Goal: Transaction & Acquisition: Purchase product/service

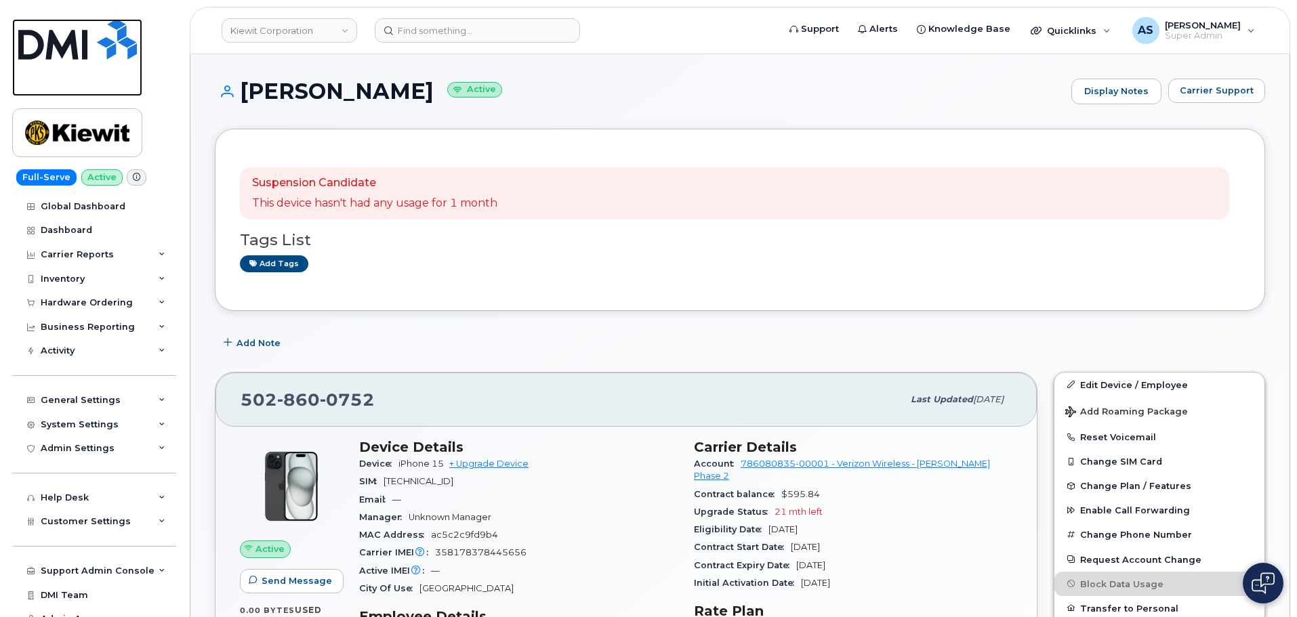
click at [51, 48] on img at bounding box center [77, 39] width 119 height 41
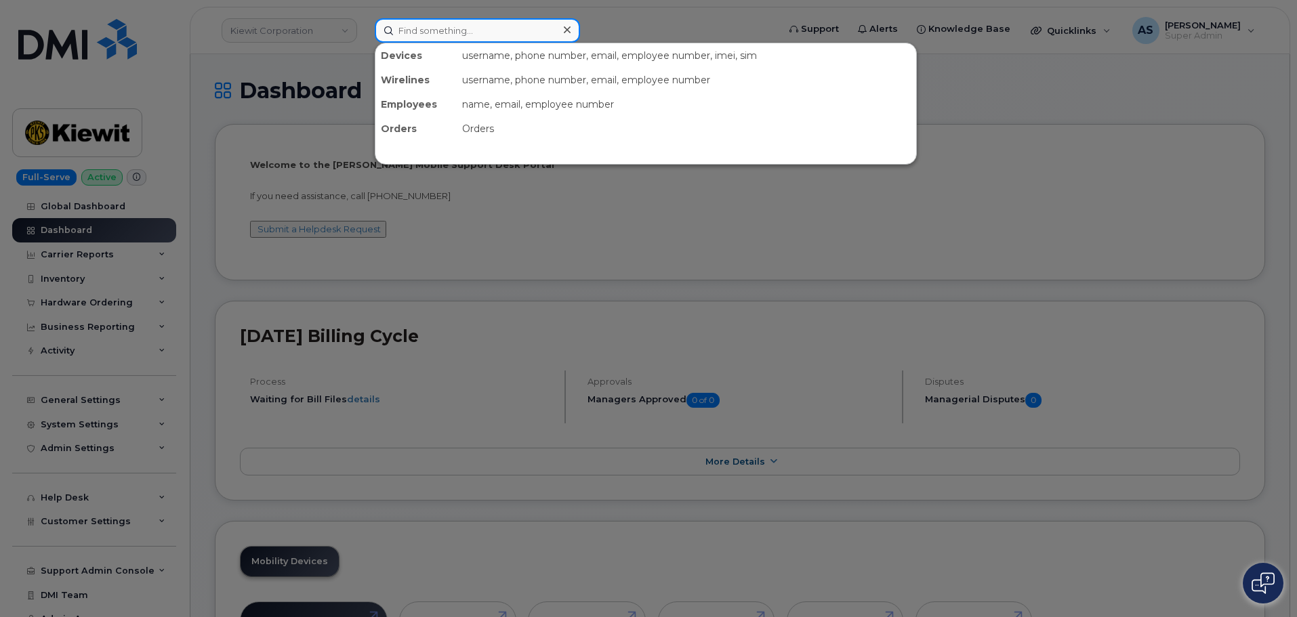
click at [467, 25] on input at bounding box center [477, 30] width 205 height 24
click at [295, 69] on div at bounding box center [648, 308] width 1297 height 617
click at [444, 33] on input at bounding box center [477, 30] width 205 height 24
click at [1116, 169] on div at bounding box center [648, 308] width 1297 height 617
click at [436, 29] on input at bounding box center [477, 30] width 205 height 24
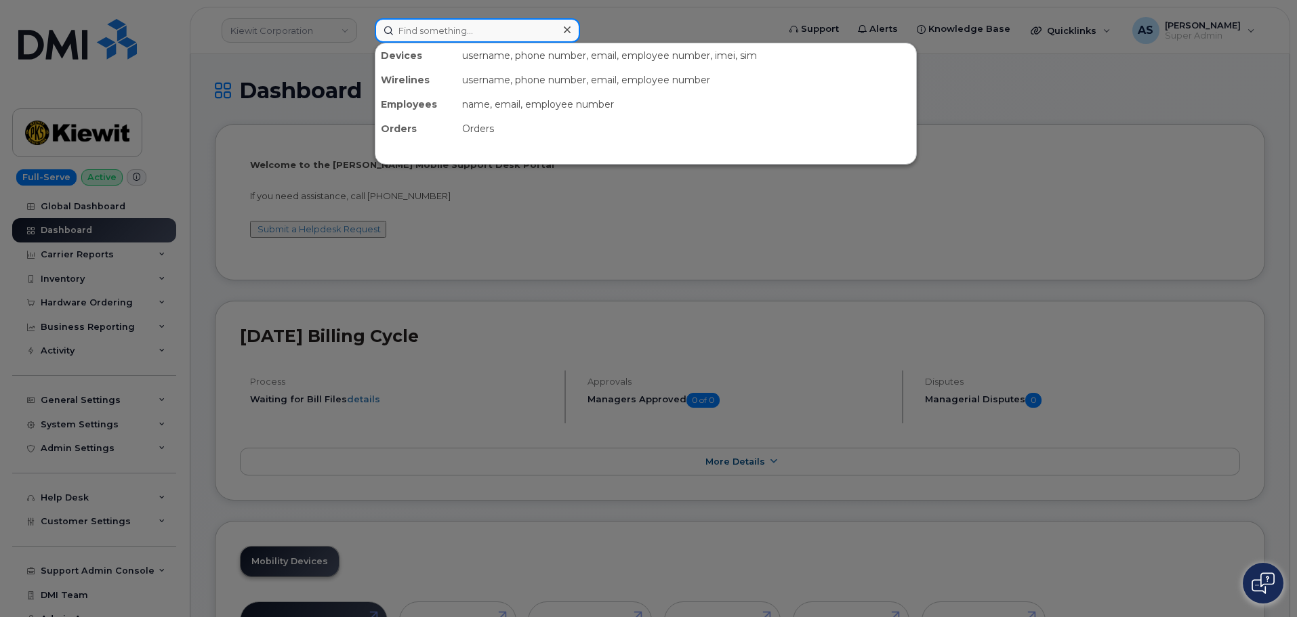
paste input "9792359113"
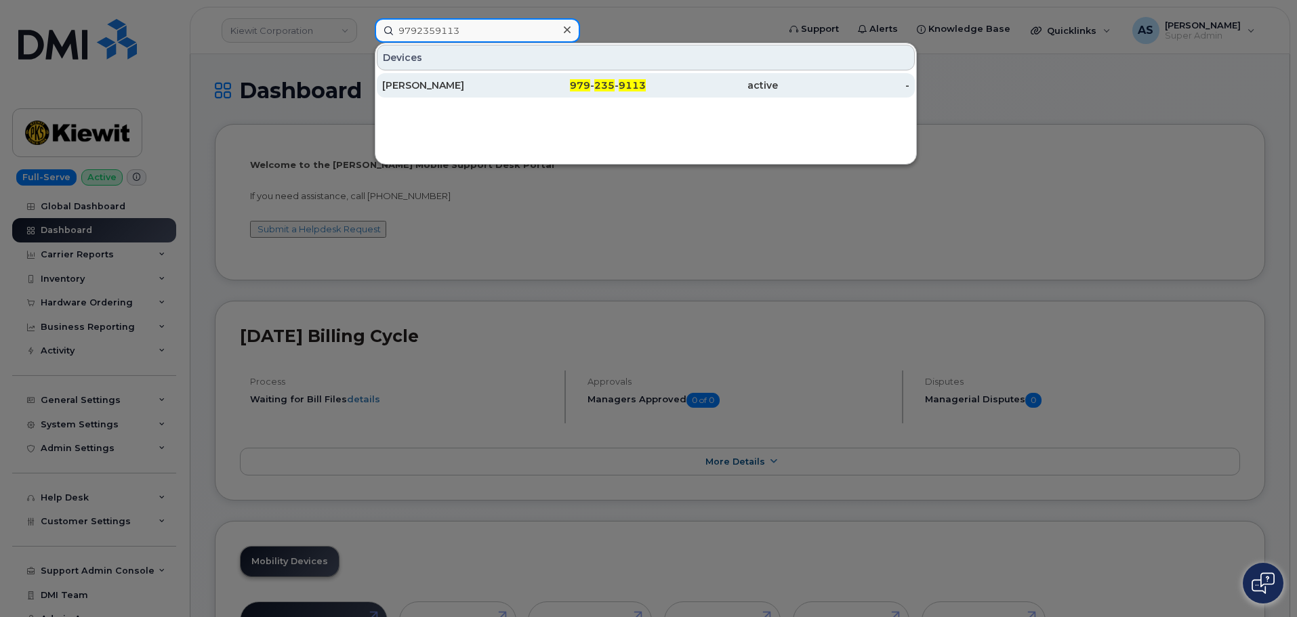
type input "9792359113"
click at [514, 78] on div "[PERSON_NAME]" at bounding box center [580, 85] width 132 height 24
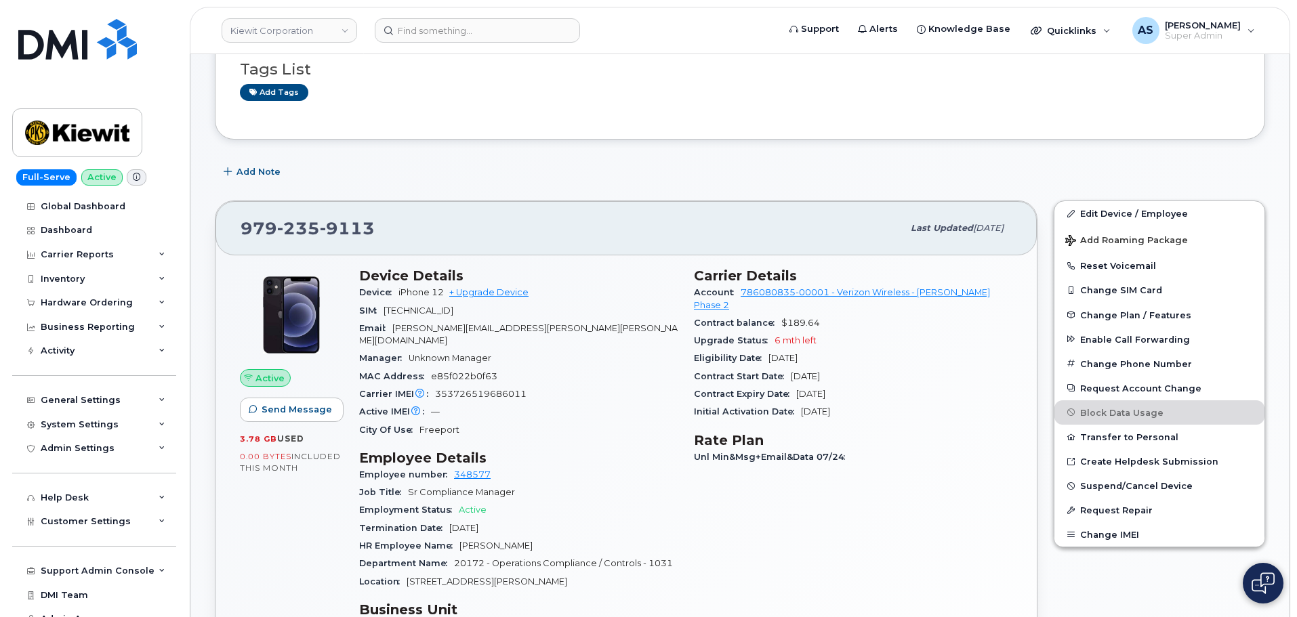
scroll to position [203, 0]
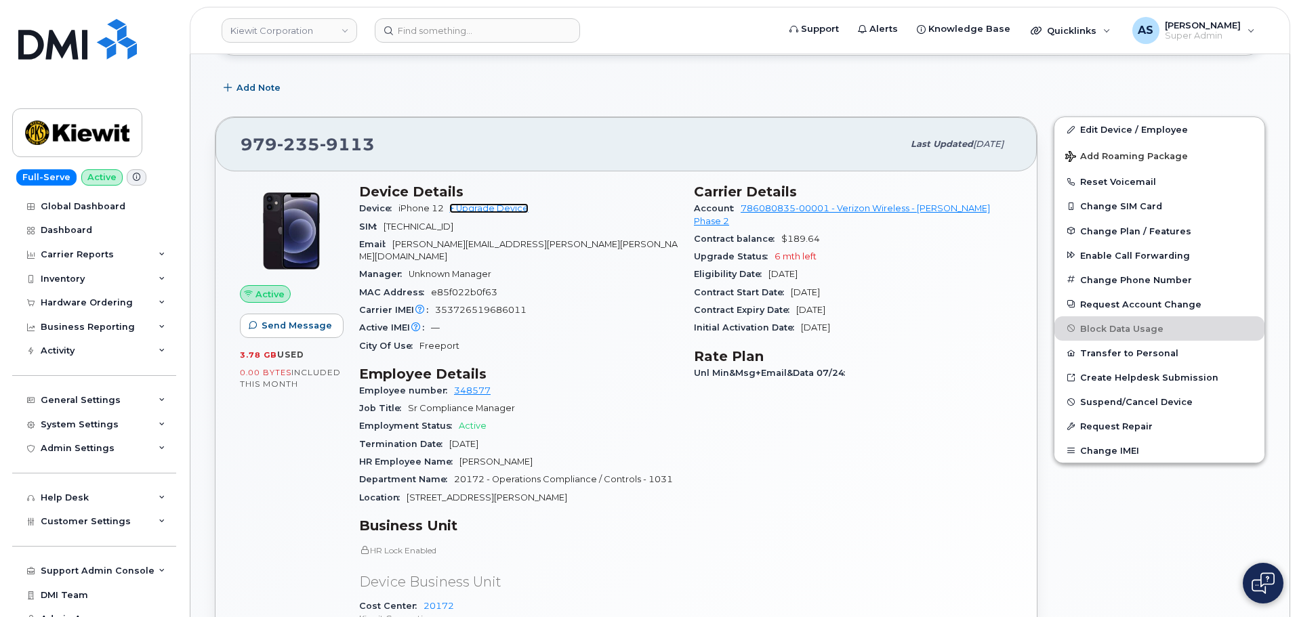
click at [495, 205] on link "+ Upgrade Device" at bounding box center [488, 208] width 79 height 10
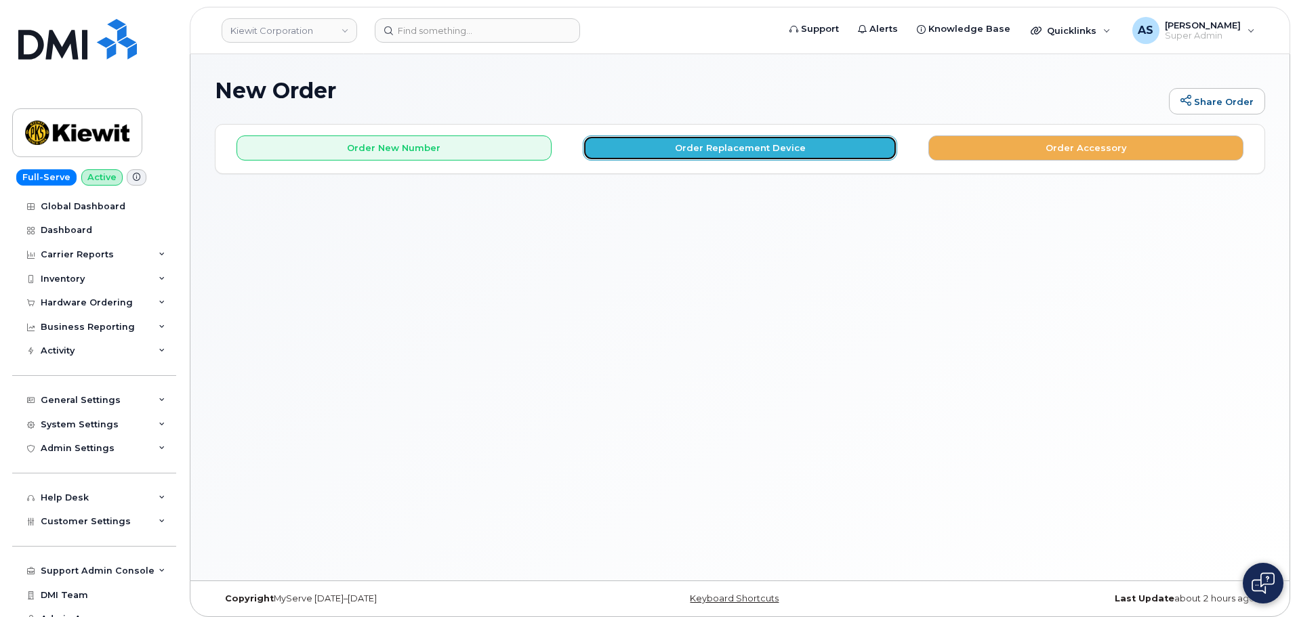
click at [688, 149] on button "Order Replacement Device" at bounding box center [740, 148] width 315 height 25
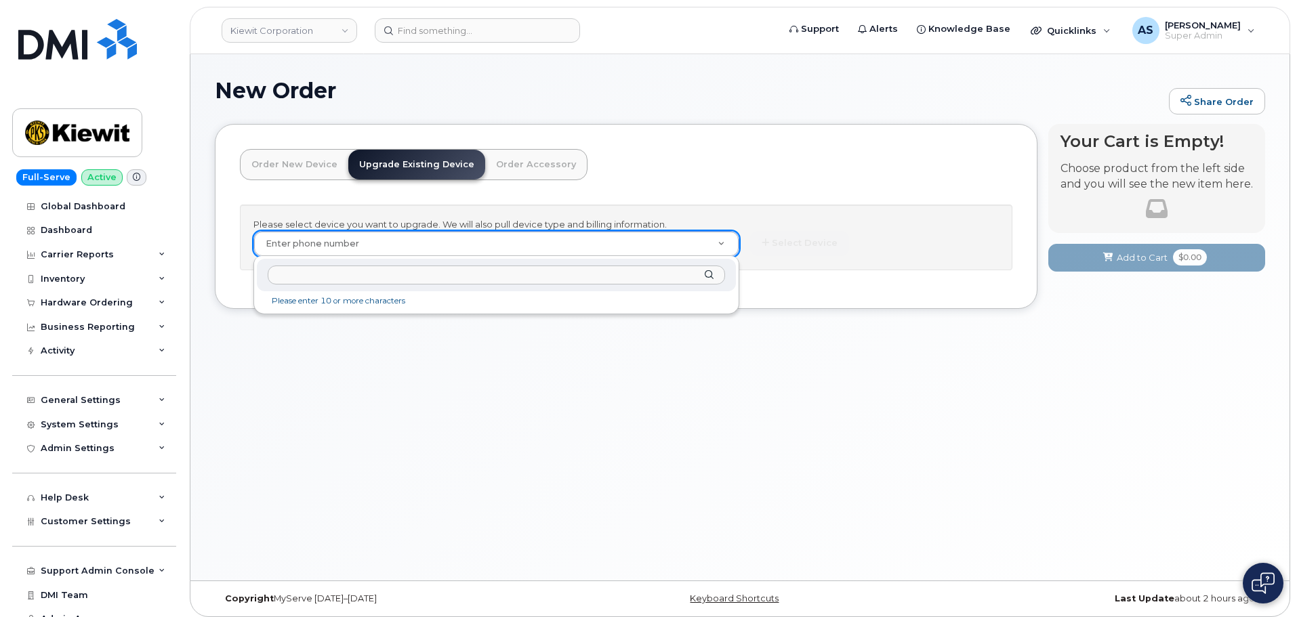
type input "9792359113"
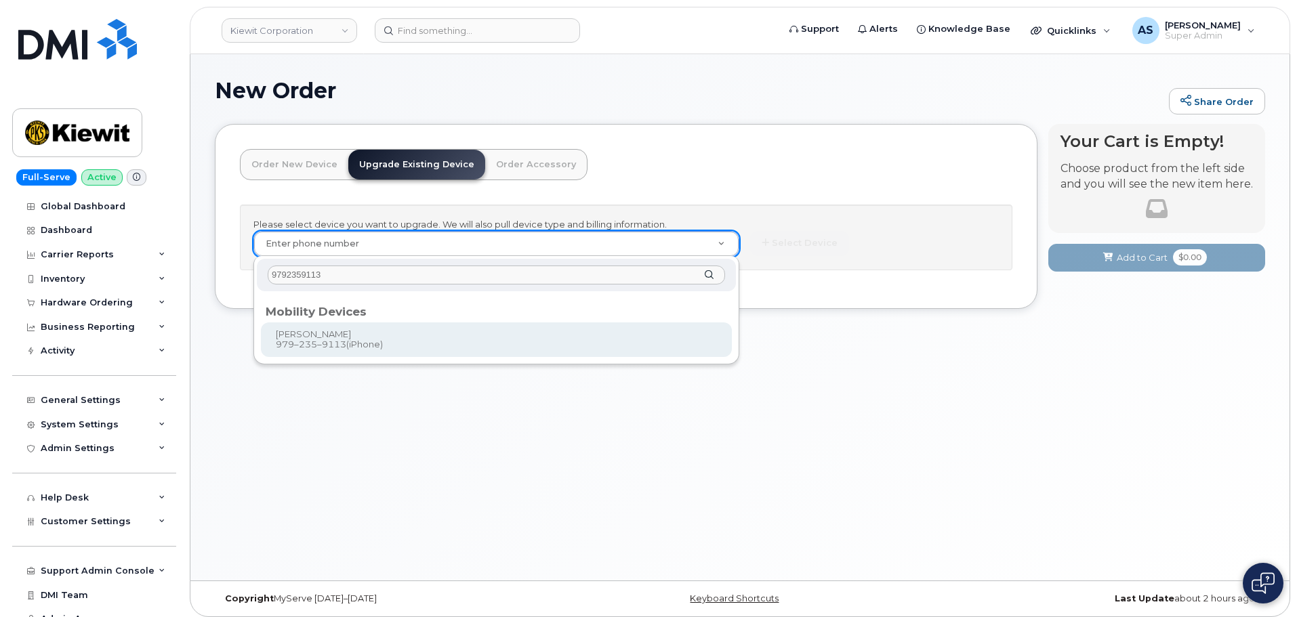
type input "1174890"
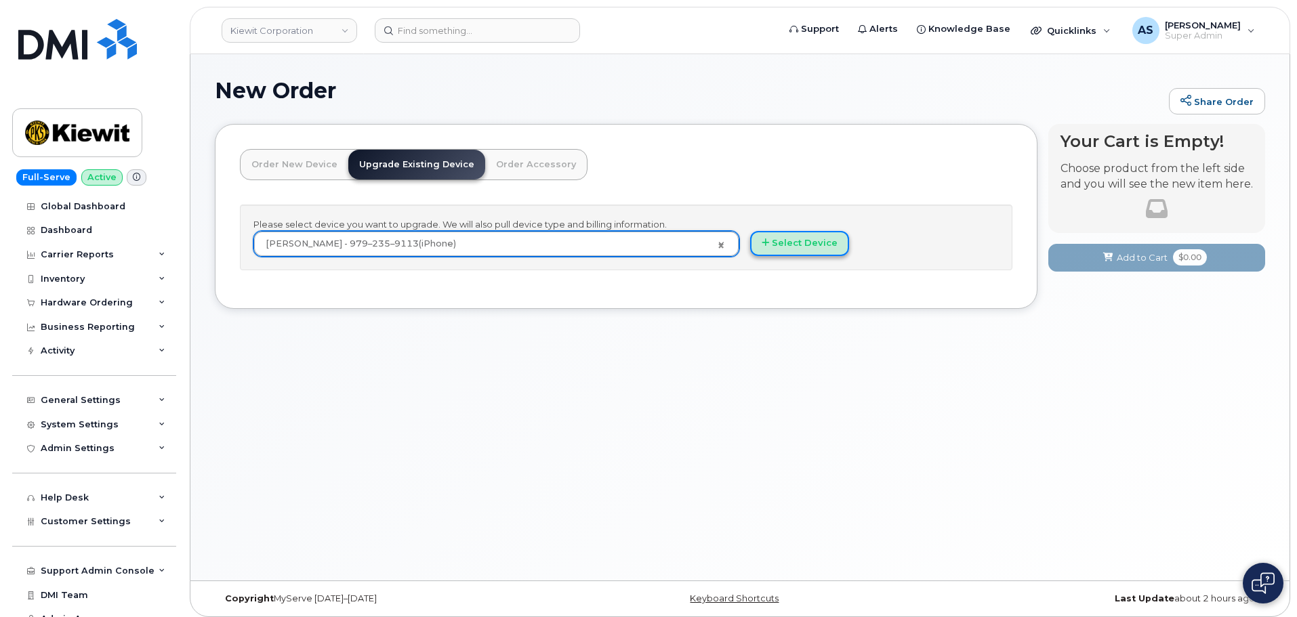
click at [807, 246] on button "Select Device" at bounding box center [799, 243] width 99 height 25
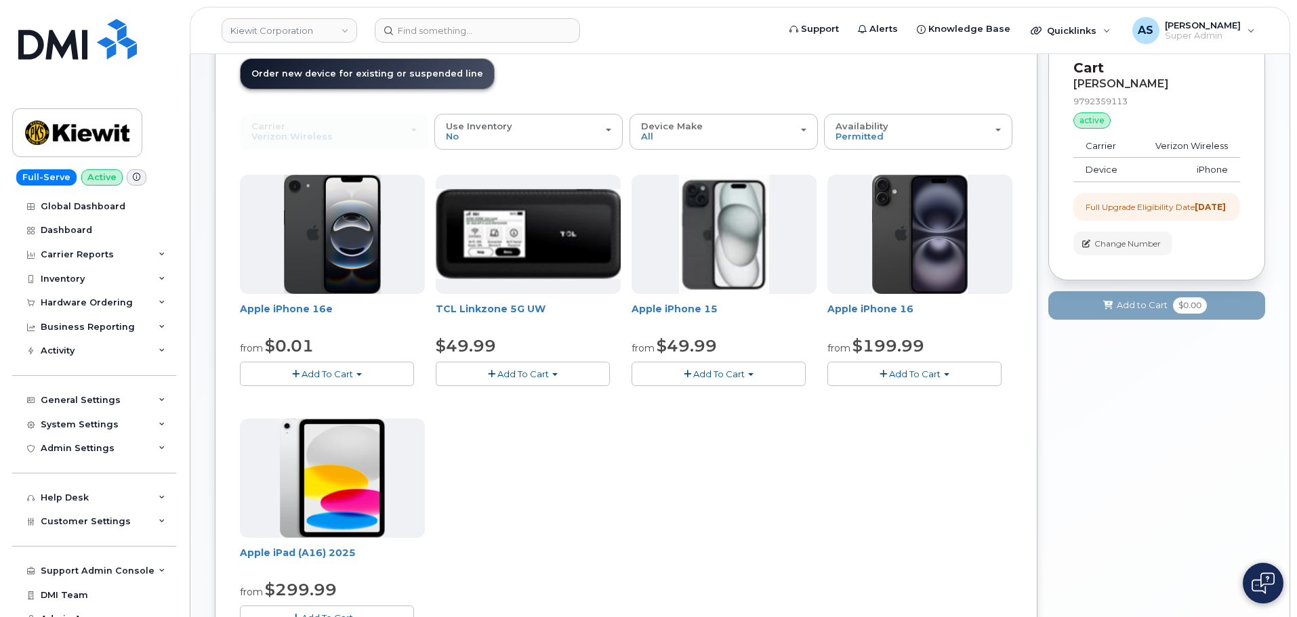
scroll to position [68, 0]
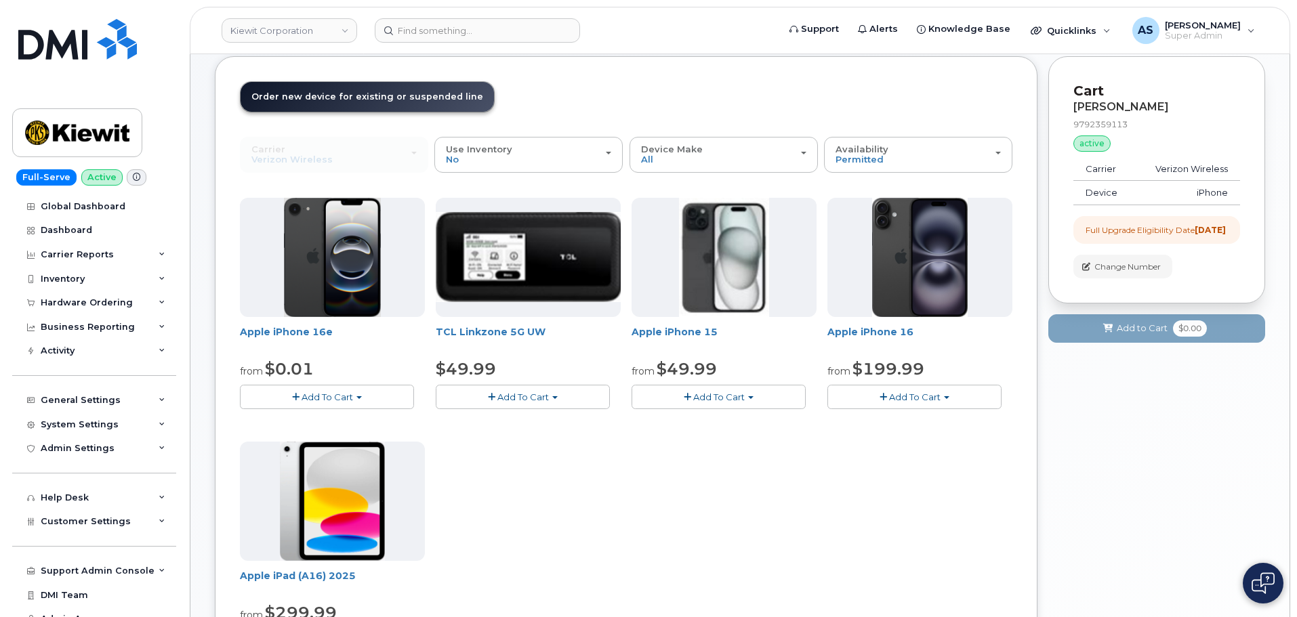
click at [367, 400] on button "Add To Cart" at bounding box center [327, 397] width 174 height 24
click at [640, 499] on div "Apple iPhone 16e from $0.01 Add To Cart $0.01 - 2 Year Upgrade (128GB) $599.99 …" at bounding box center [626, 436] width 773 height 477
click at [302, 333] on link "Apple iPhone 16e" at bounding box center [286, 332] width 93 height 12
click at [950, 394] on button "Add To Cart" at bounding box center [915, 397] width 174 height 24
click at [975, 436] on link "$199.99 - 2 Year Upgrade (128GB)" at bounding box center [922, 438] width 182 height 17
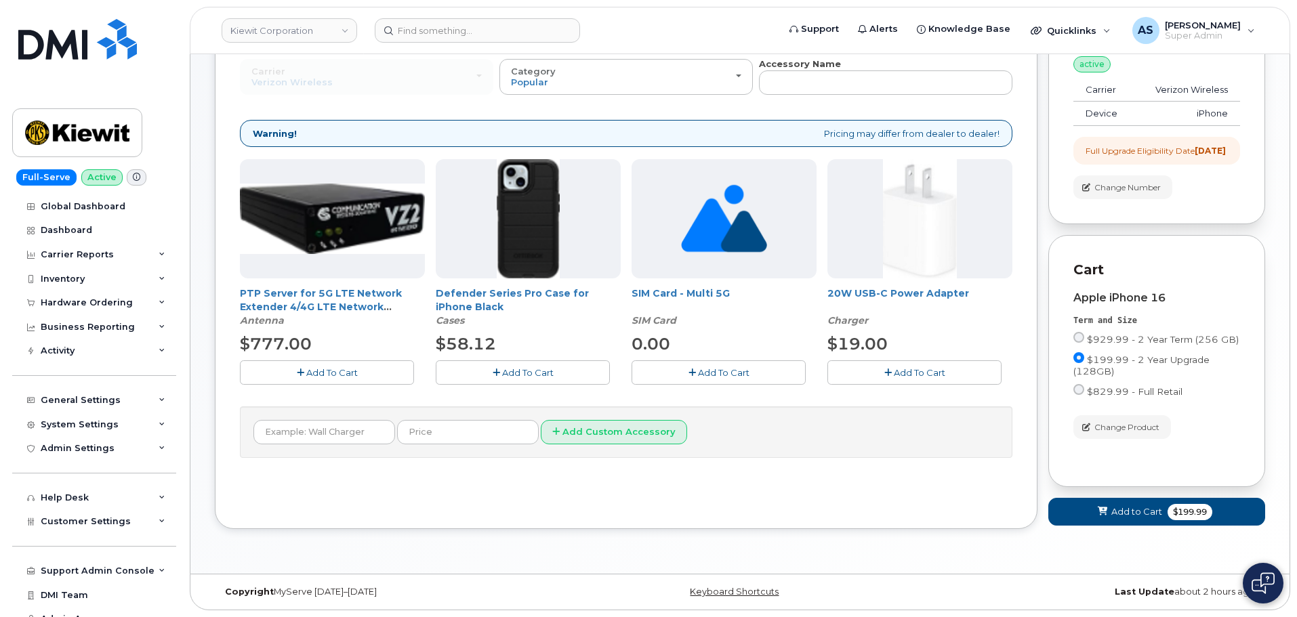
scroll to position [159, 0]
click at [540, 367] on span "Add To Cart" at bounding box center [528, 372] width 52 height 11
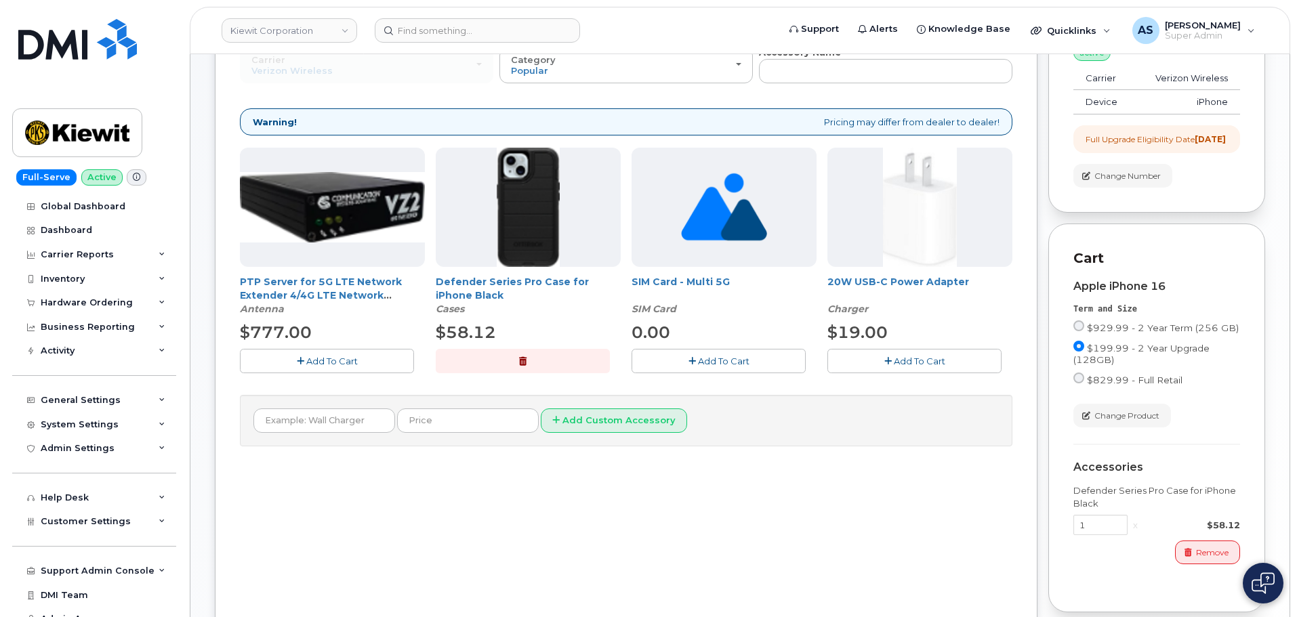
click at [947, 355] on button "Add To Cart" at bounding box center [915, 361] width 174 height 24
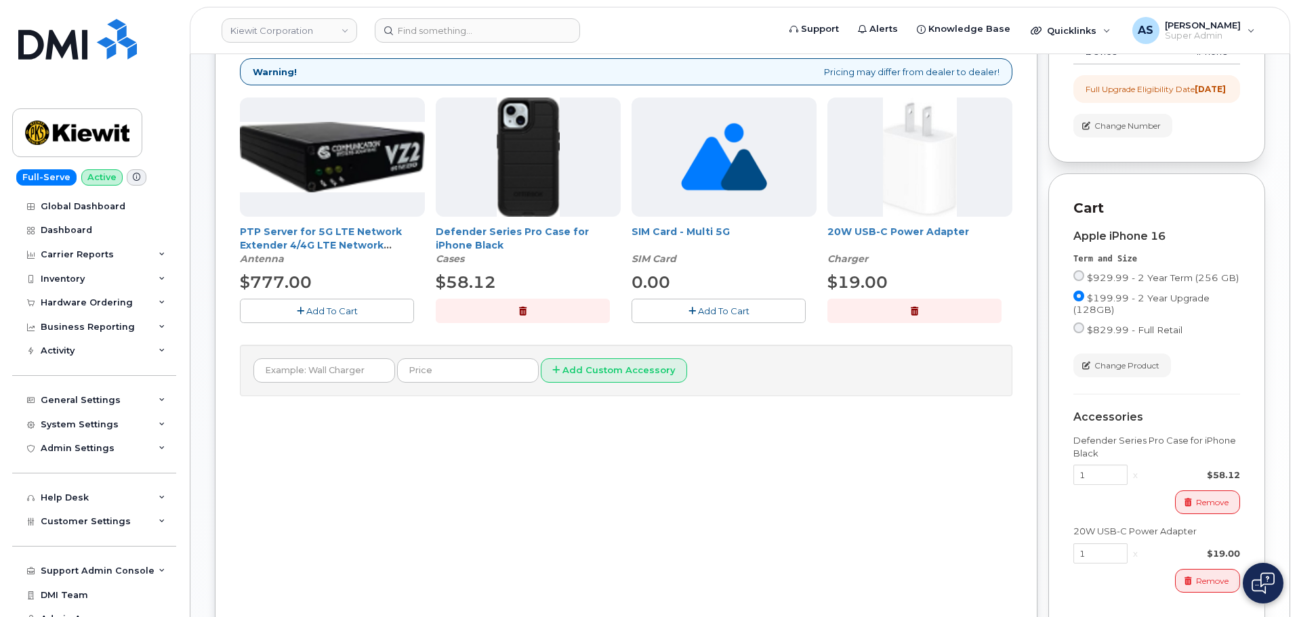
scroll to position [362, 0]
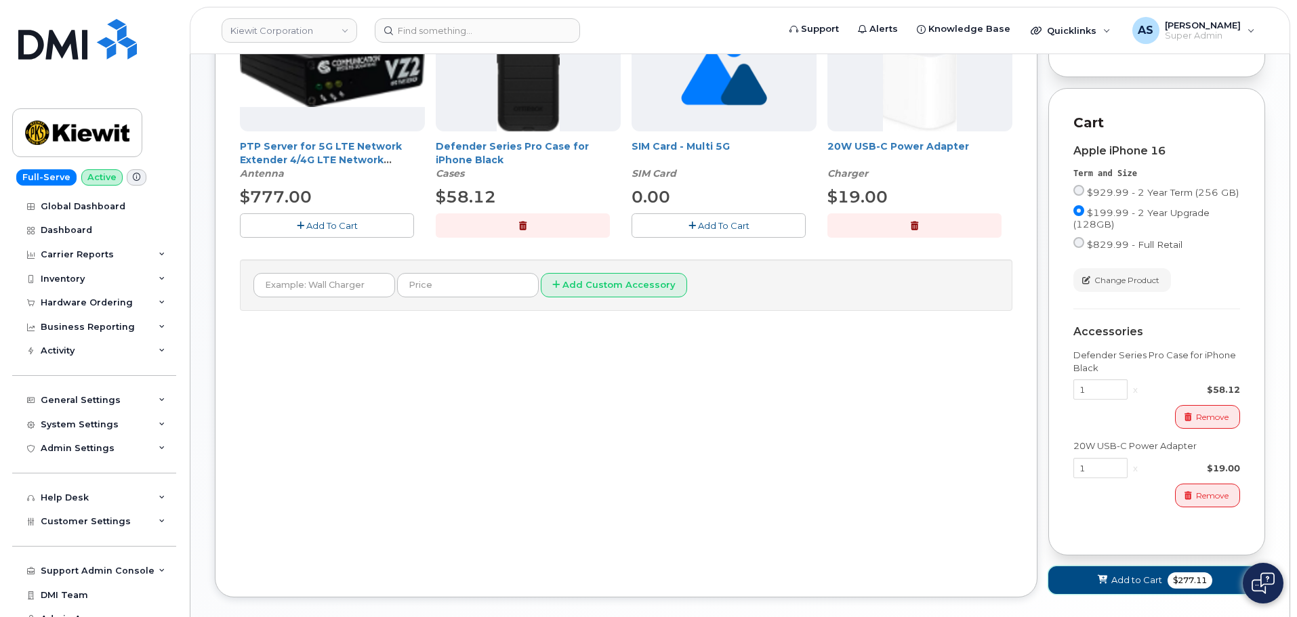
click at [1159, 587] on span "Add to Cart" at bounding box center [1137, 580] width 51 height 13
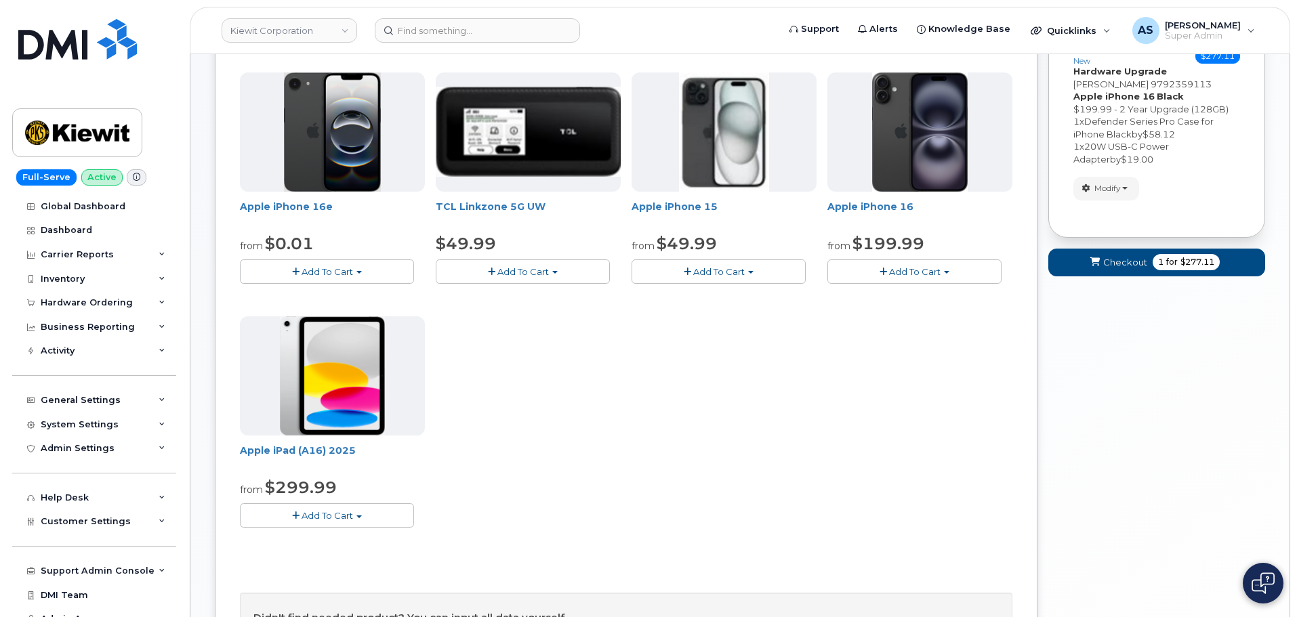
scroll to position [177, 0]
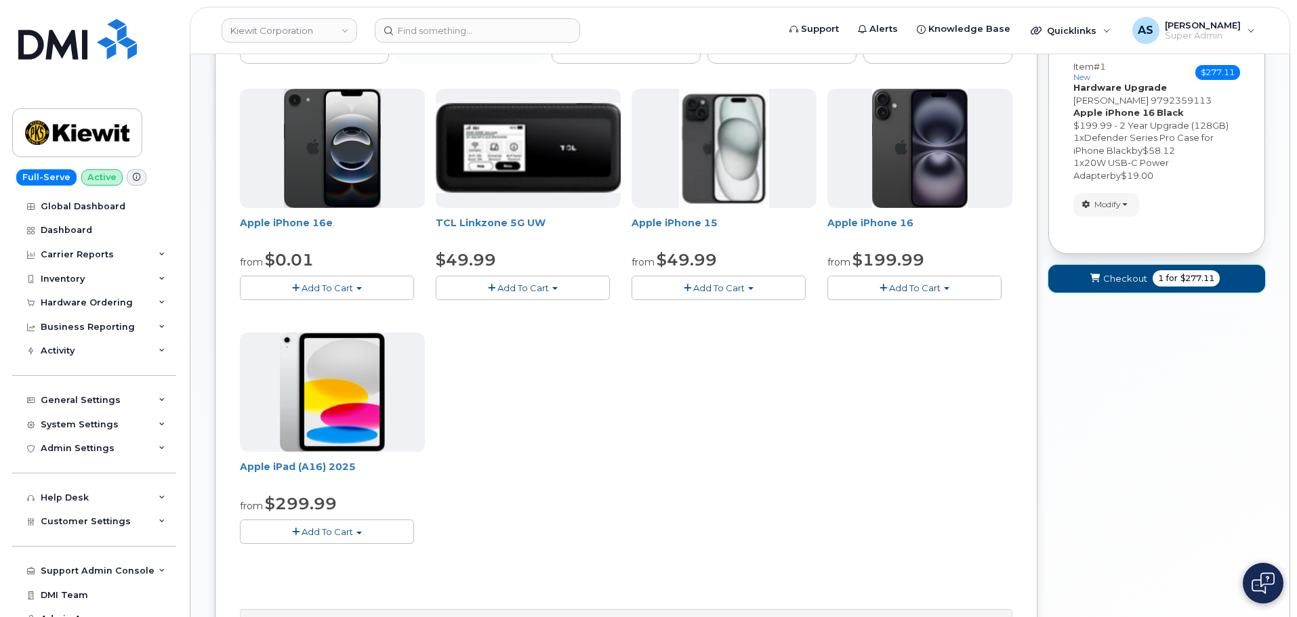
click at [1132, 289] on button "Checkout 1 for $277.11" at bounding box center [1157, 279] width 217 height 28
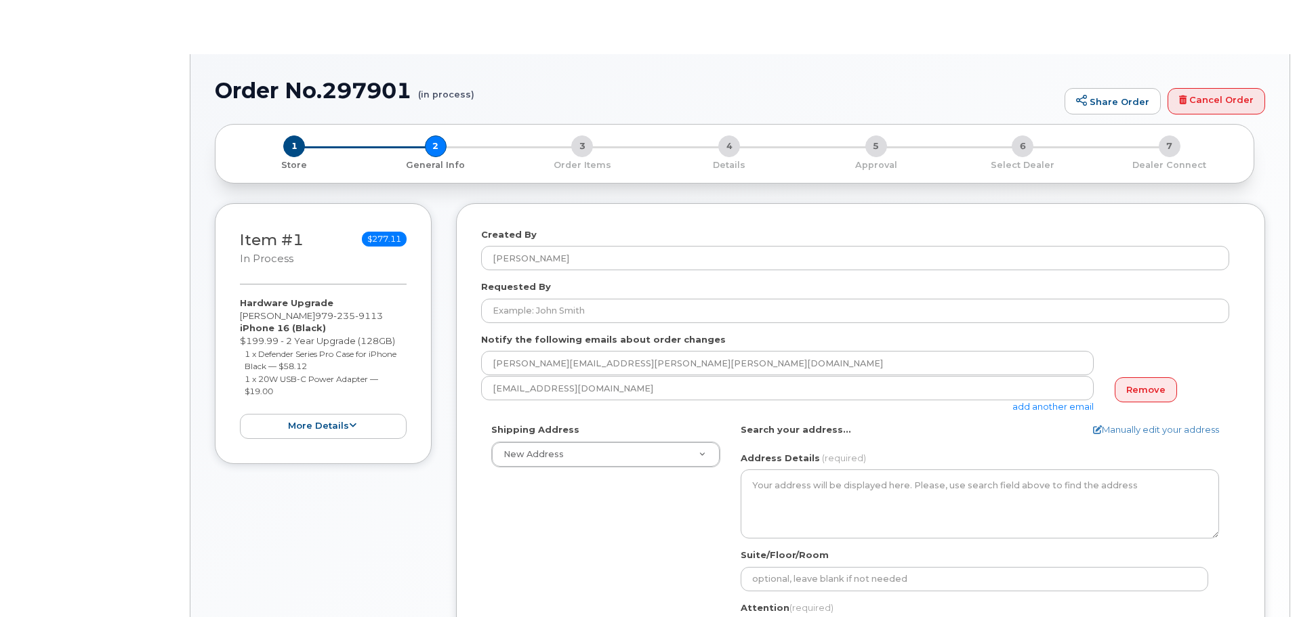
select select
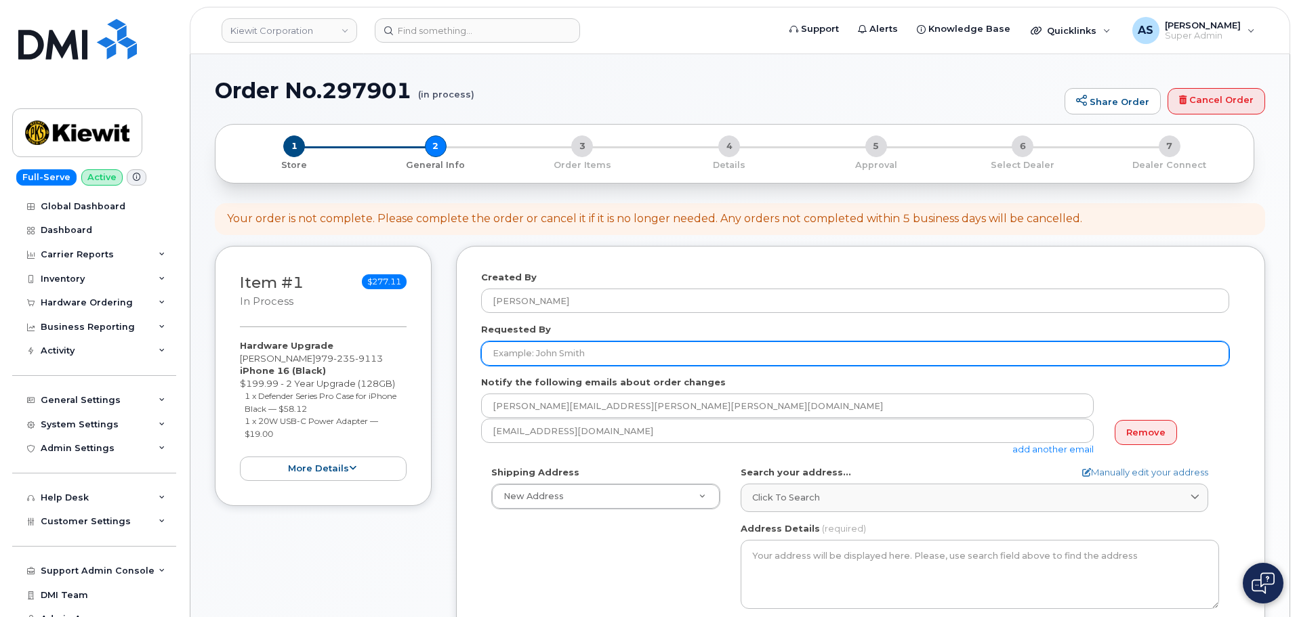
click at [624, 357] on input "Requested By" at bounding box center [855, 354] width 748 height 24
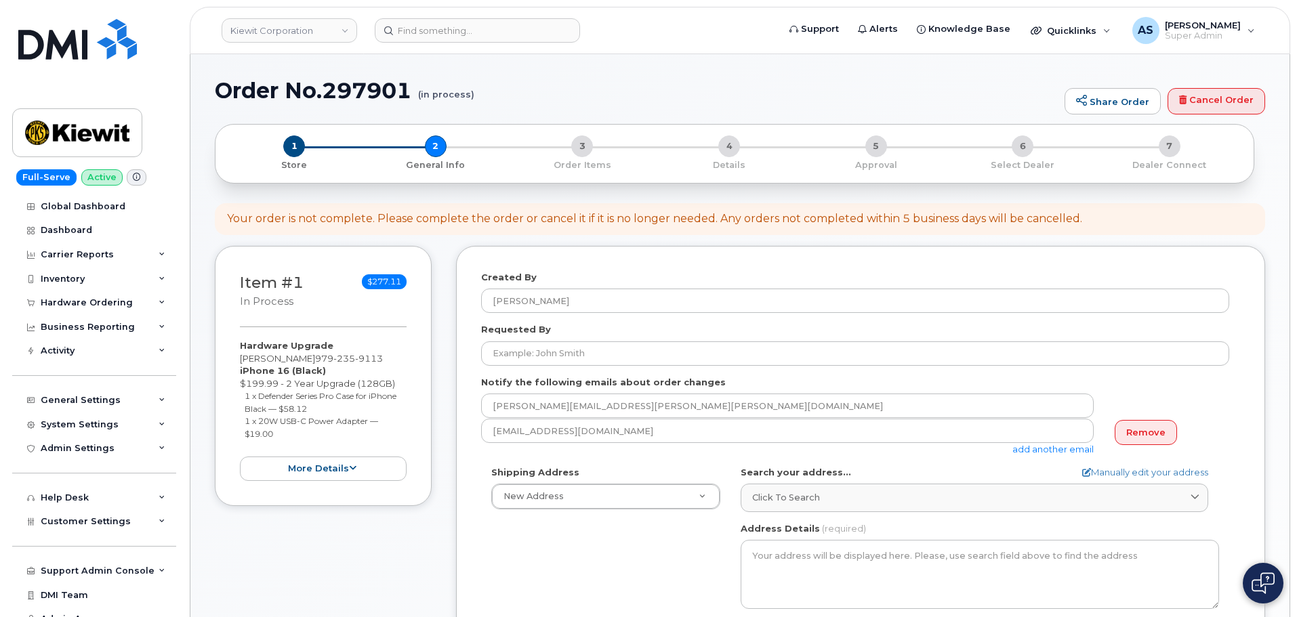
click at [514, 367] on form "Created By [PERSON_NAME] Requested By Notify the following emails about order c…" at bounding box center [860, 542] width 759 height 542
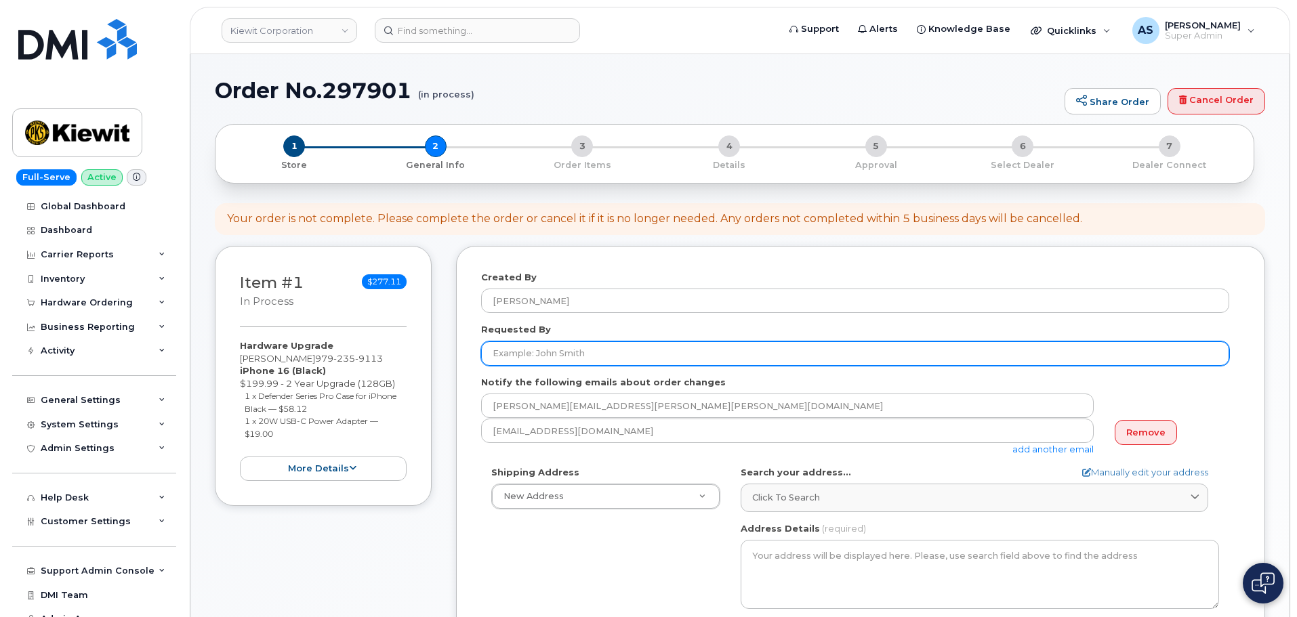
click at [517, 351] on input "Requested By" at bounding box center [855, 354] width 748 height 24
paste input "[PERSON_NAME]"
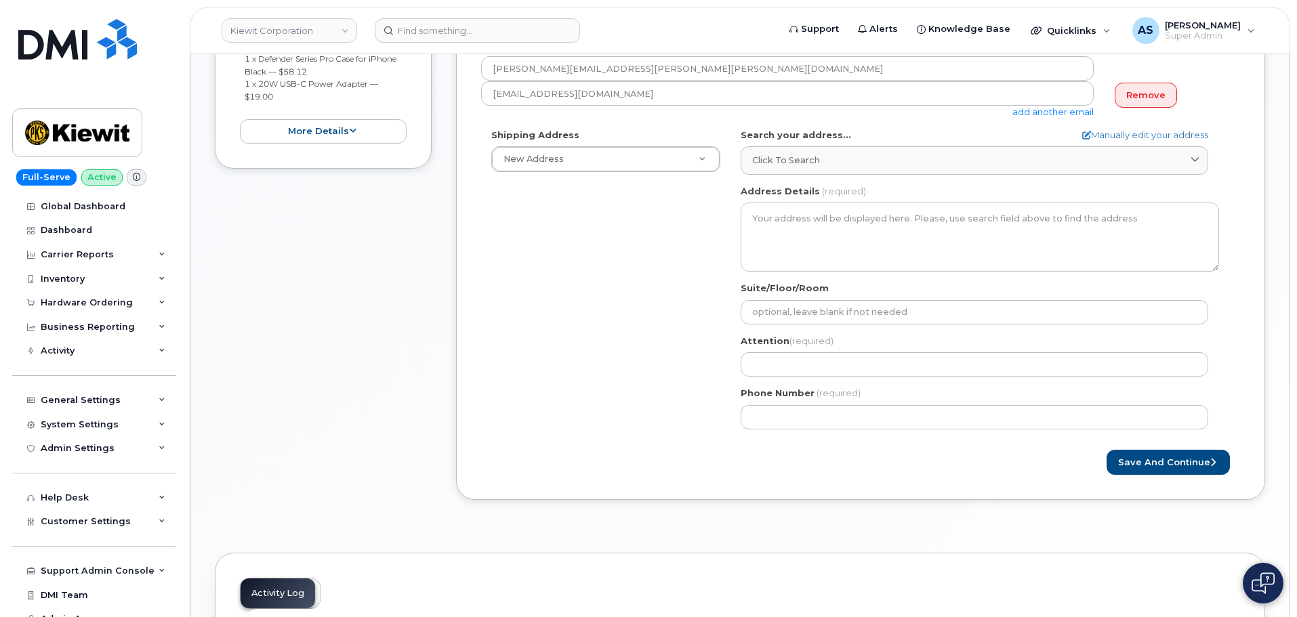
scroll to position [339, 0]
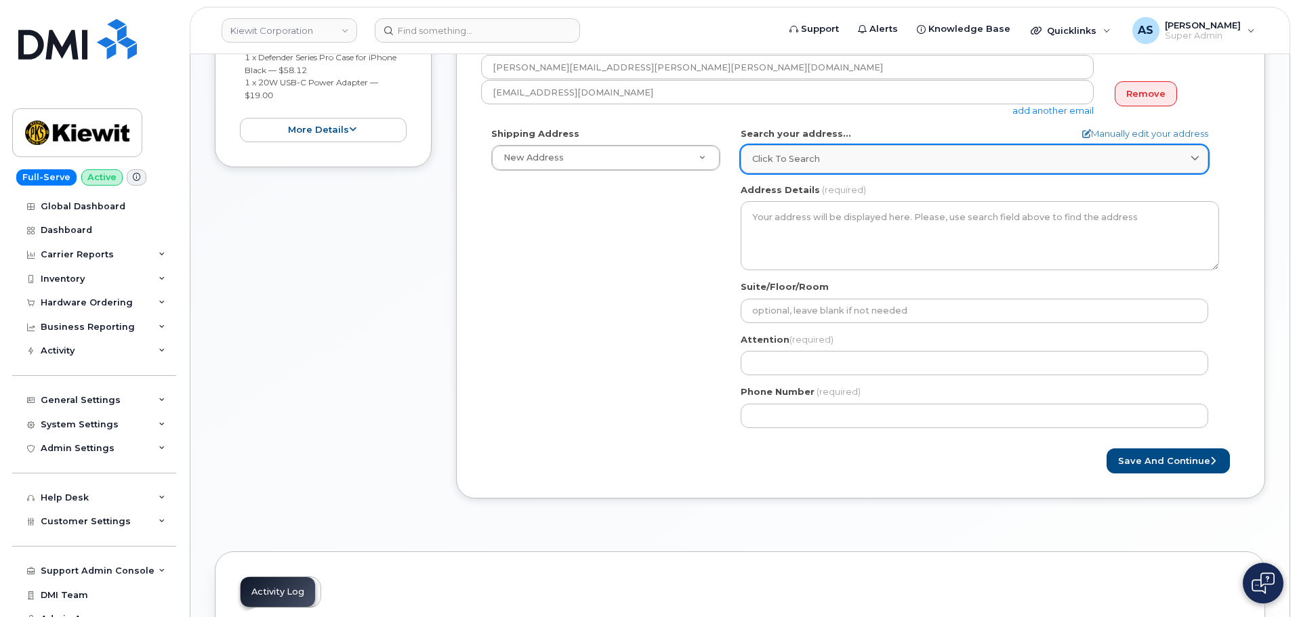
type input "[PERSON_NAME]"
click at [831, 162] on div "Click to search" at bounding box center [974, 159] width 445 height 13
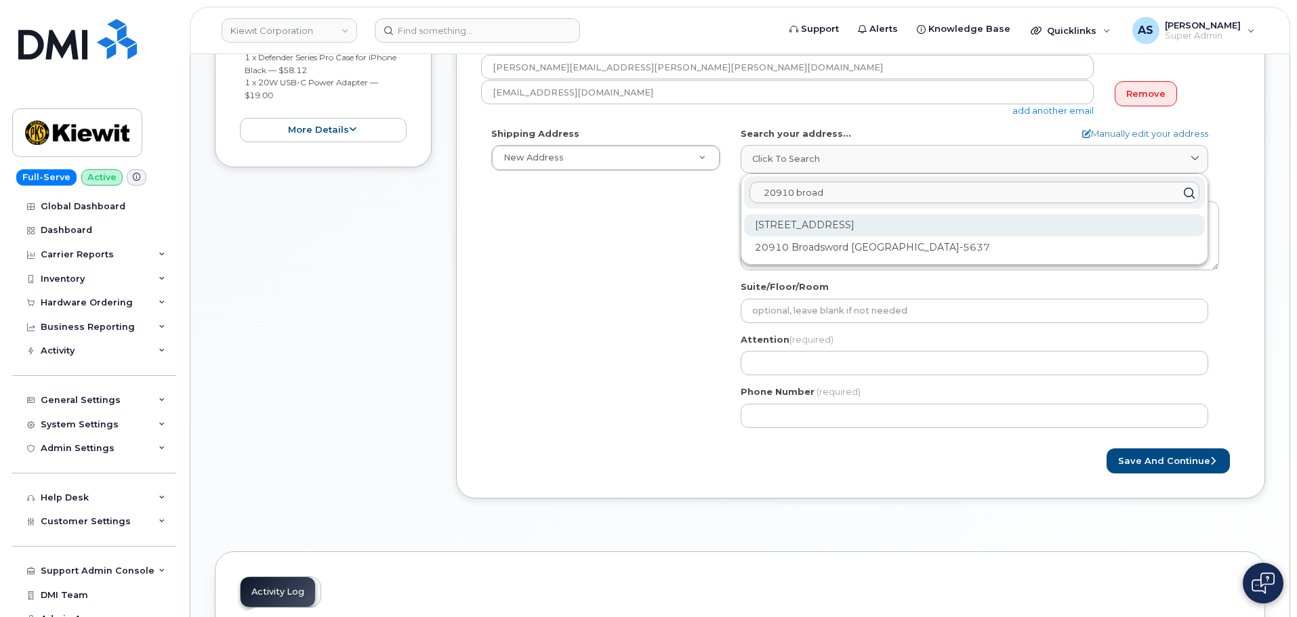
type input "20910 broad"
click at [1021, 222] on div "20910 Broad Hollow Ct Spring TX 77379-4937" at bounding box center [974, 225] width 461 height 22
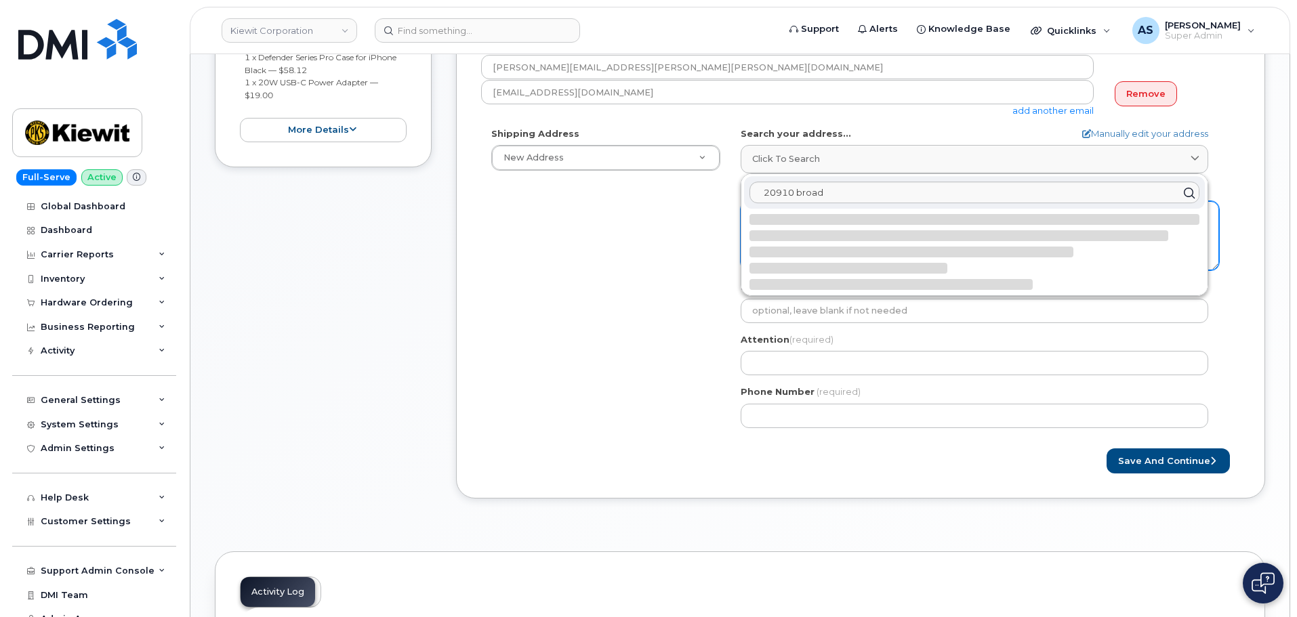
select select
type textarea "20910 Broad Hollow Ct SPRING TX 77379-4937 UNITED STATES"
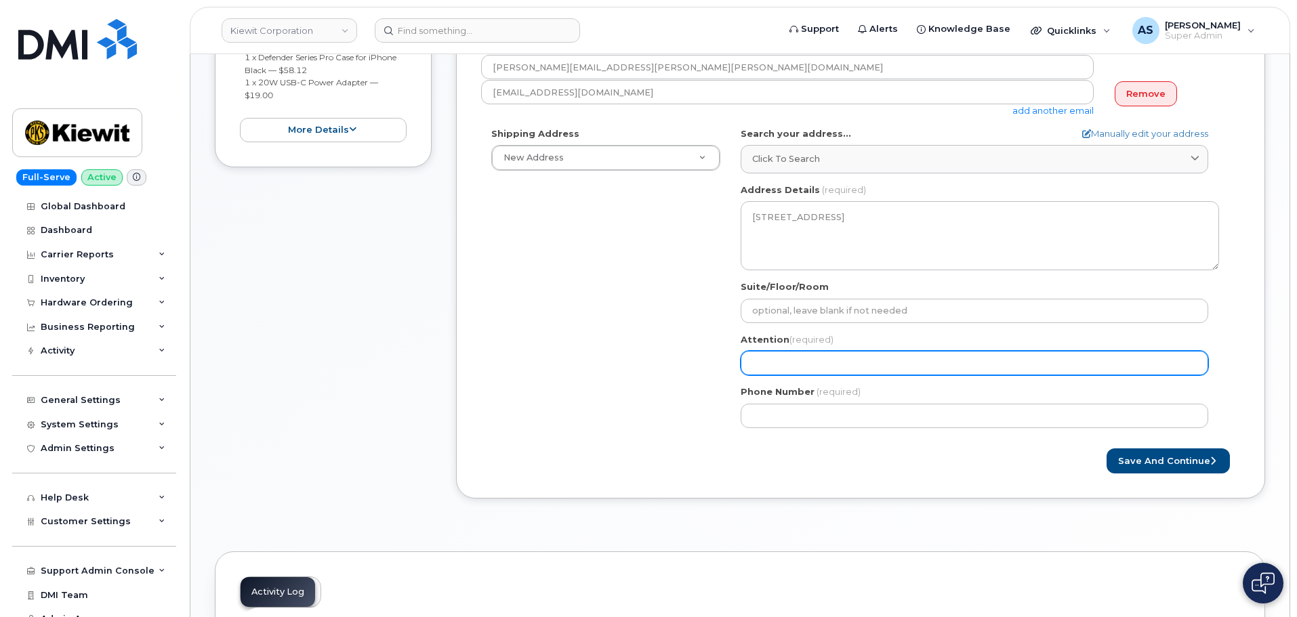
click at [805, 361] on input "Attention (required)" at bounding box center [975, 363] width 468 height 24
paste input "[PERSON_NAME]"
select select
type input "[PERSON_NAME]"
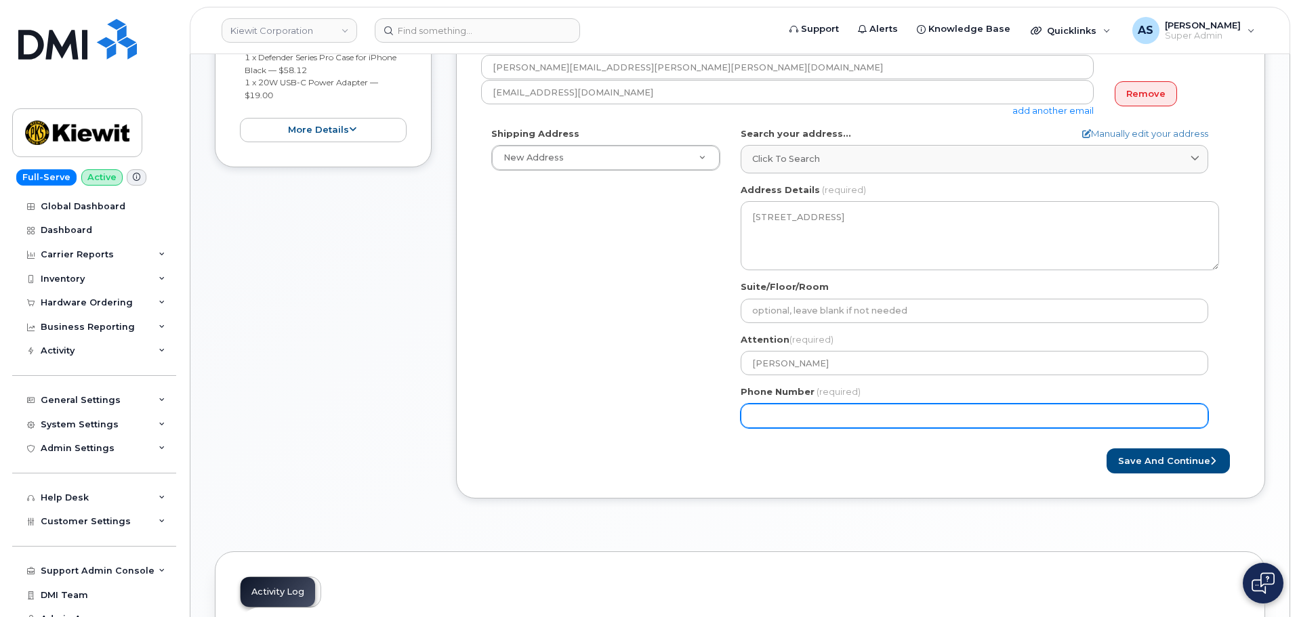
click at [527, 338] on div "Shipping Address New Address New Address 400 More Ave 21605 N Central Ave 7743 …" at bounding box center [855, 282] width 748 height 311
click at [841, 413] on input "Phone Number" at bounding box center [975, 416] width 468 height 24
paste input "9792359113"
select select
type input "9792359113"
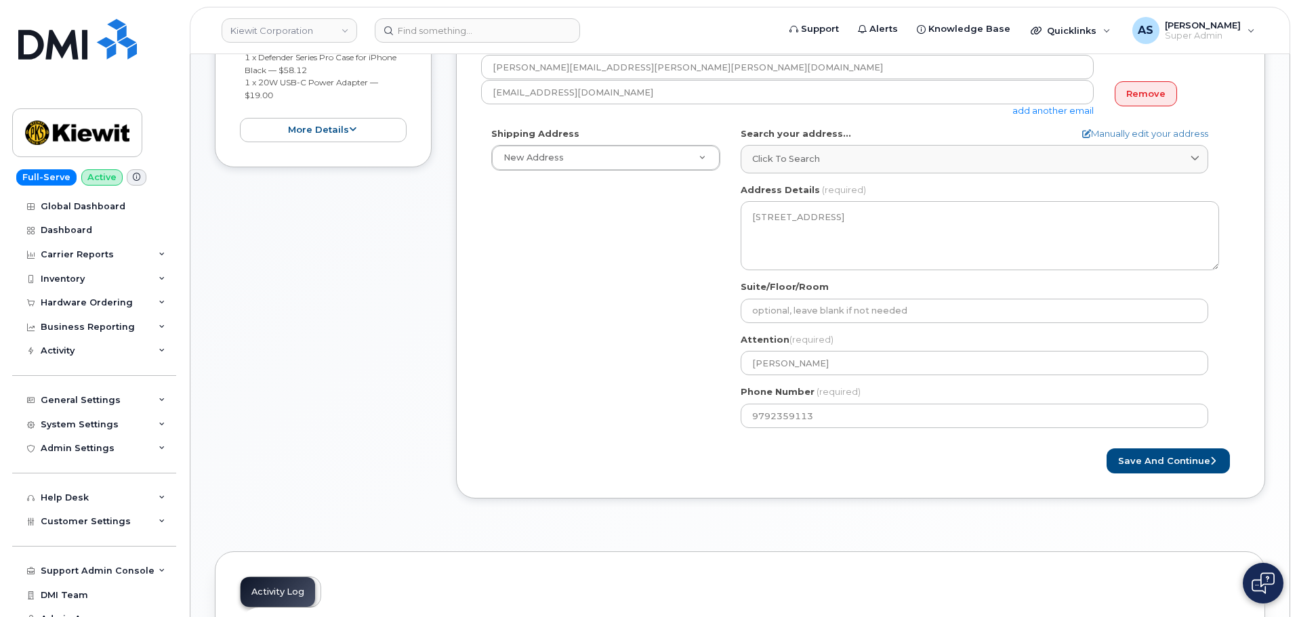
drag, startPoint x: 888, startPoint y: 483, endPoint x: 880, endPoint y: 487, distance: 9.1
click at [887, 483] on div "Created By Alexander Strull Requested By Todd Bacchi Notify the following email…" at bounding box center [860, 203] width 809 height 592
click at [1181, 459] on button "Save and Continue" at bounding box center [1168, 461] width 123 height 25
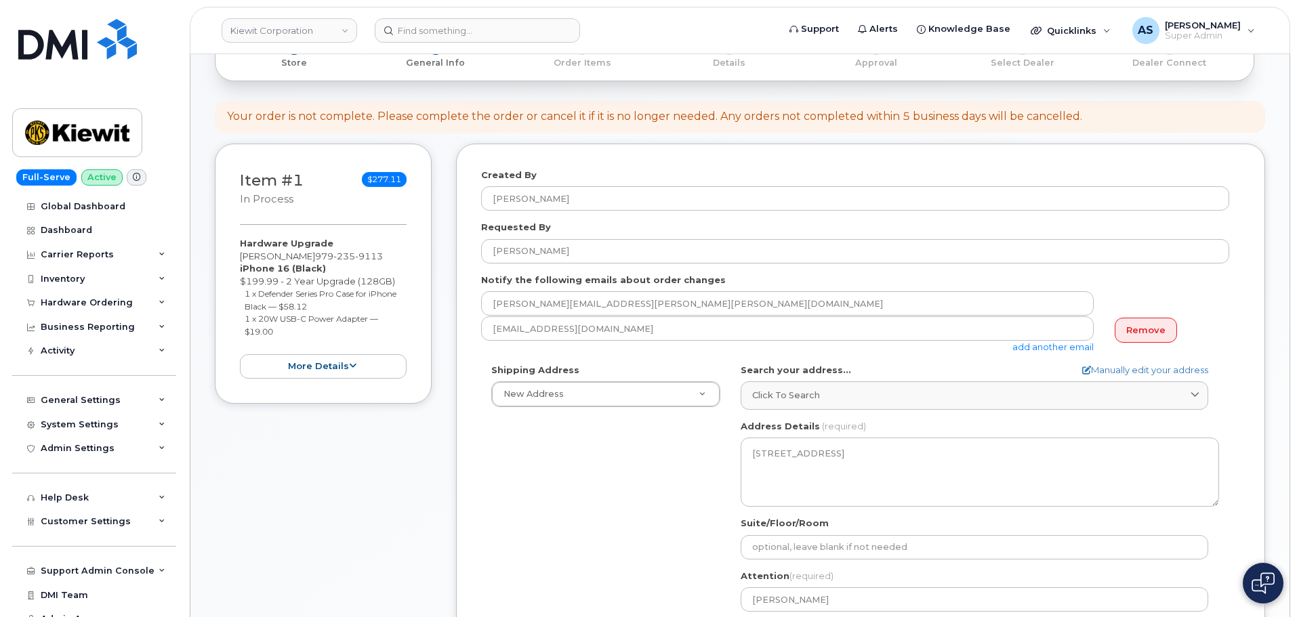
scroll to position [150, 0]
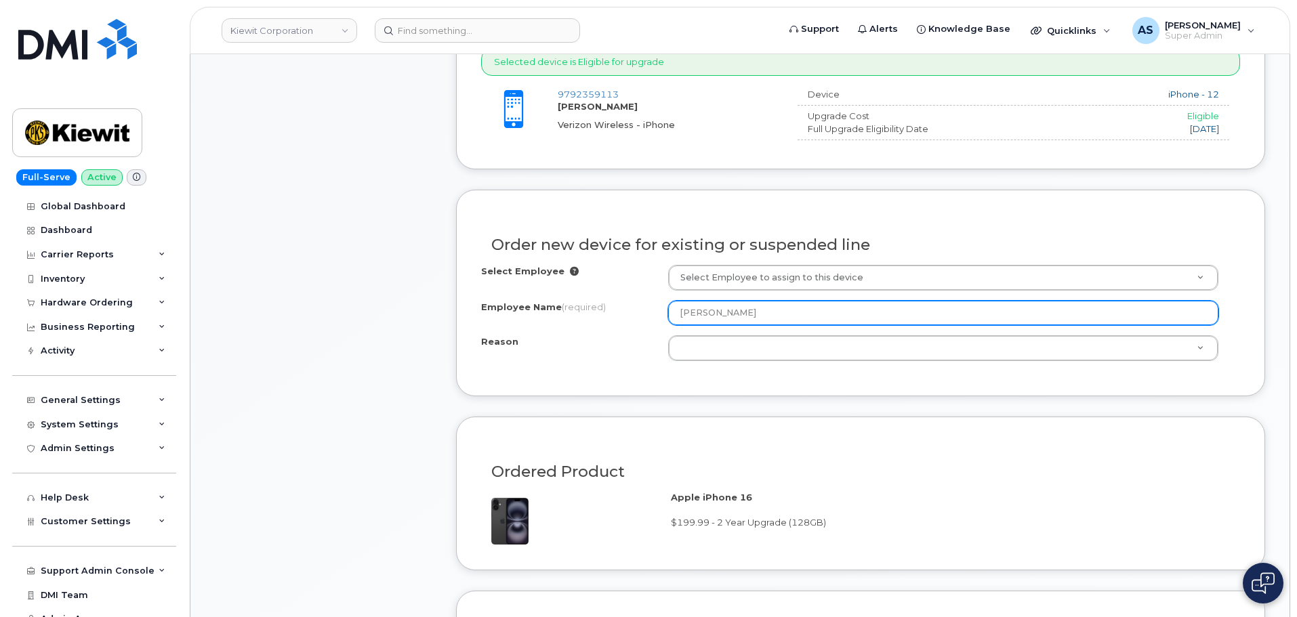
scroll to position [542, 0]
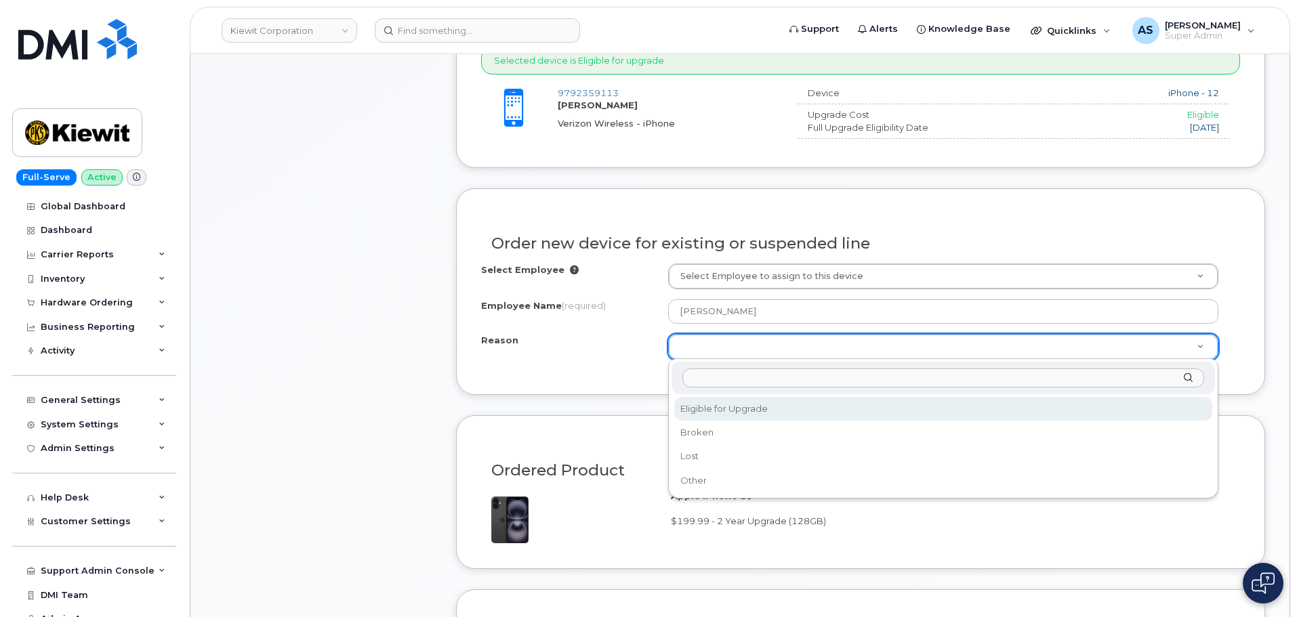
select select "eligible_for_upgrade"
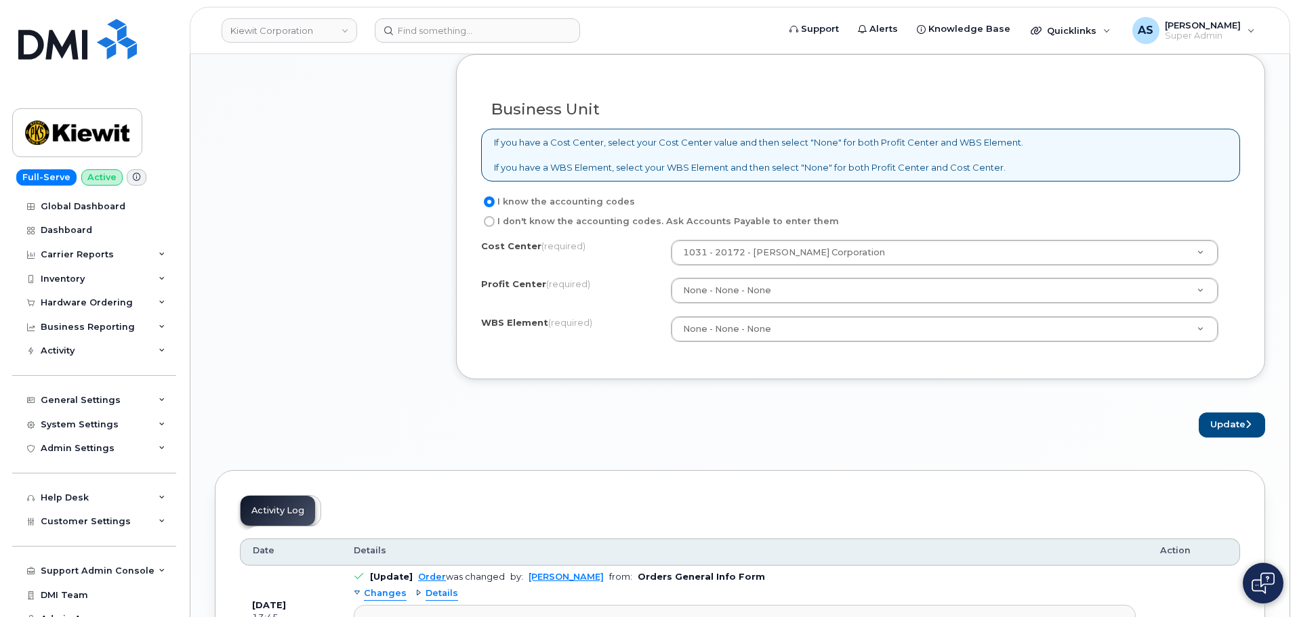
scroll to position [1084, 0]
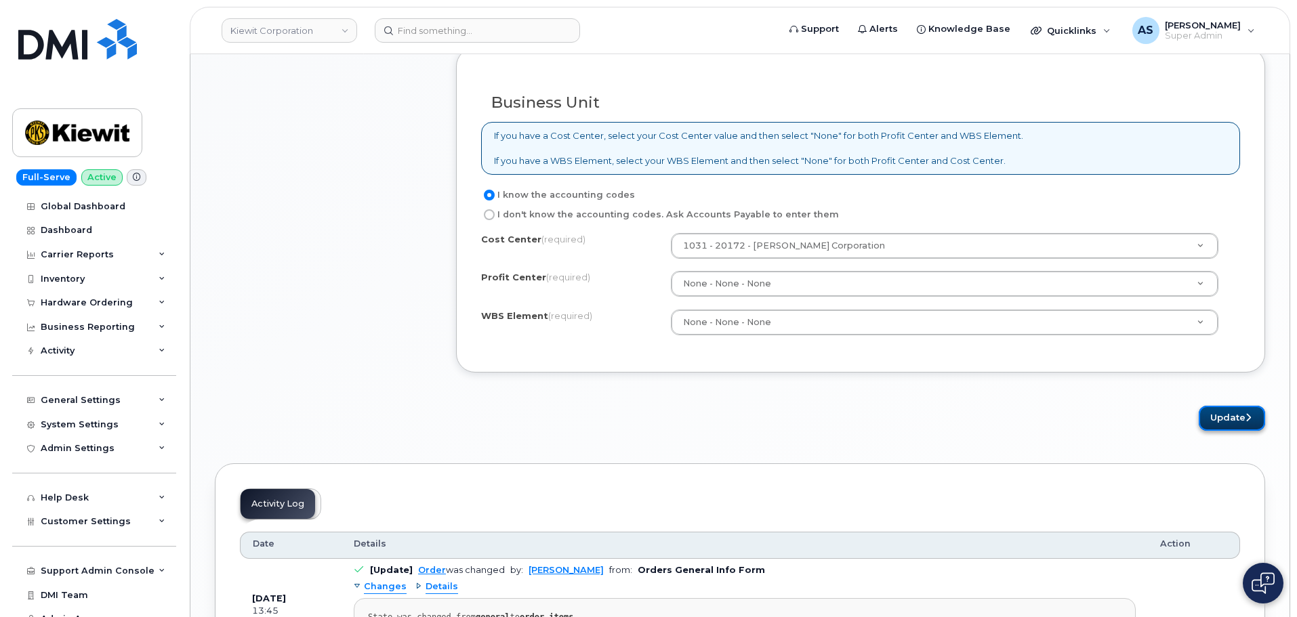
click at [1226, 414] on button "Update" at bounding box center [1232, 418] width 66 height 25
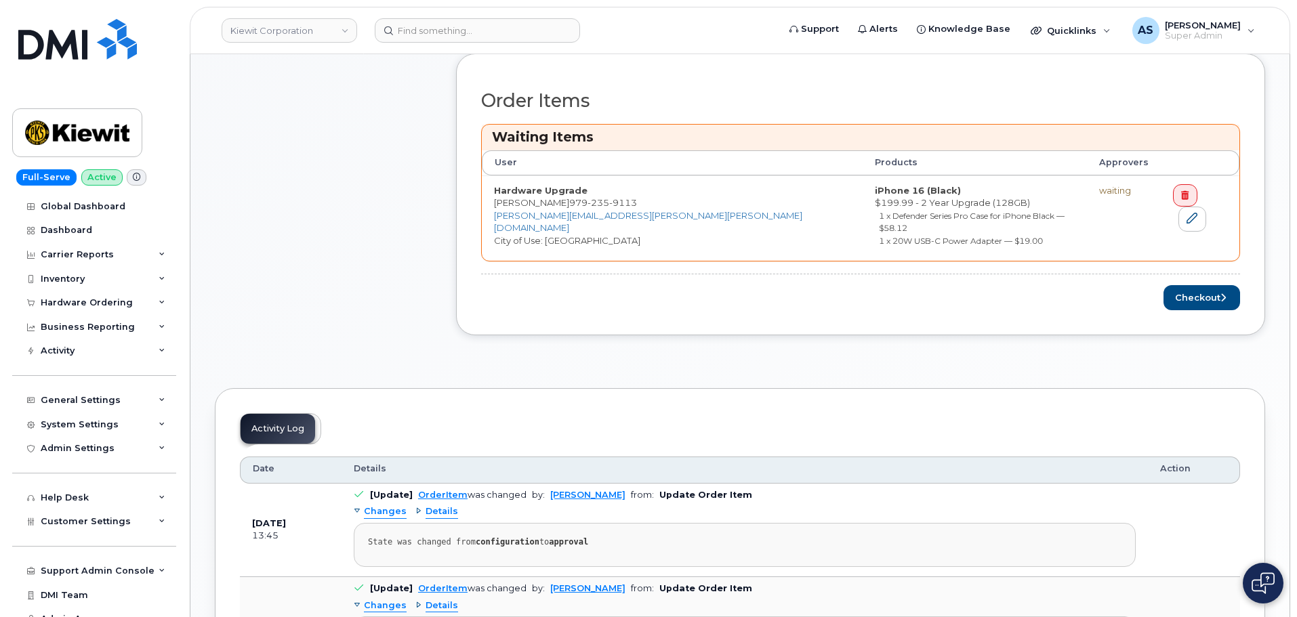
scroll to position [542, 0]
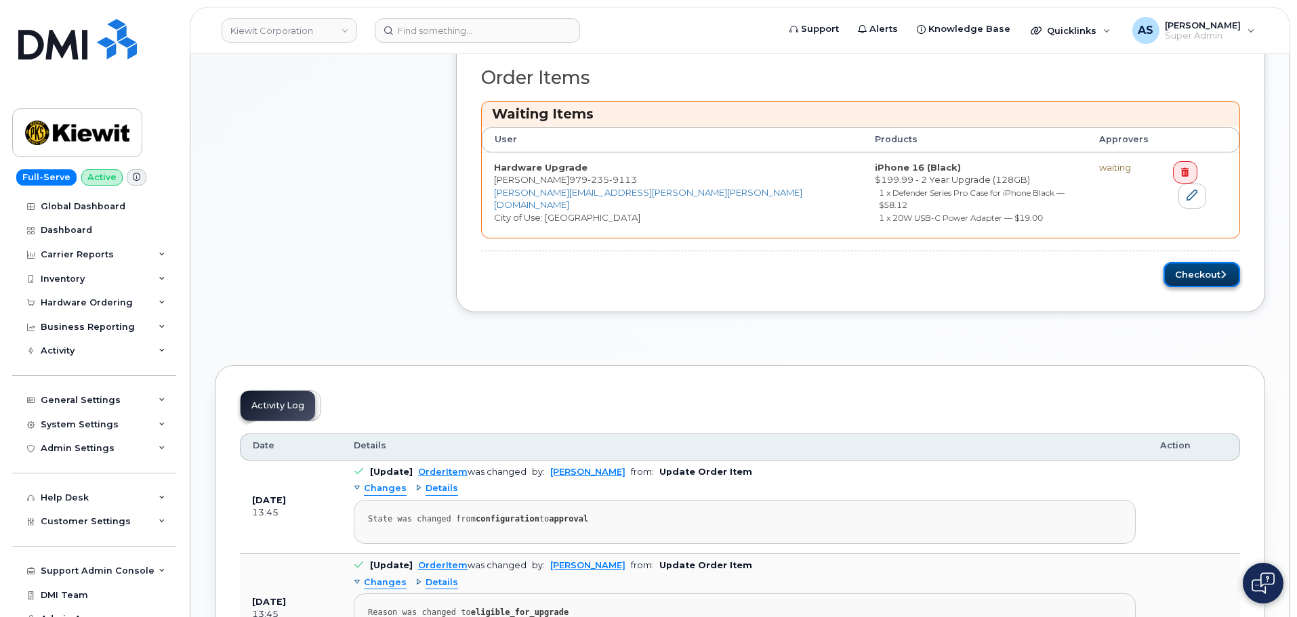
click at [1200, 263] on button "Checkout" at bounding box center [1202, 274] width 77 height 25
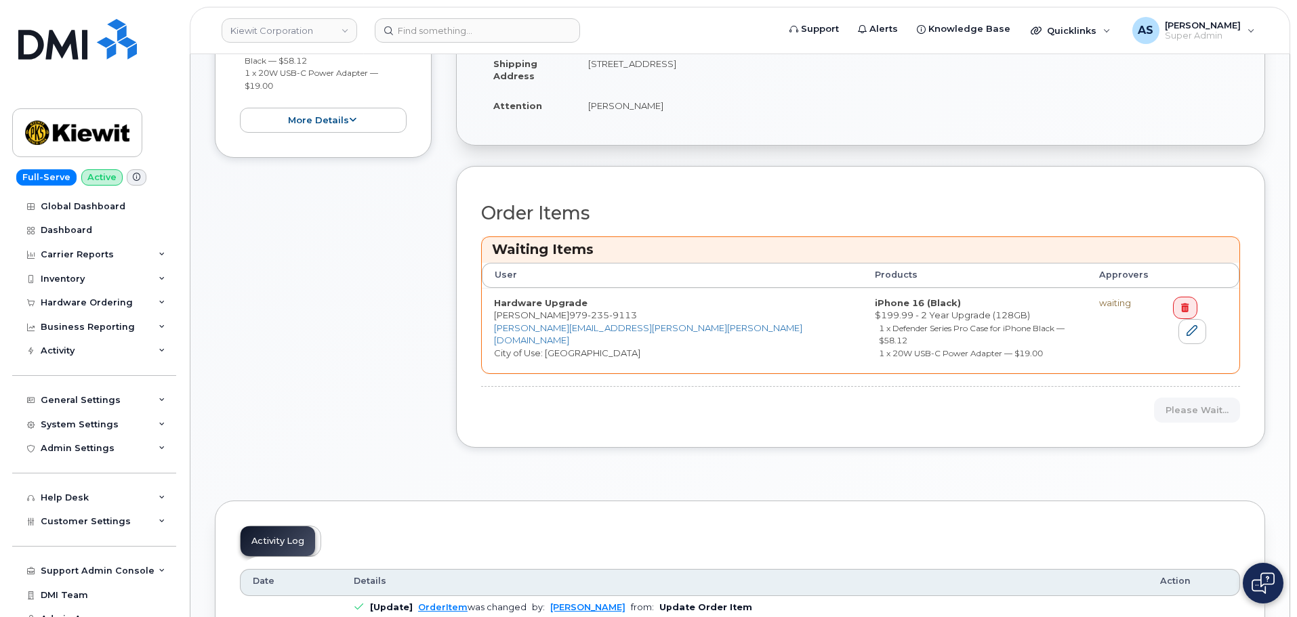
scroll to position [203, 0]
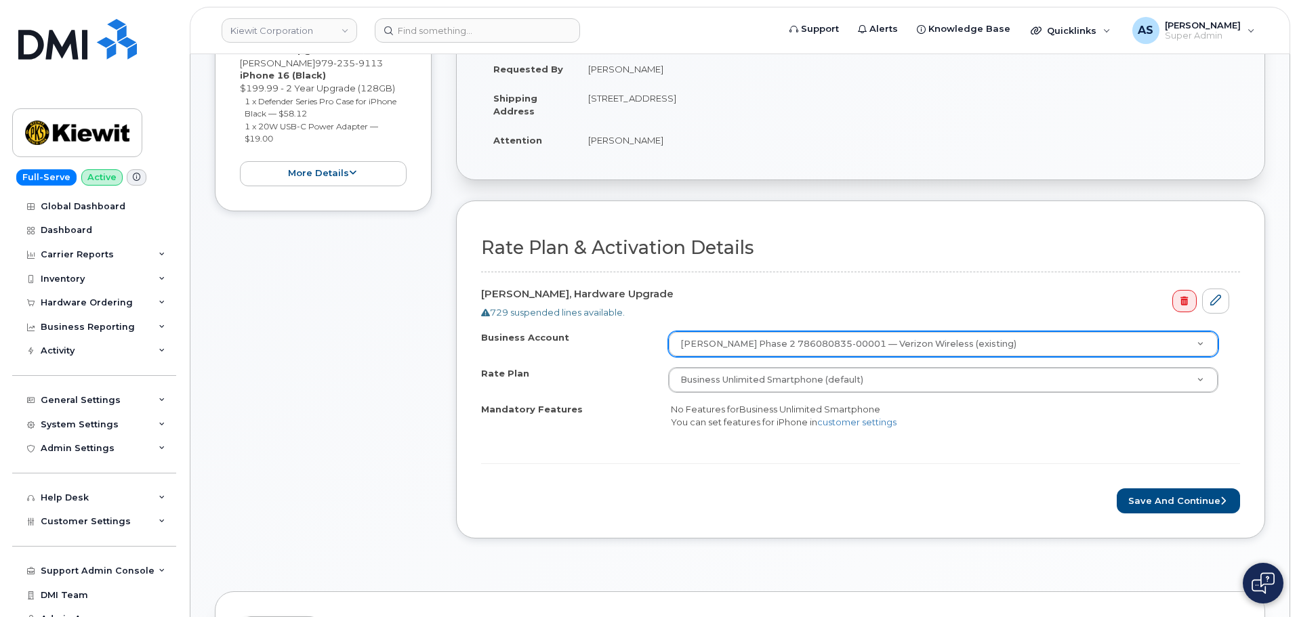
scroll to position [339, 0]
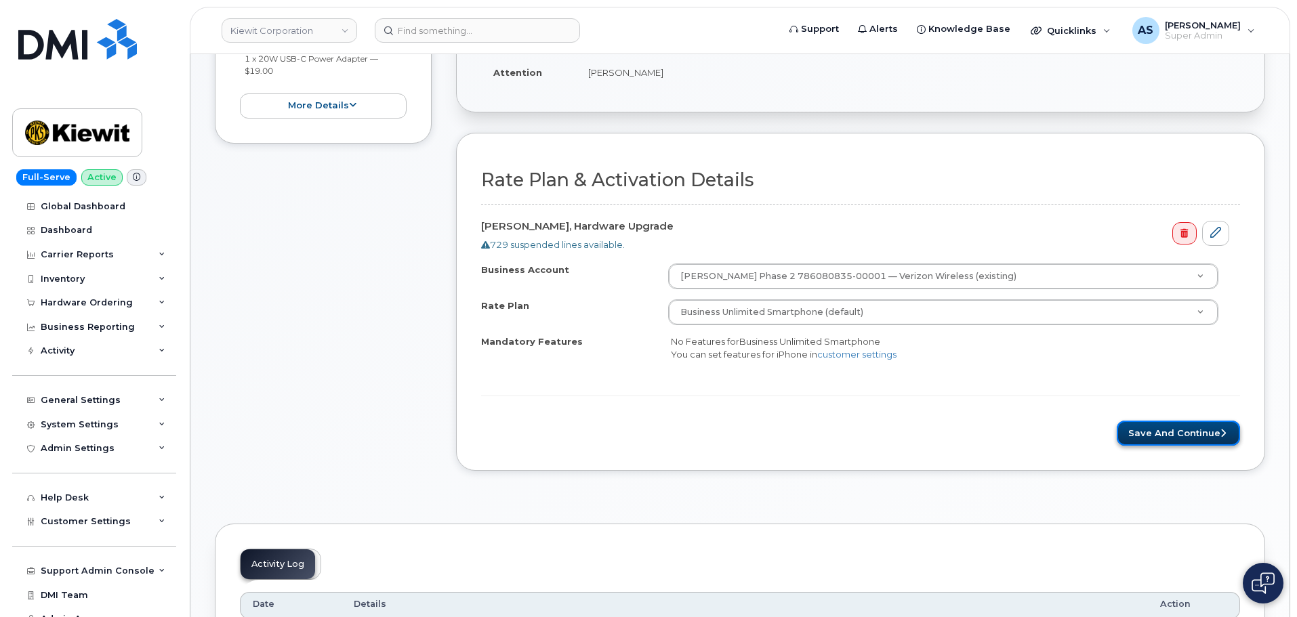
click at [1171, 439] on button "Save and Continue" at bounding box center [1178, 433] width 123 height 25
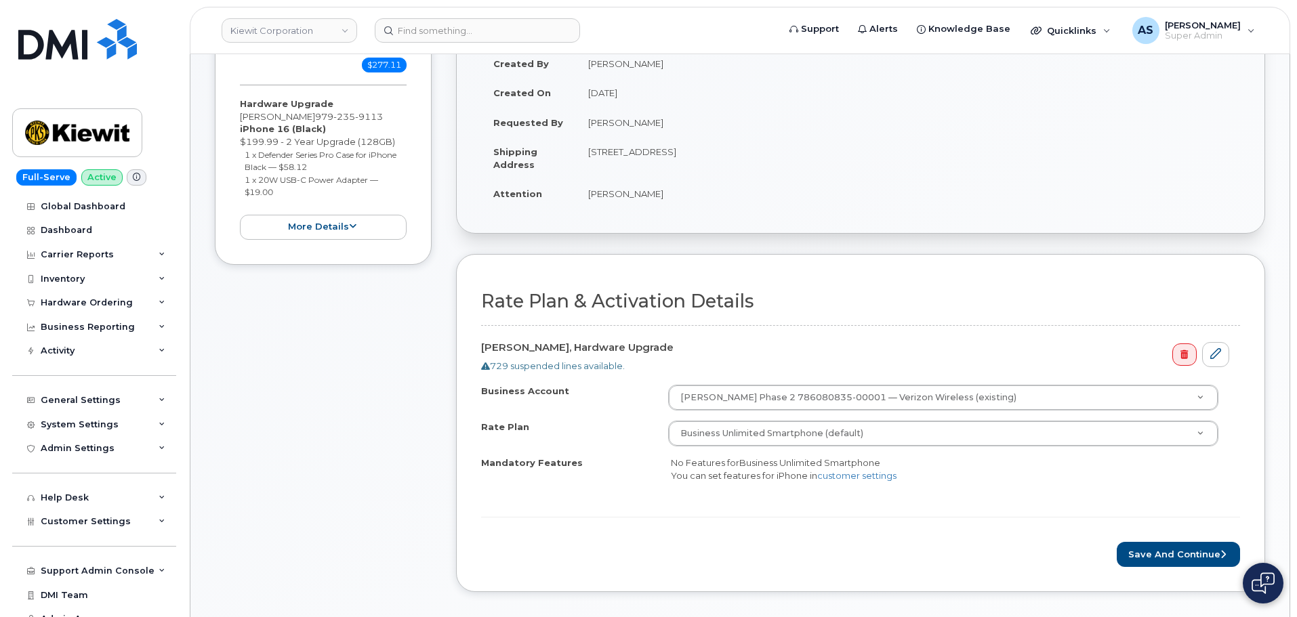
scroll to position [271, 0]
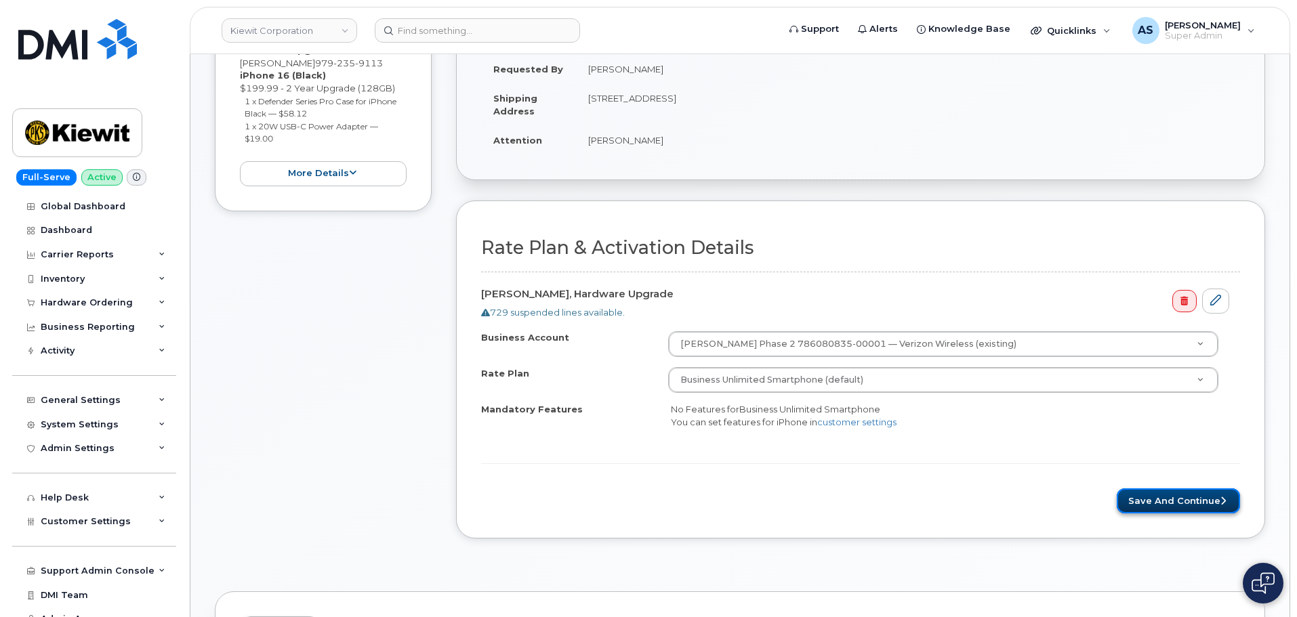
click at [1201, 510] on button "Save and Continue" at bounding box center [1178, 501] width 123 height 25
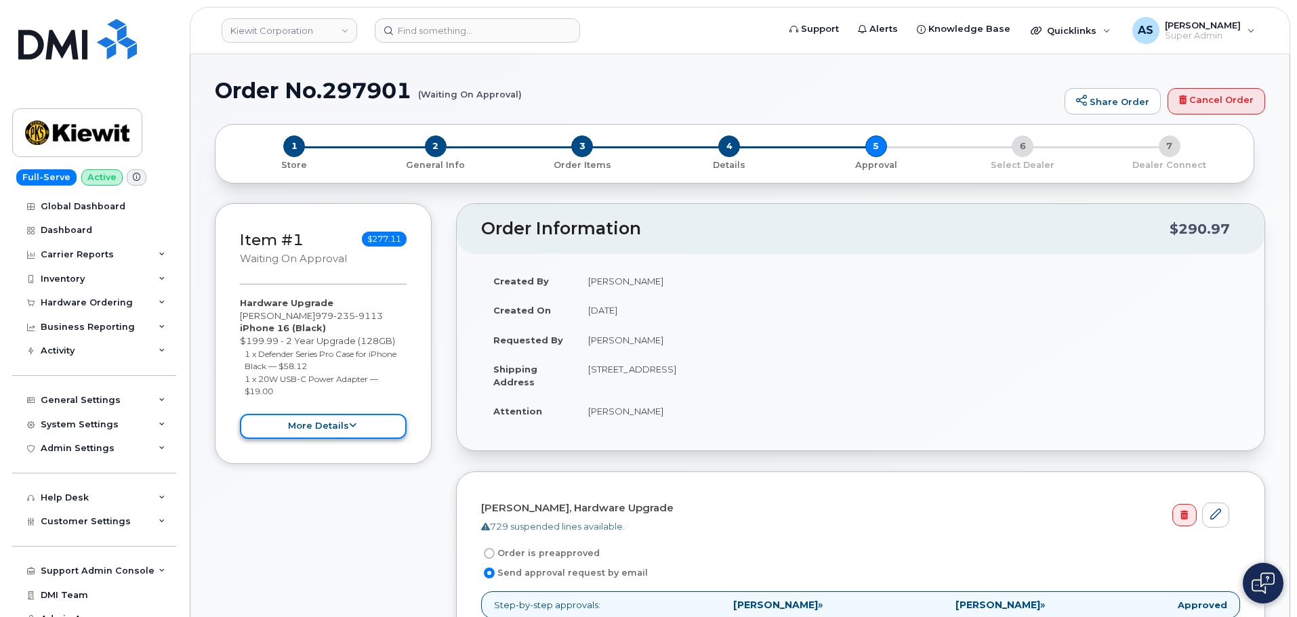
click at [370, 422] on button "more details" at bounding box center [323, 426] width 167 height 25
click at [584, 150] on span "3" at bounding box center [582, 147] width 22 height 22
click at [439, 150] on span "2" at bounding box center [436, 147] width 22 height 22
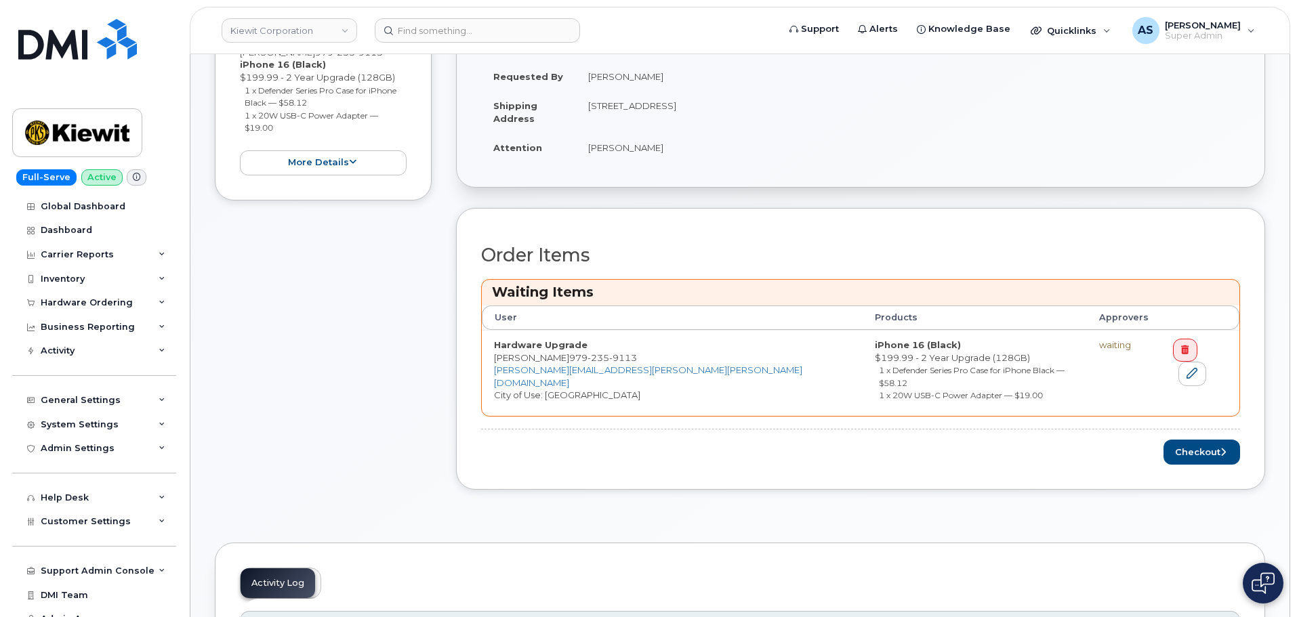
scroll to position [271, 0]
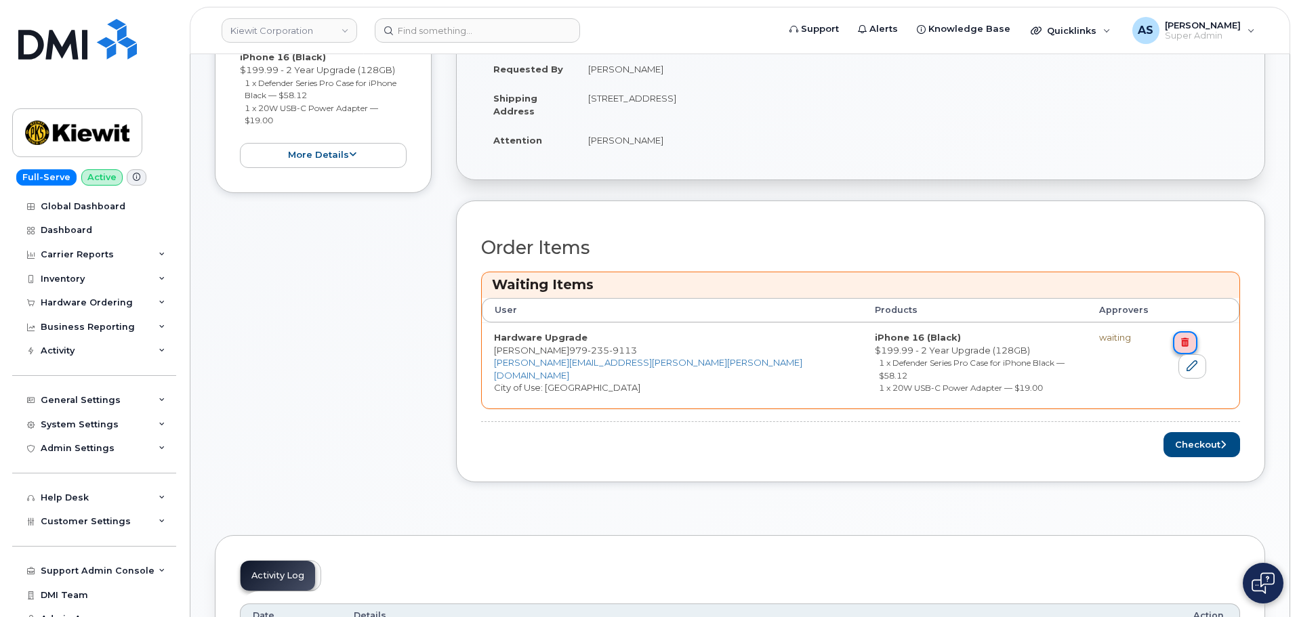
click at [1181, 344] on icon at bounding box center [1184, 342] width 7 height 9
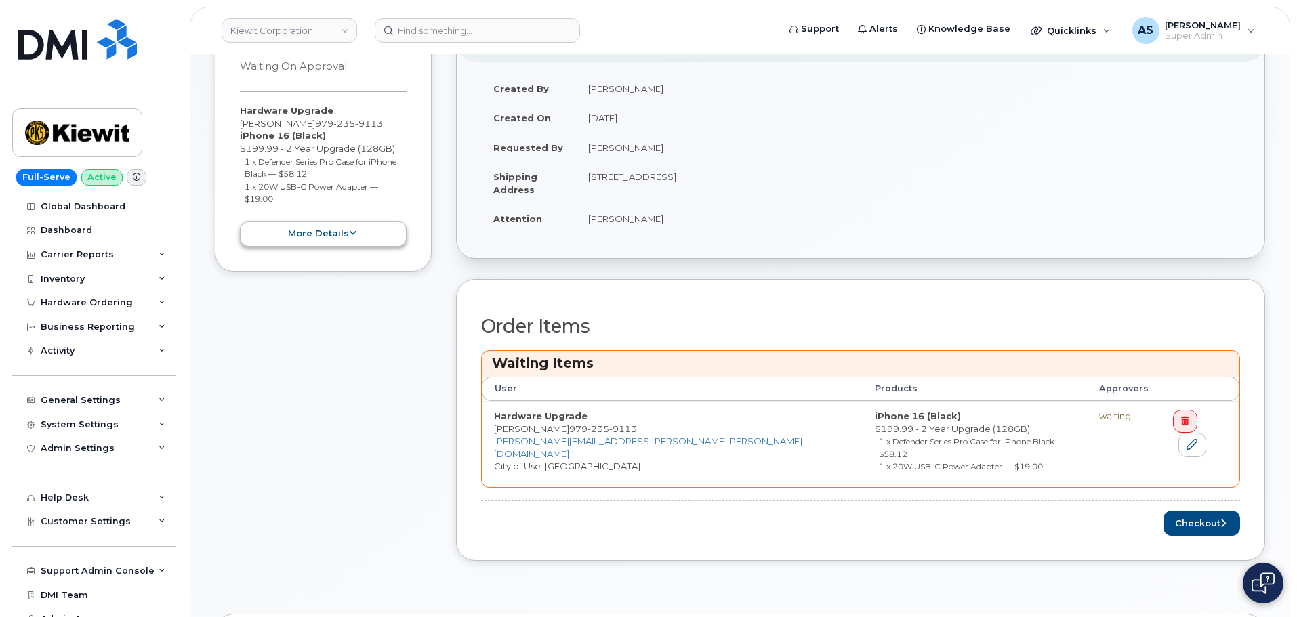
scroll to position [136, 0]
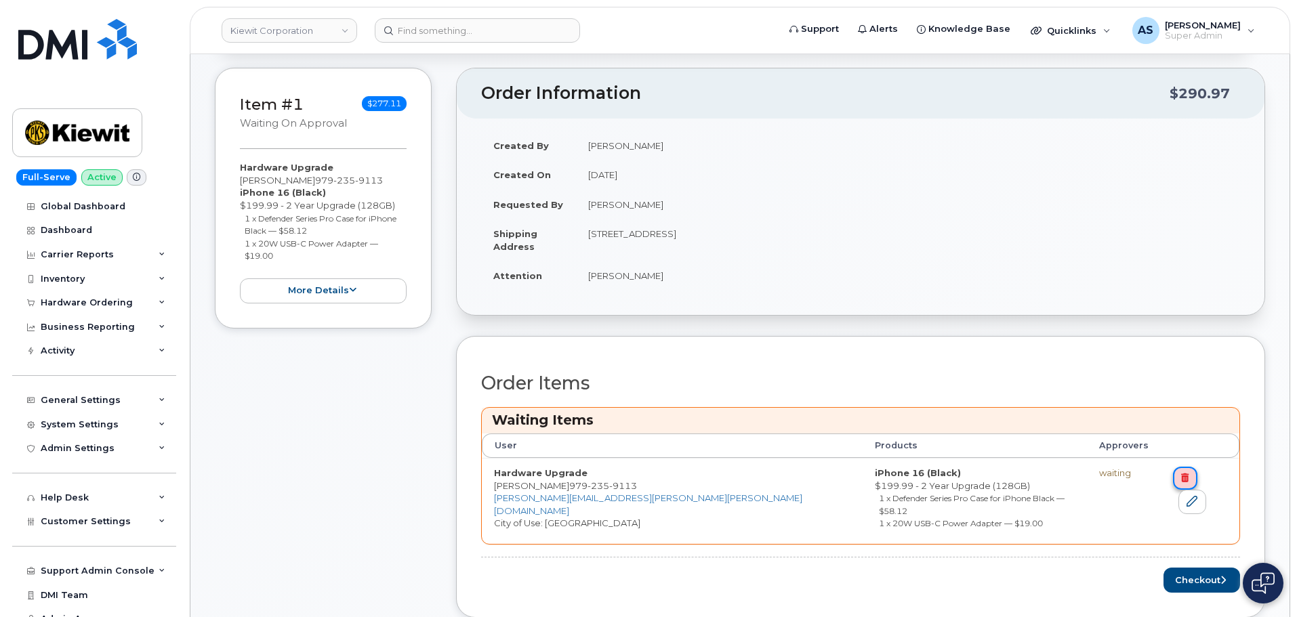
click at [1187, 476] on link at bounding box center [1185, 478] width 24 height 23
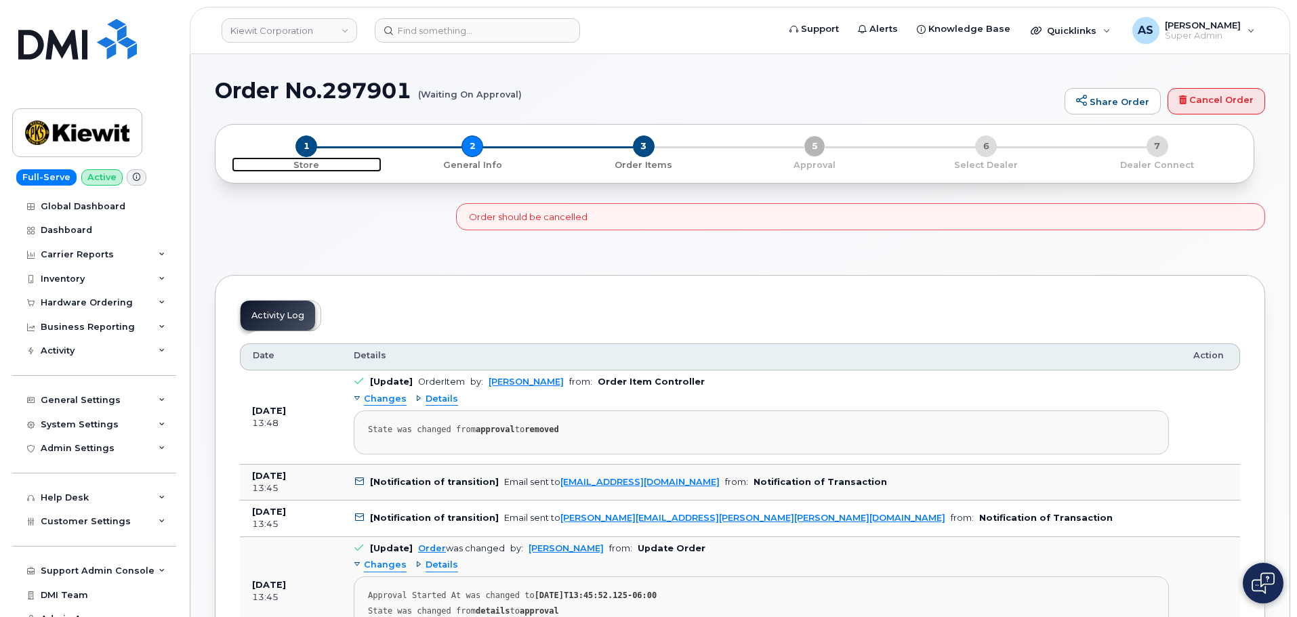
click at [310, 146] on span "1" at bounding box center [307, 147] width 22 height 22
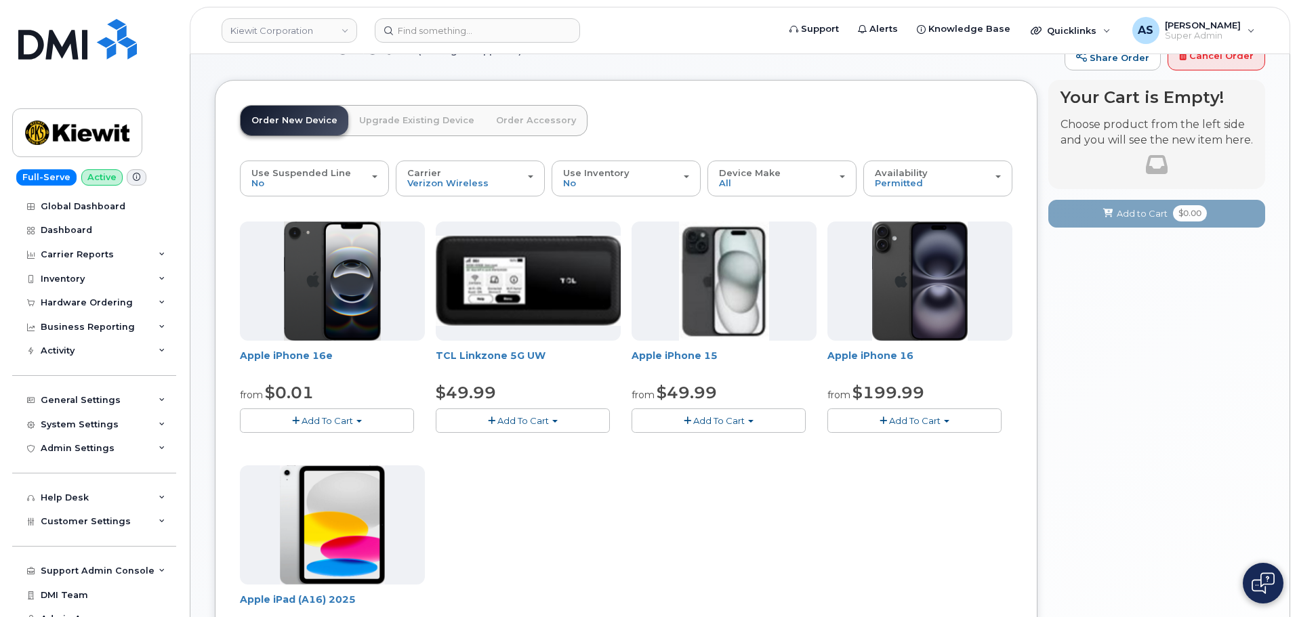
scroll to position [68, 0]
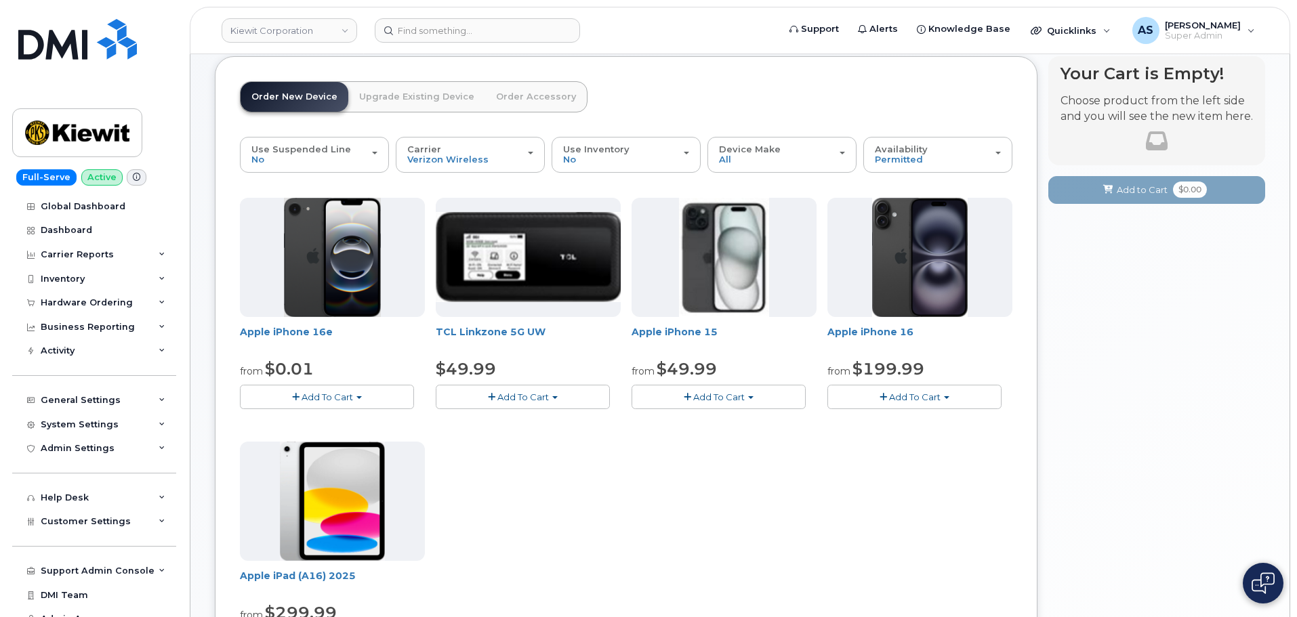
click at [744, 392] on span "Add To Cart" at bounding box center [719, 397] width 52 height 11
click at [750, 425] on link "$49.99 - 2 Year Activation (128GB)" at bounding box center [725, 422] width 181 height 17
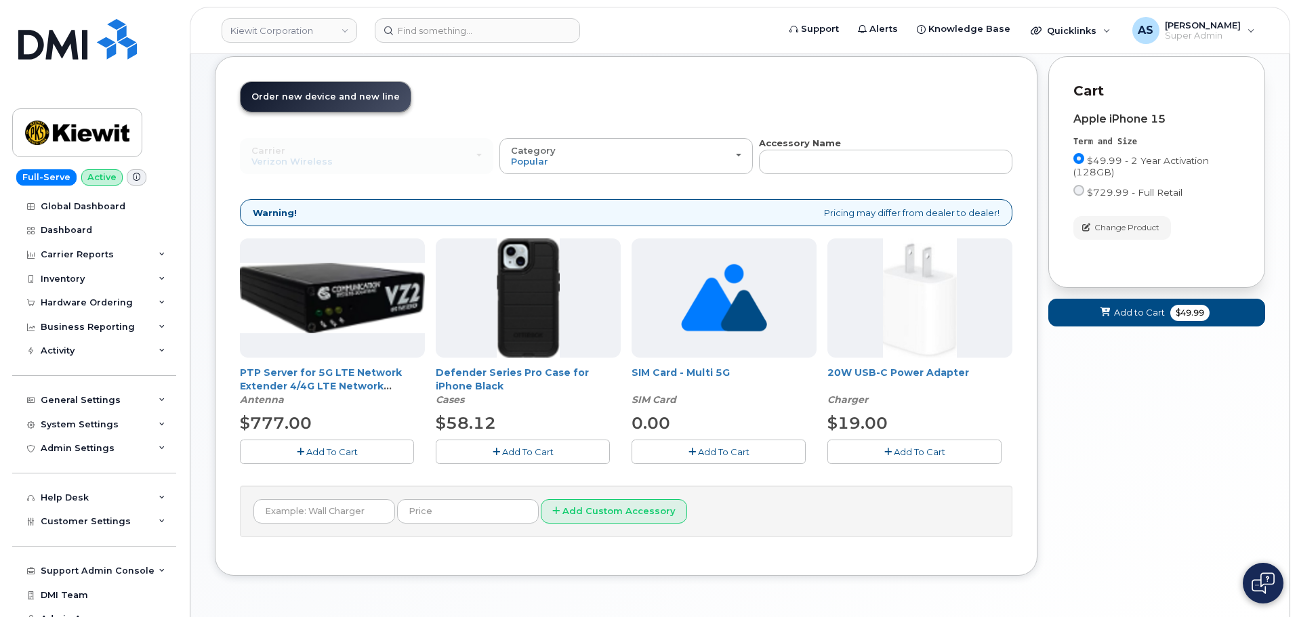
click at [536, 456] on span "Add To Cart" at bounding box center [528, 452] width 52 height 11
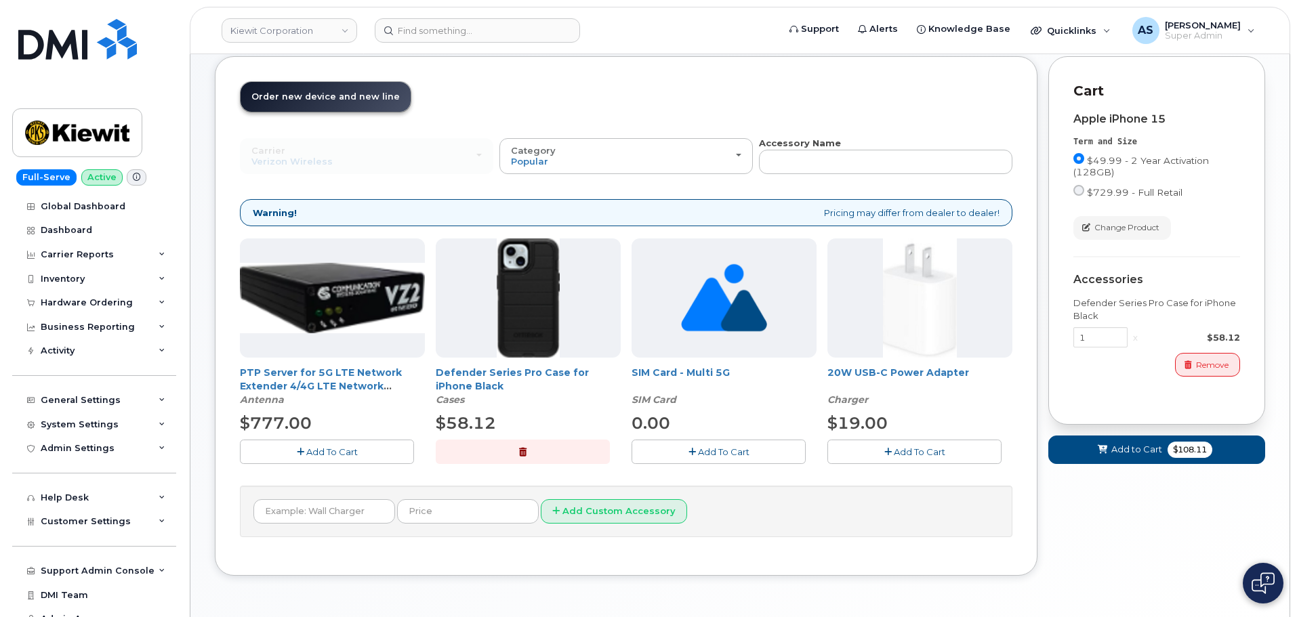
click at [927, 439] on div "20W USB-C Power Adapter Charger $19.00 Add To Cart" at bounding box center [920, 351] width 185 height 225
click at [935, 461] on button "Add To Cart" at bounding box center [915, 452] width 174 height 24
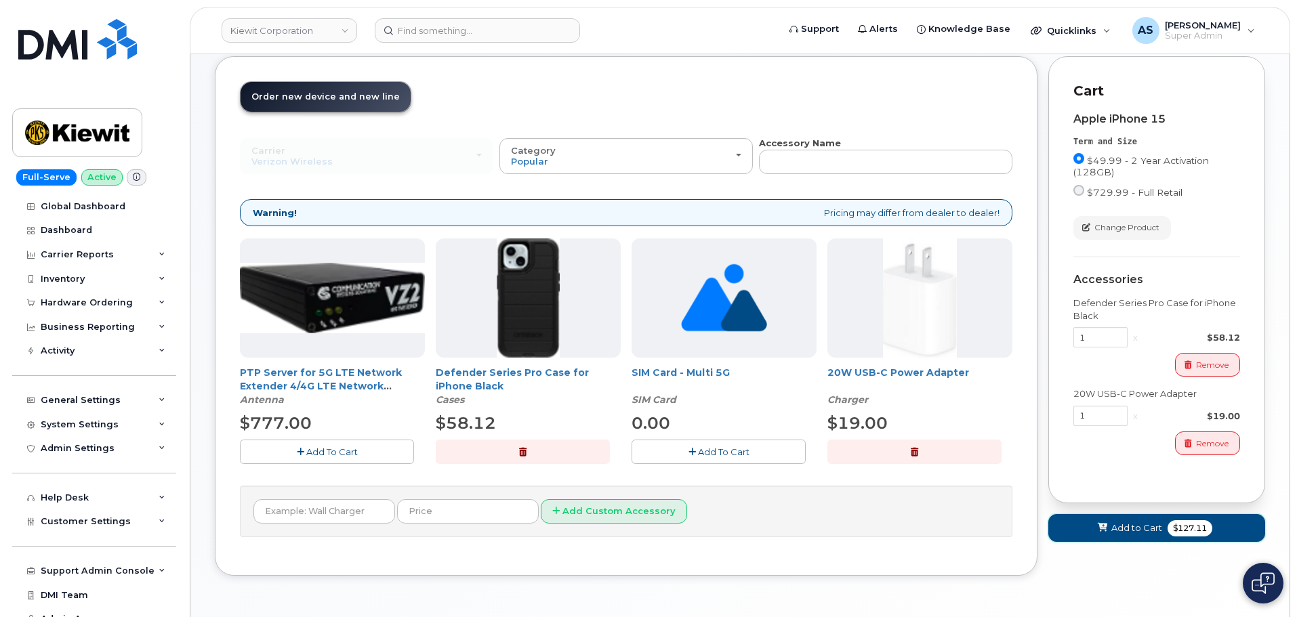
click at [1158, 527] on span "Add to Cart" at bounding box center [1137, 528] width 51 height 13
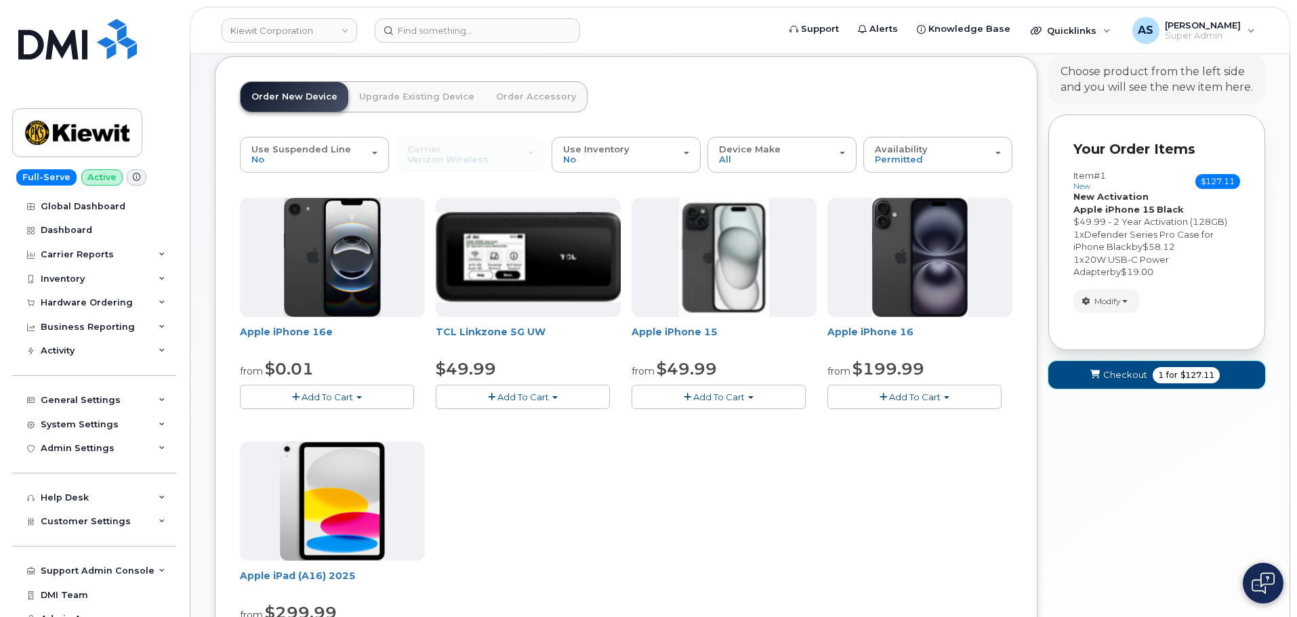
click at [1110, 375] on span "Checkout" at bounding box center [1125, 375] width 44 height 13
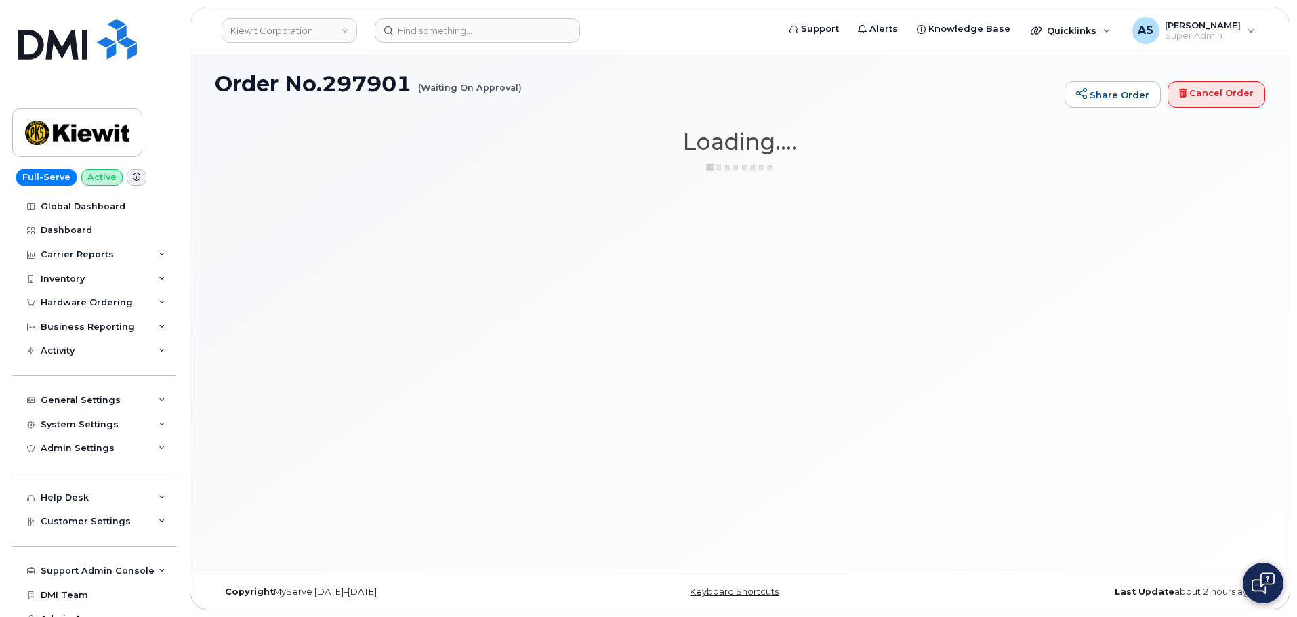
scroll to position [7, 0]
click at [719, 279] on div "Order No.297901 (Waiting On Approval) Share Order Cancel Order × Share This Ord…" at bounding box center [739, 310] width 1099 height 527
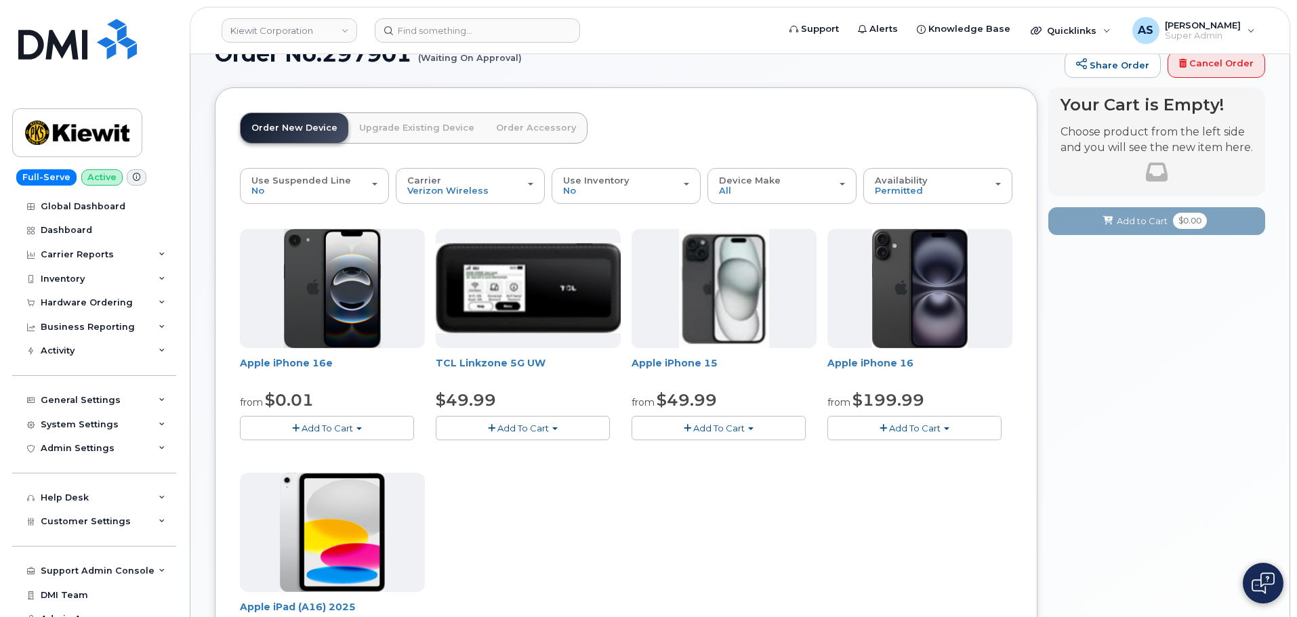
scroll to position [68, 0]
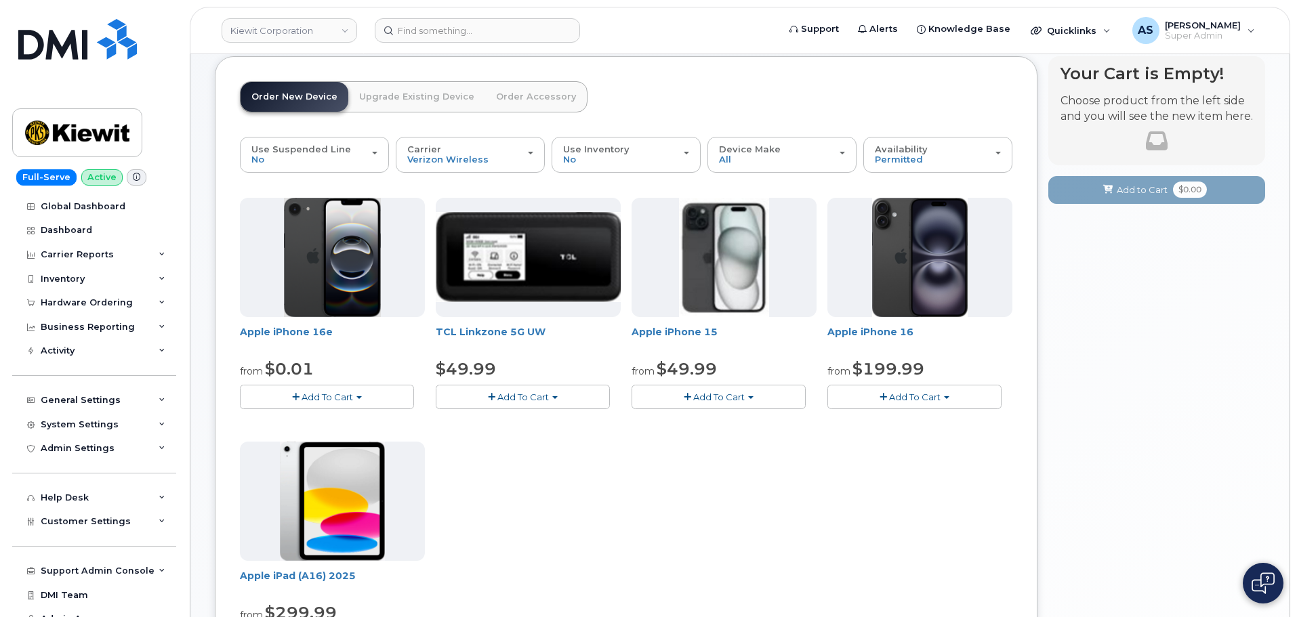
click at [720, 399] on span "Add To Cart" at bounding box center [719, 397] width 52 height 11
click at [723, 422] on link "$49.99 - 2 Year Activation (128GB)" at bounding box center [725, 422] width 181 height 17
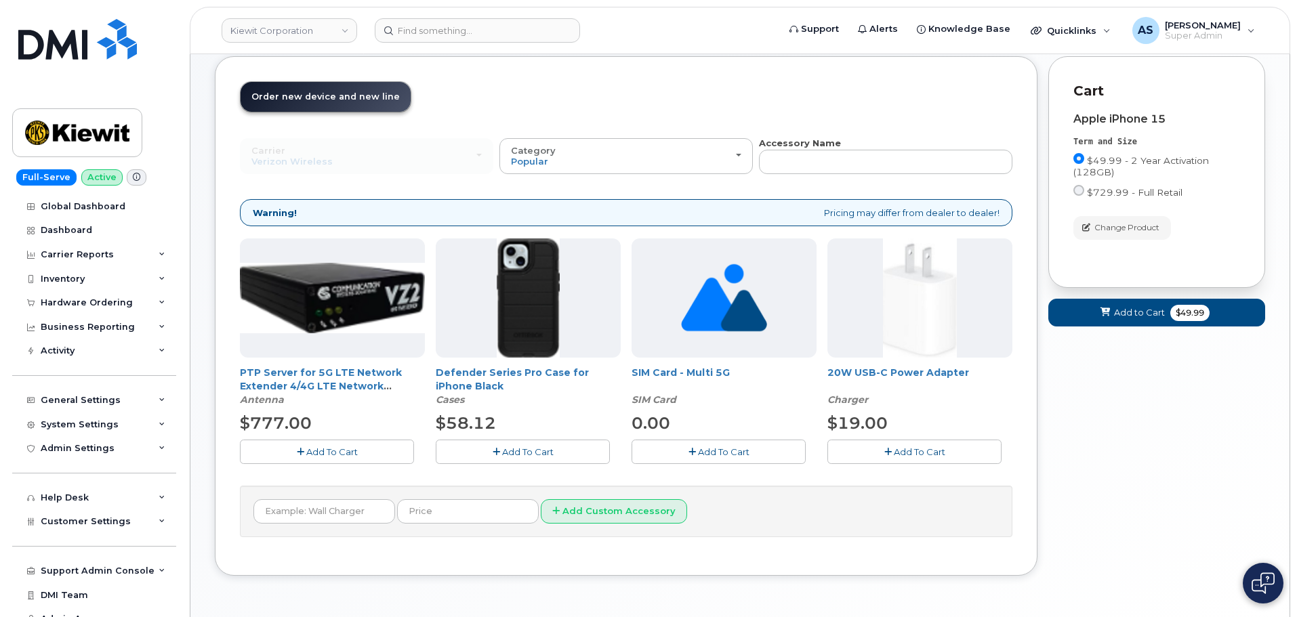
click at [932, 462] on button "Add To Cart" at bounding box center [915, 452] width 174 height 24
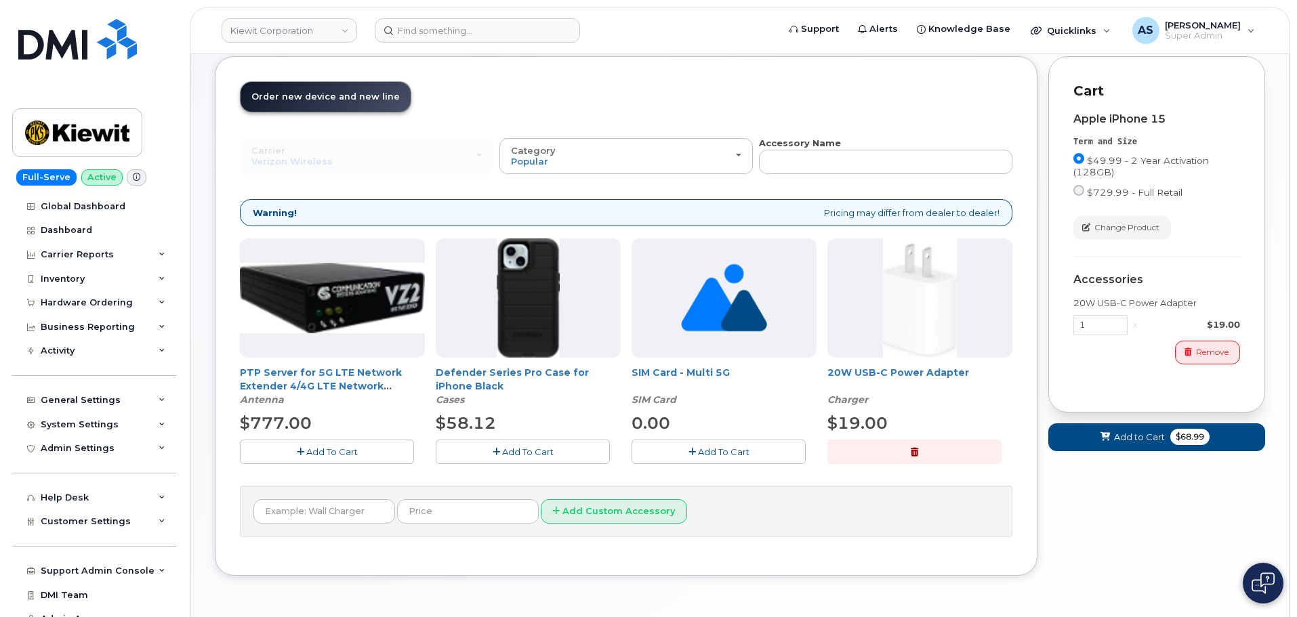
drag, startPoint x: 525, startPoint y: 455, endPoint x: 641, endPoint y: 434, distance: 117.2
click at [525, 455] on span "Add To Cart" at bounding box center [528, 452] width 52 height 11
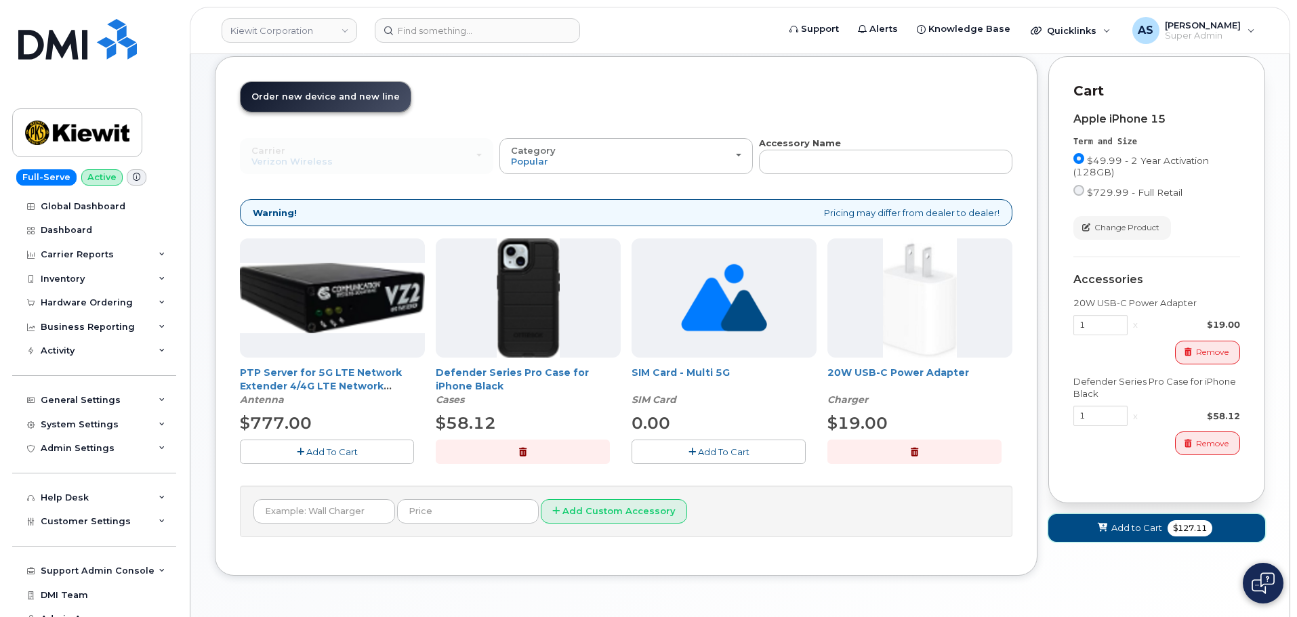
click at [1208, 520] on button "Add to Cart $127.11" at bounding box center [1157, 528] width 217 height 28
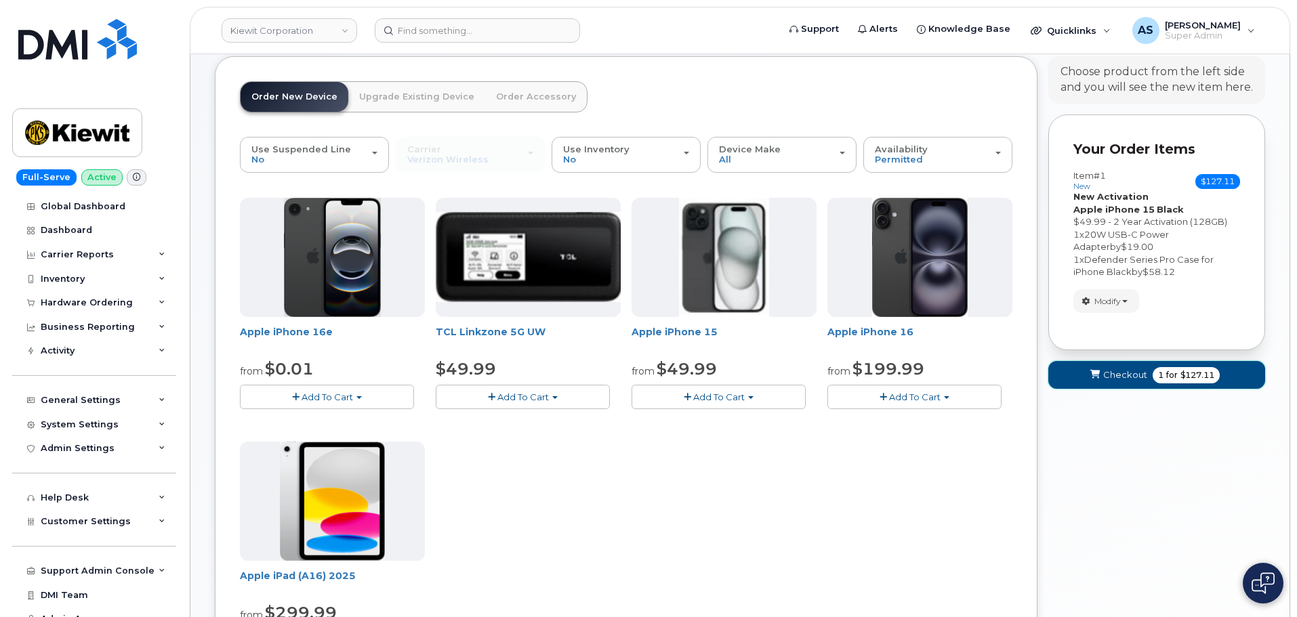
click at [1243, 382] on button "Checkout 1 for $127.11" at bounding box center [1157, 375] width 217 height 28
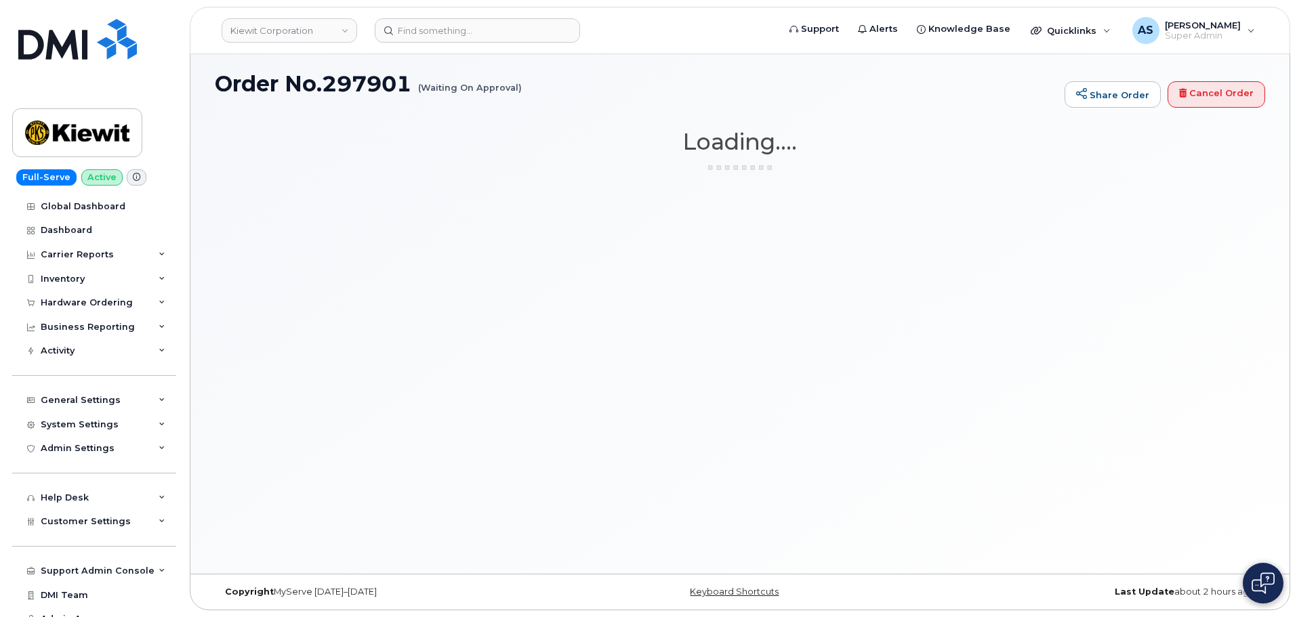
scroll to position [7, 0]
click at [821, 376] on div "Order No.297901 (Waiting On Approval) Share Order Cancel Order × Share This Ord…" at bounding box center [739, 310] width 1099 height 527
click at [703, 276] on div "Order No.297901 (Waiting On Approval) Share Order Cancel Order × Share This Ord…" at bounding box center [739, 310] width 1099 height 527
click at [35, 38] on img at bounding box center [77, 39] width 119 height 41
click at [77, 48] on img at bounding box center [77, 39] width 119 height 41
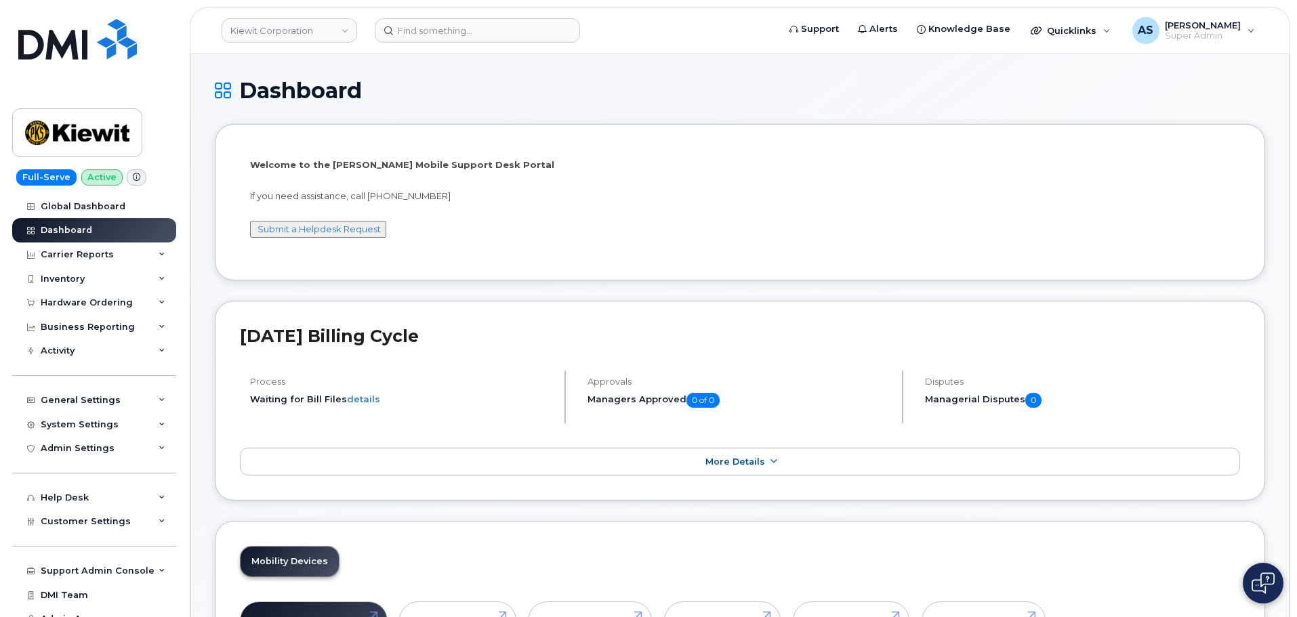
click at [581, 92] on h1 "Dashboard" at bounding box center [740, 91] width 1051 height 24
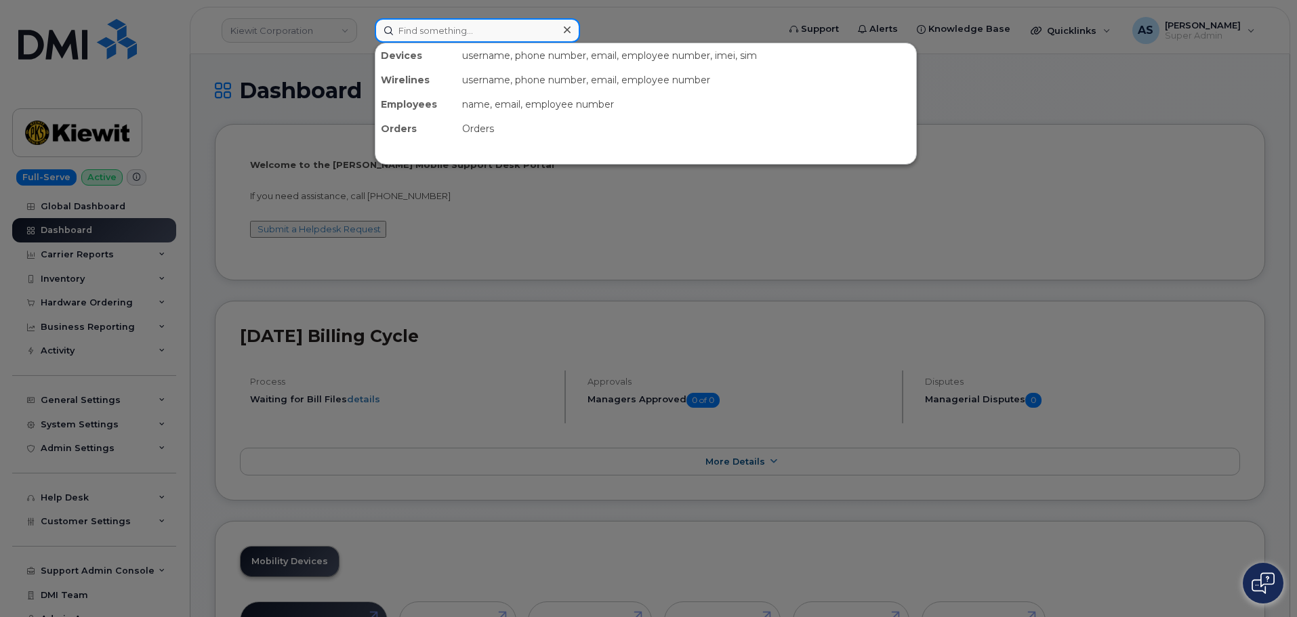
click at [443, 28] on input at bounding box center [477, 30] width 205 height 24
paste input "9792359113"
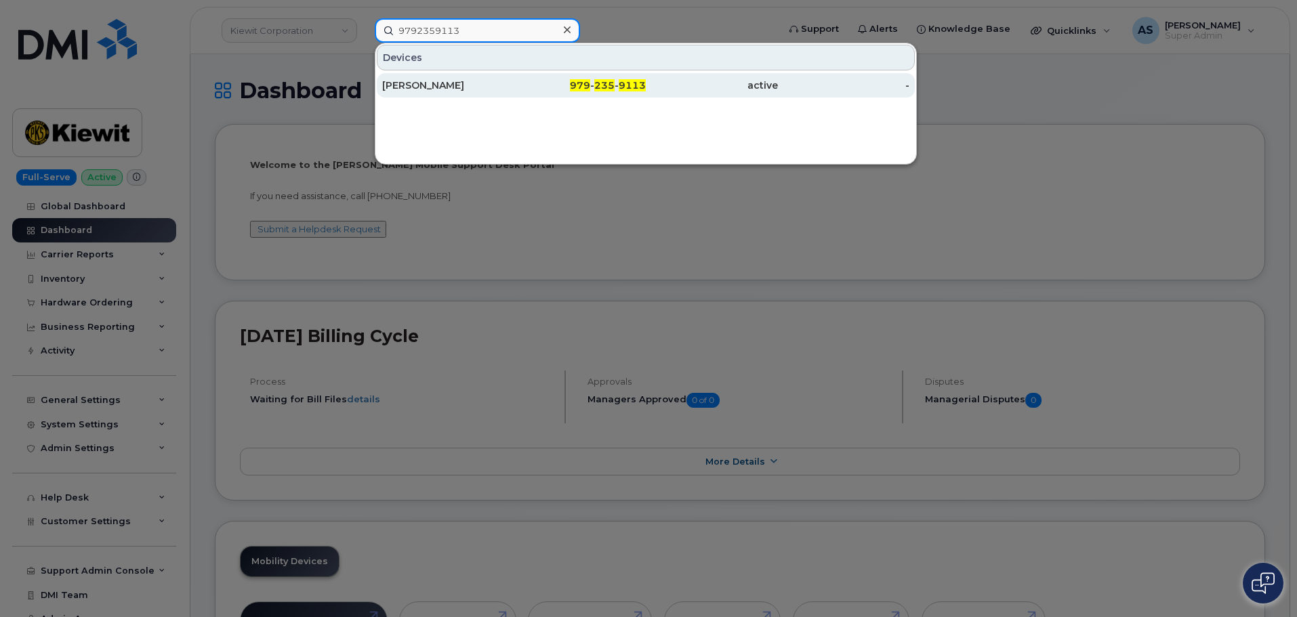
type input "9792359113"
click at [498, 81] on div "[PERSON_NAME]" at bounding box center [448, 86] width 132 height 14
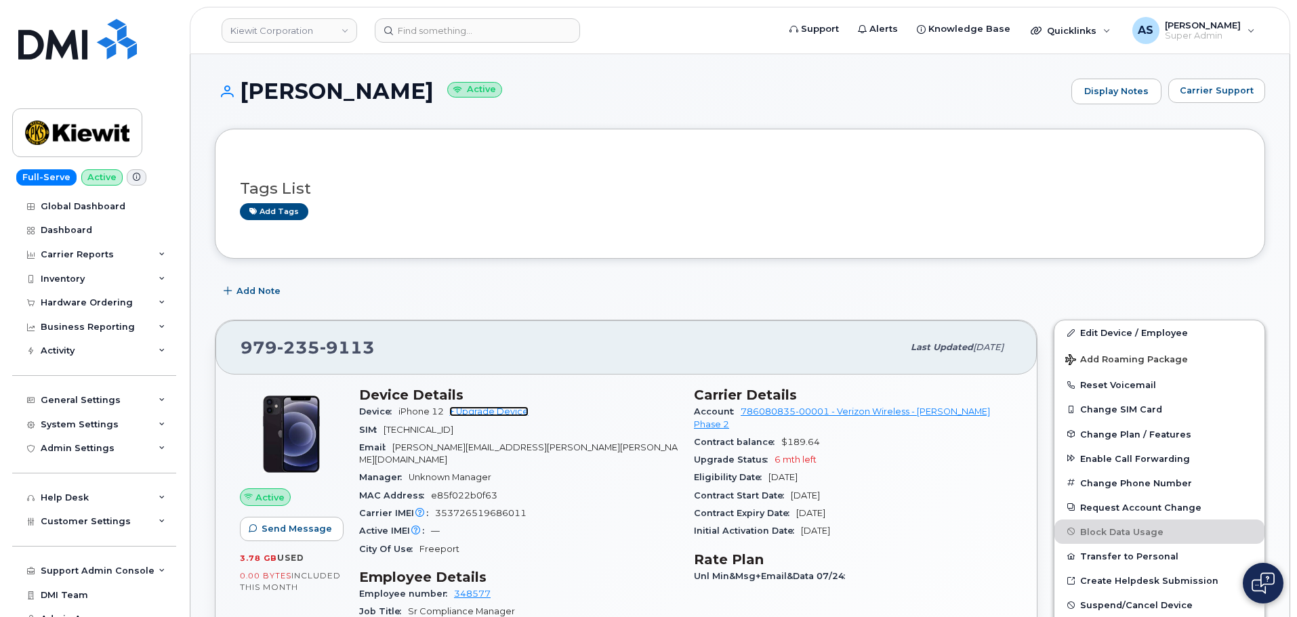
click at [491, 408] on link "+ Upgrade Device" at bounding box center [488, 412] width 79 height 10
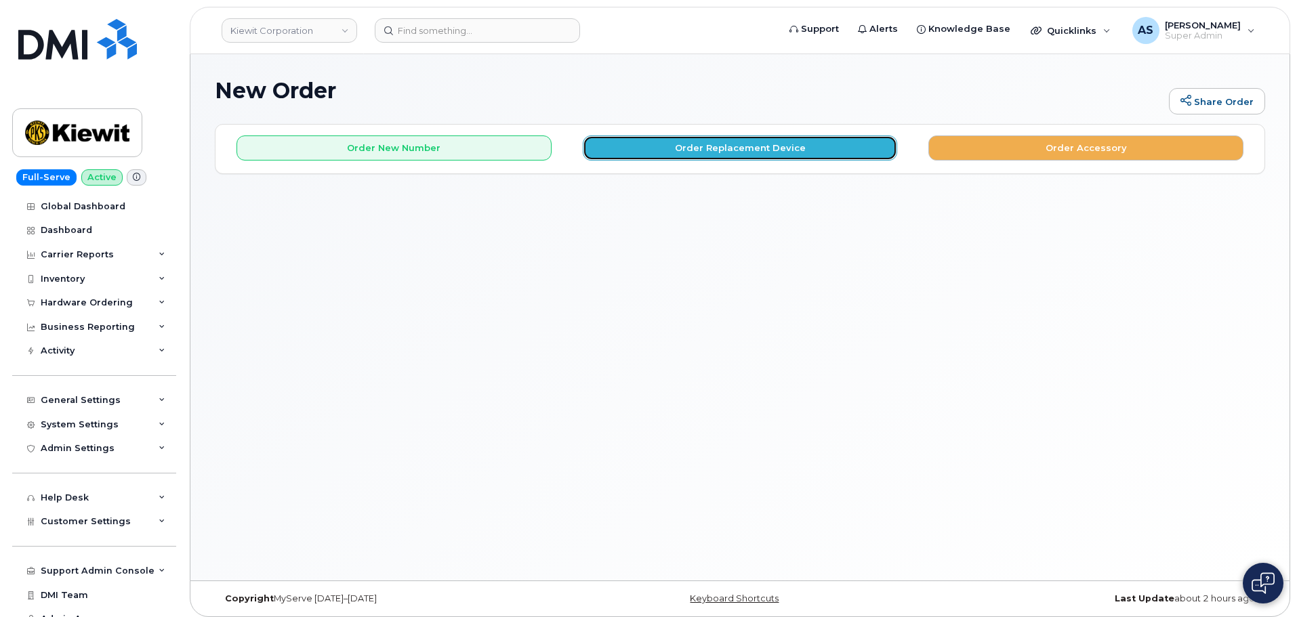
click at [716, 144] on button "Order Replacement Device" at bounding box center [740, 148] width 315 height 25
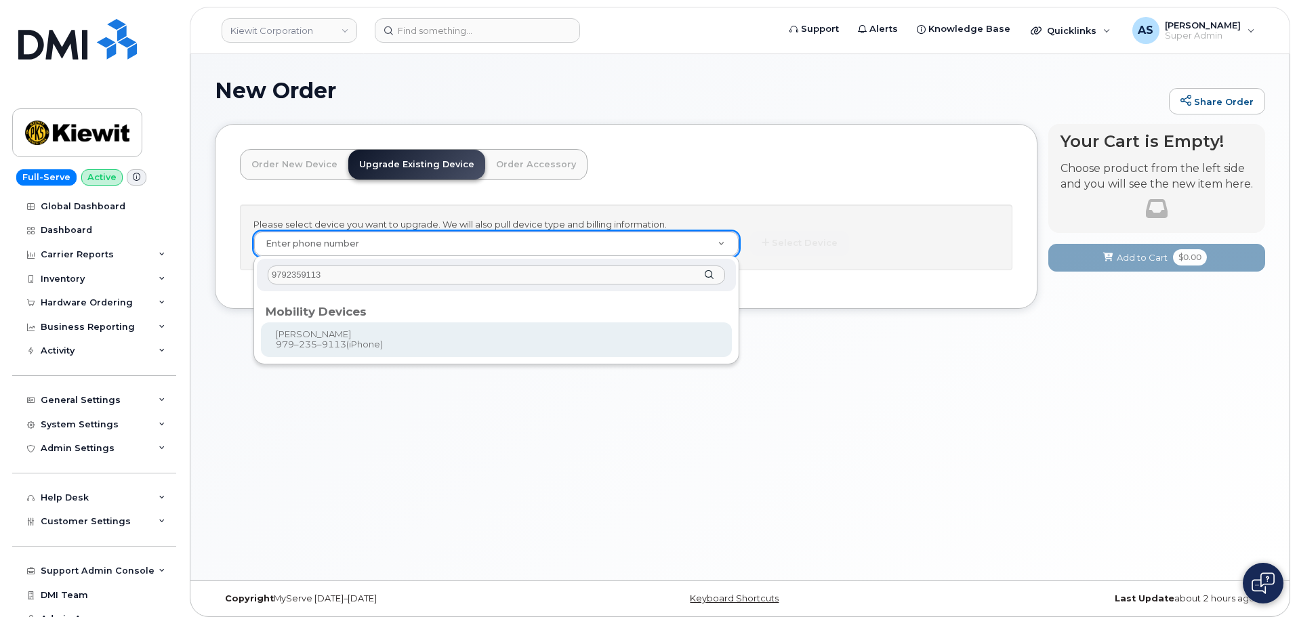
type input "9792359113"
type input "1174890"
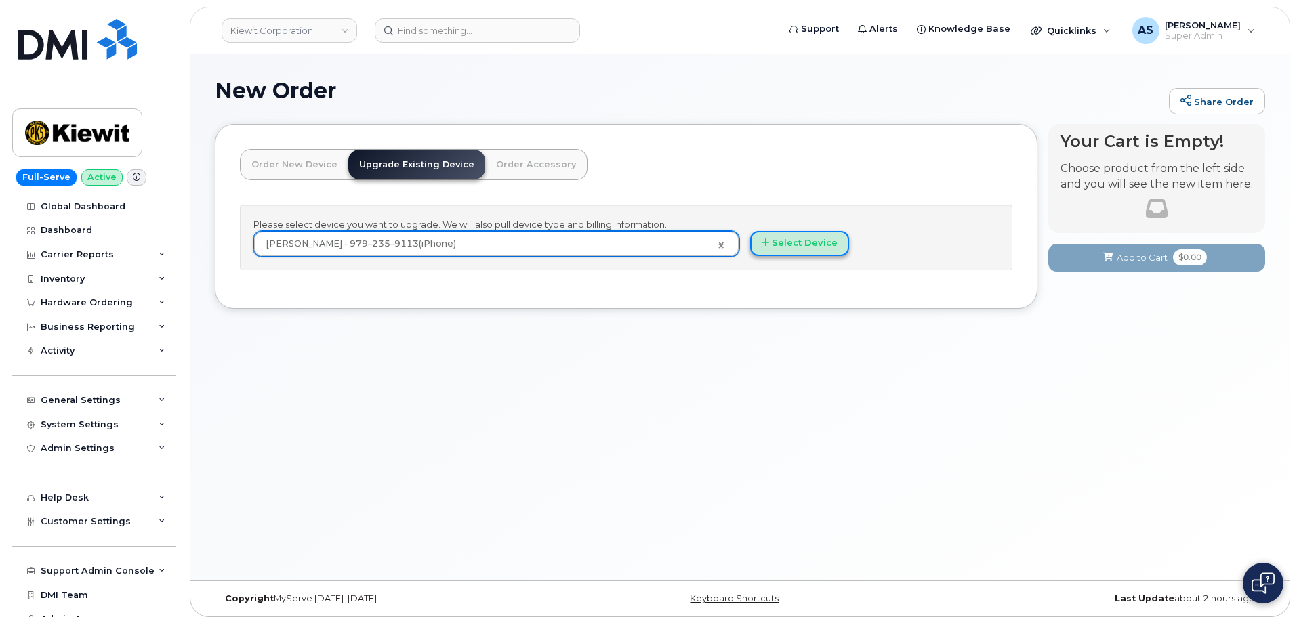
click at [801, 237] on button "Select Device" at bounding box center [799, 243] width 99 height 25
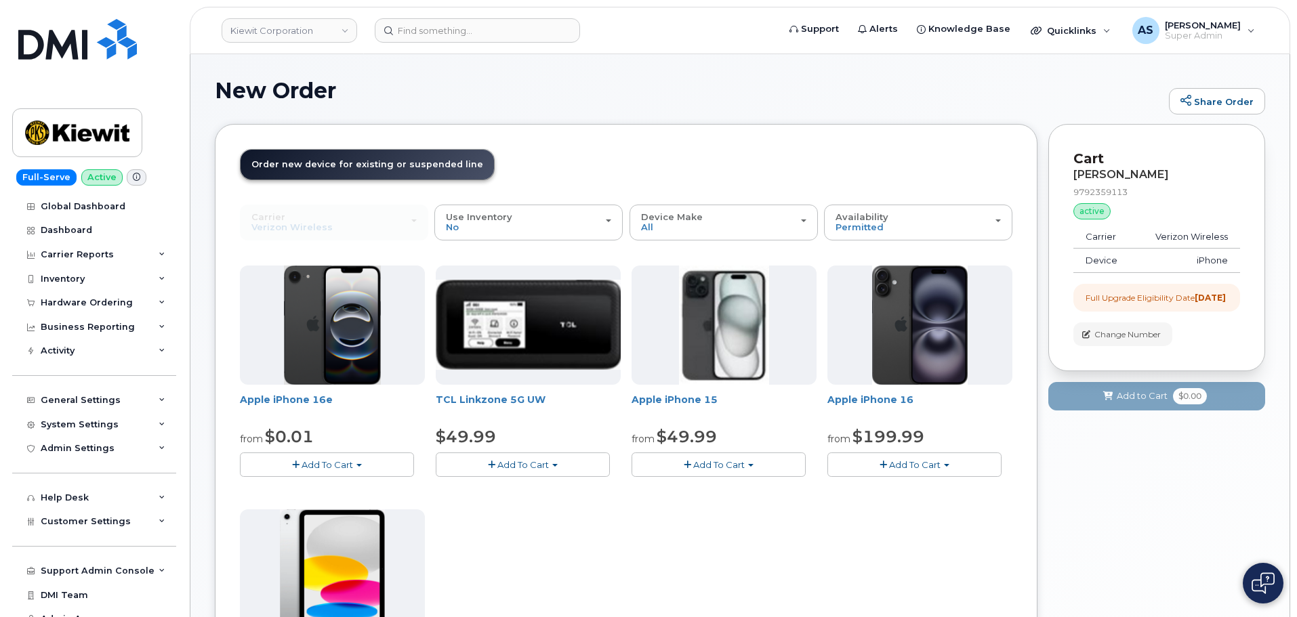
click at [720, 460] on span "Add To Cart" at bounding box center [719, 465] width 52 height 11
click at [724, 489] on link "$49.99 - 2 Year Upgrade (128GB)" at bounding box center [723, 490] width 176 height 17
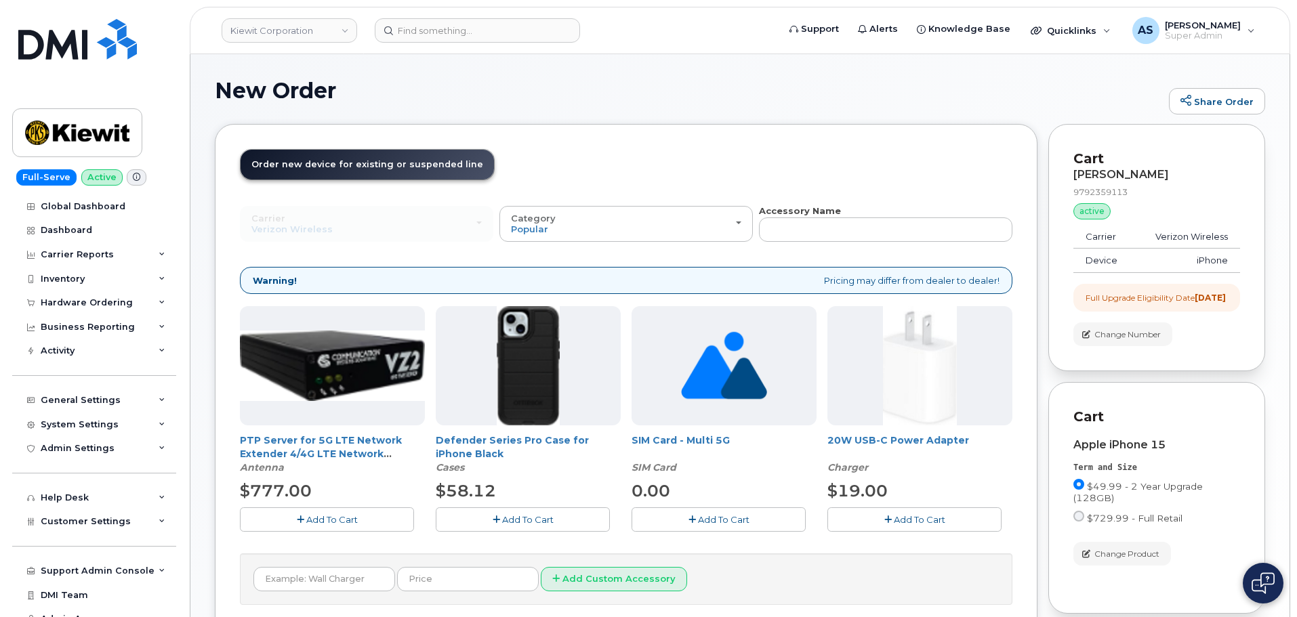
click at [563, 520] on button "Add To Cart" at bounding box center [523, 520] width 174 height 24
click at [915, 531] on div "PTP Server for 5G LTE Network Extender 4/4G LTE Network Extender 3 Antenna $777…" at bounding box center [626, 429] width 773 height 247
click at [915, 527] on button "Add To Cart" at bounding box center [915, 520] width 174 height 24
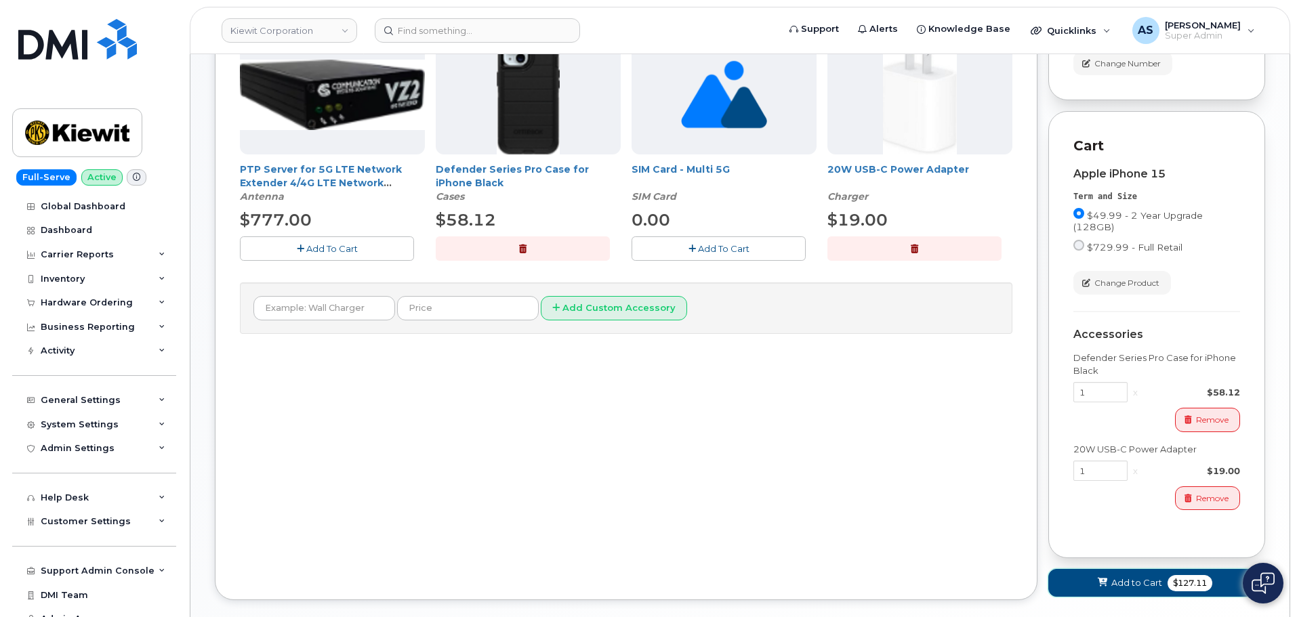
click at [1137, 590] on span "Add to Cart" at bounding box center [1137, 583] width 51 height 13
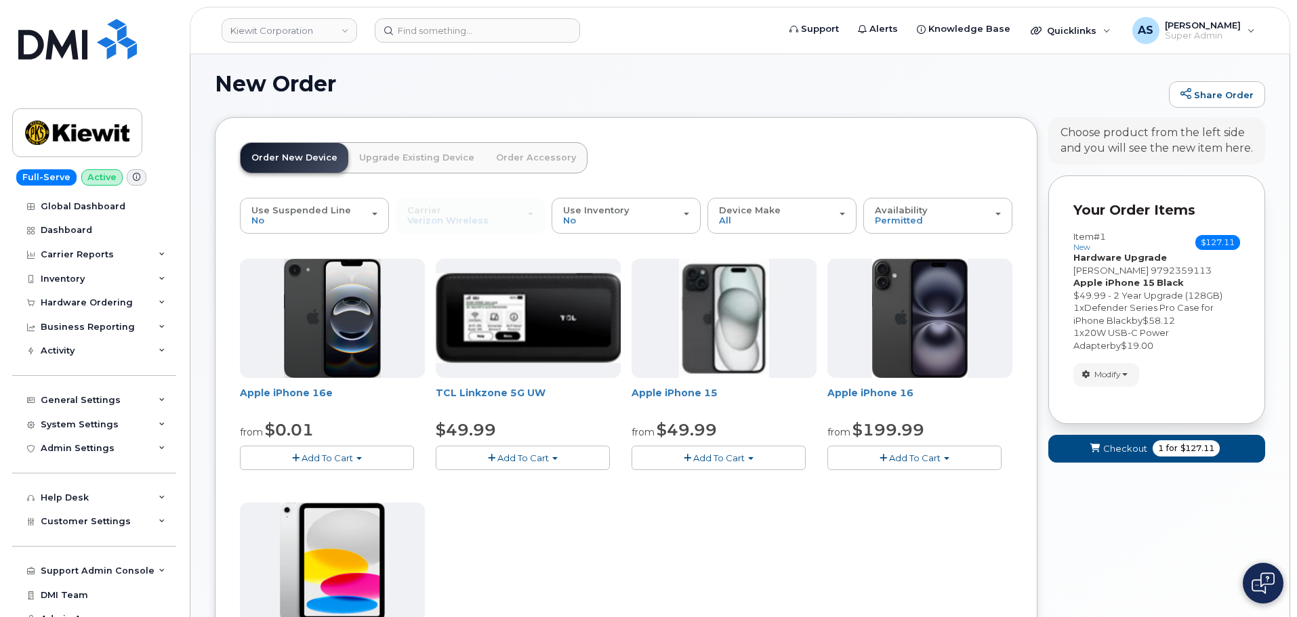
scroll to position [380, 0]
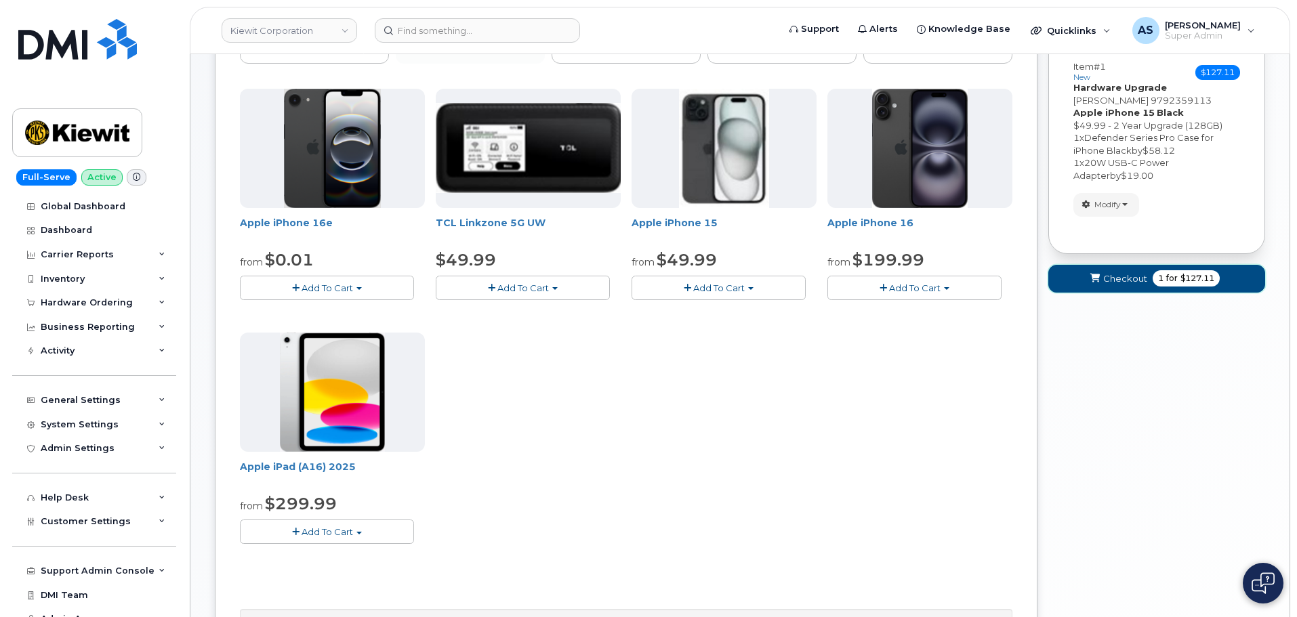
click at [1160, 281] on span "1" at bounding box center [1160, 278] width 5 height 12
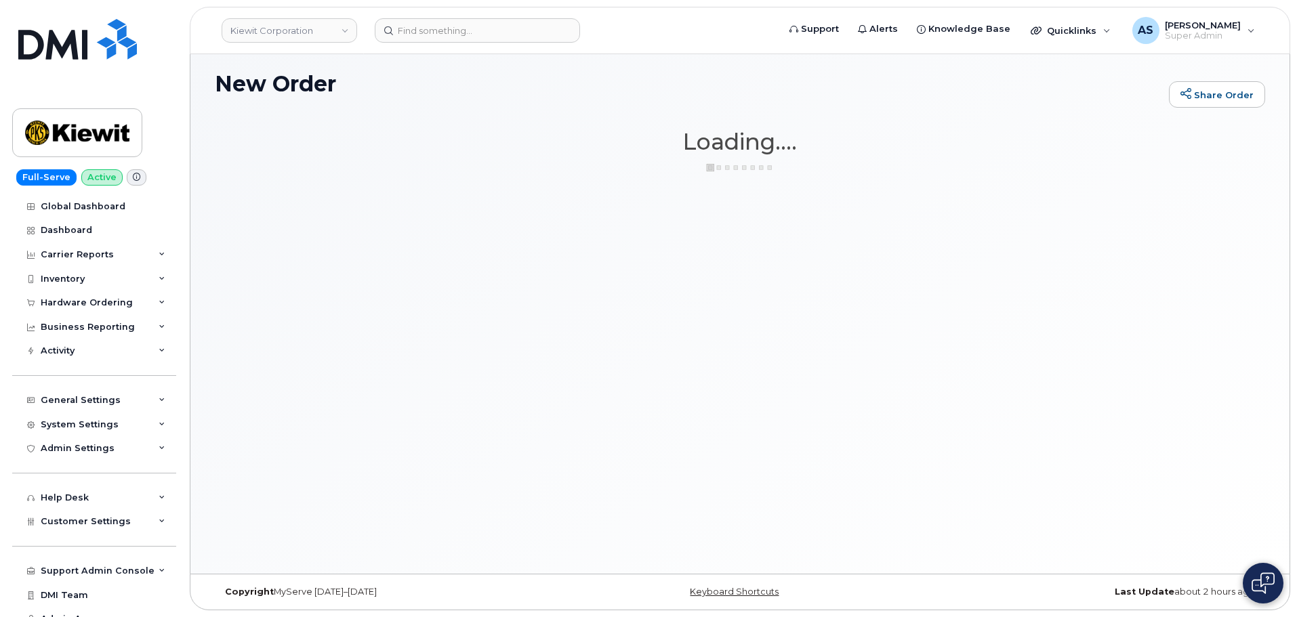
scroll to position [7, 0]
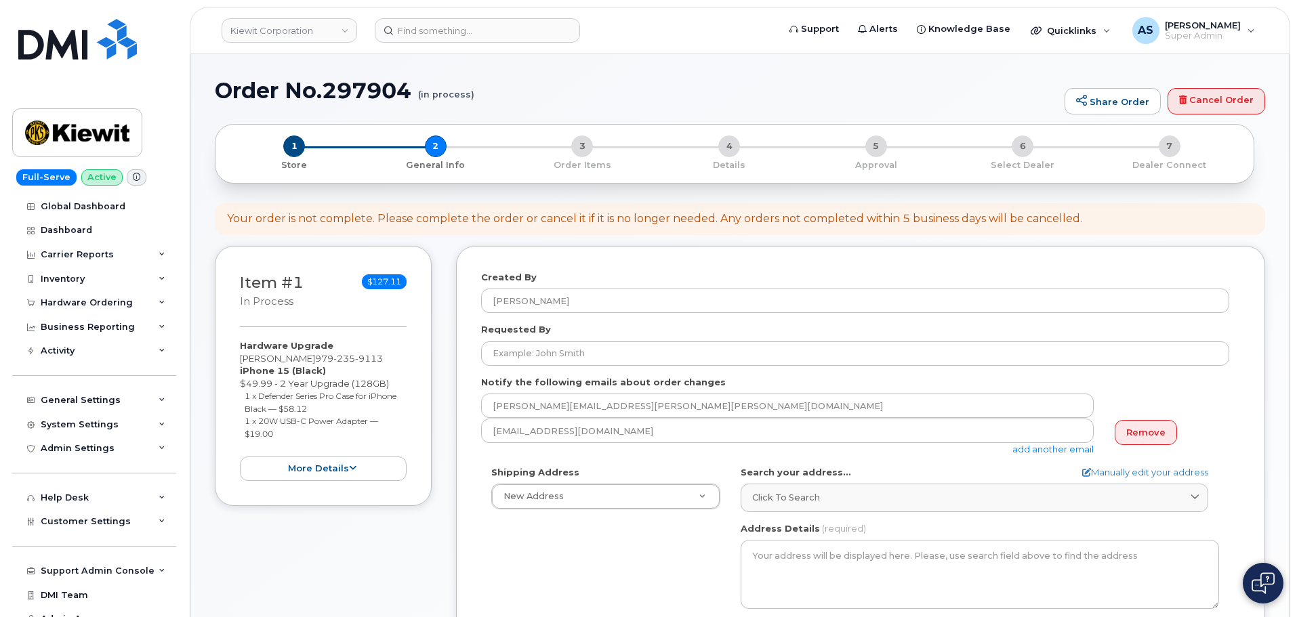
select select
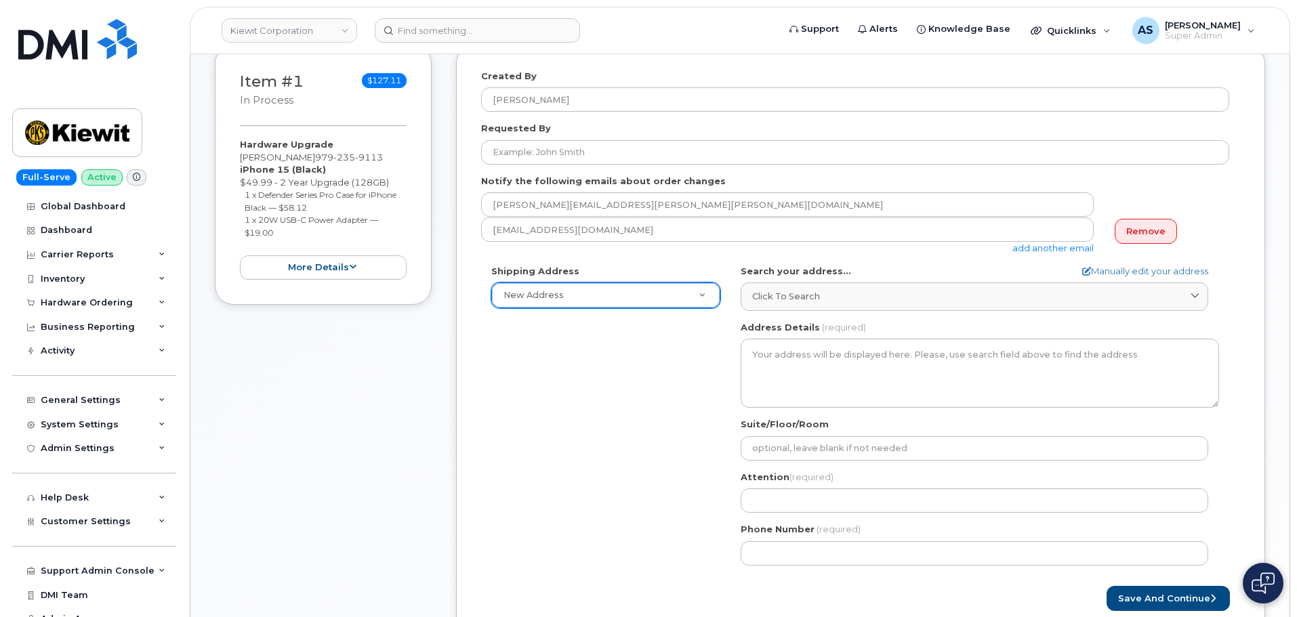
scroll to position [203, 0]
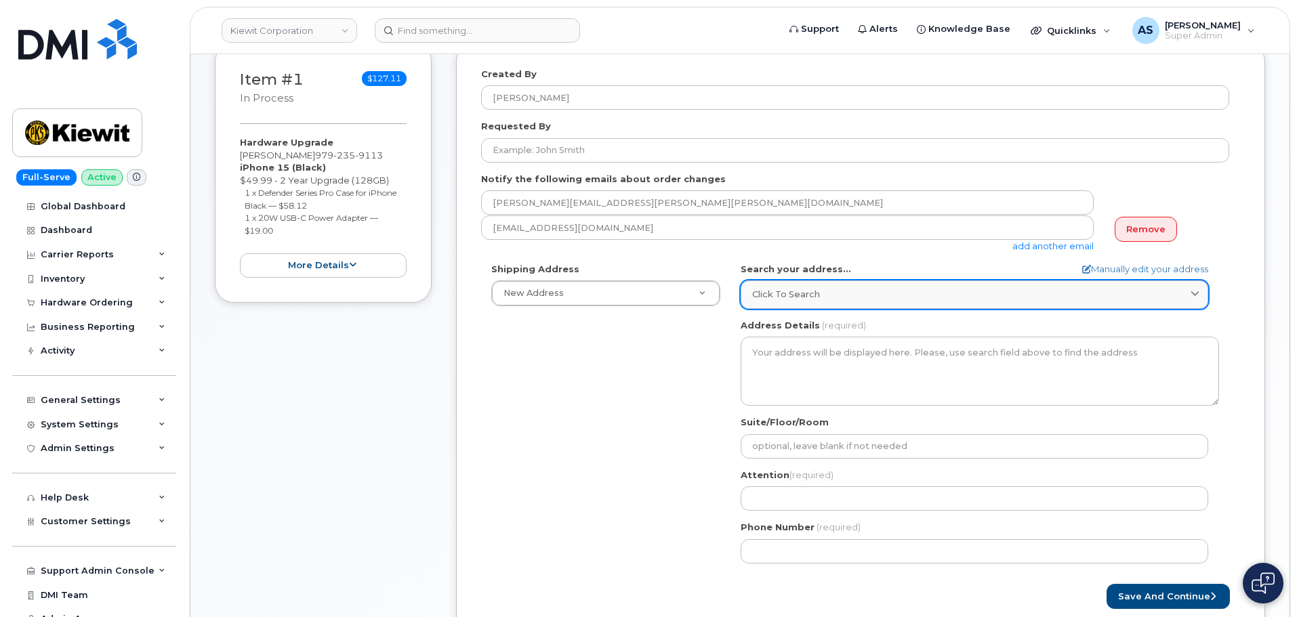
click at [816, 292] on span "Click to search" at bounding box center [786, 294] width 68 height 13
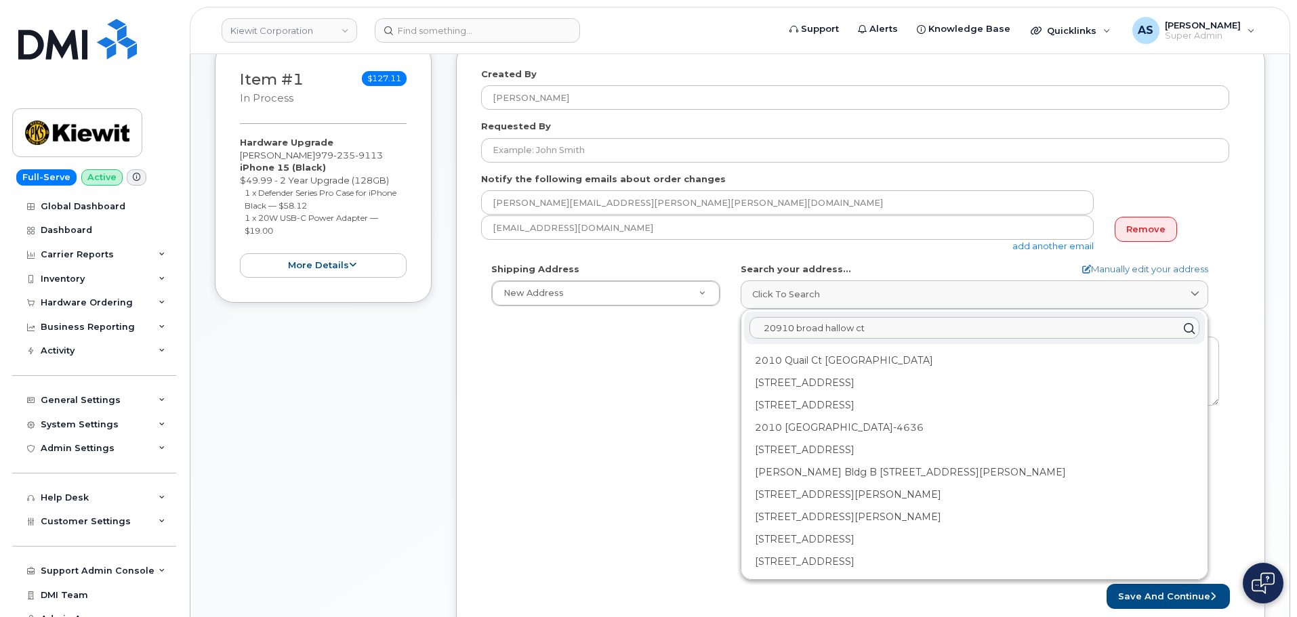
click at [834, 329] on input "20910 broad hallow ct" at bounding box center [975, 329] width 450 height 22
click at [817, 329] on input "20910 broad hallow ct" at bounding box center [975, 329] width 450 height 22
click at [912, 329] on input "20910 broad hallow ct" at bounding box center [975, 329] width 450 height 22
click at [814, 329] on input "20910 broad hallow ct" at bounding box center [975, 329] width 450 height 22
click at [837, 325] on input "20910 broad hallow ct" at bounding box center [975, 329] width 450 height 22
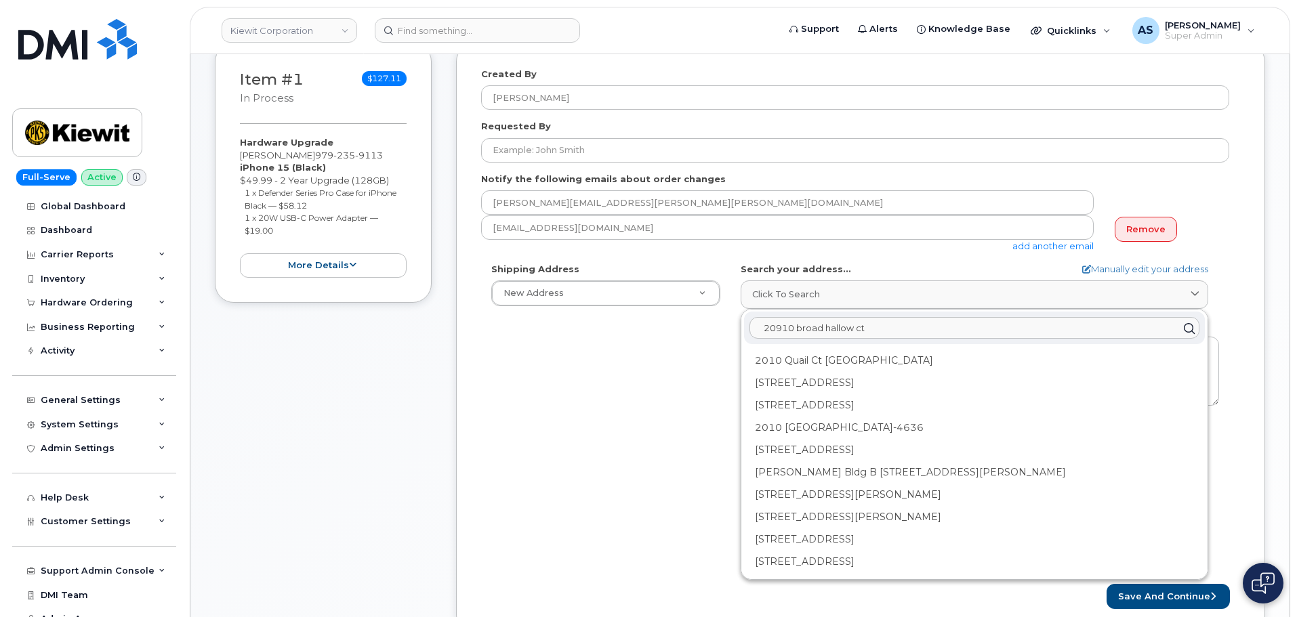
click at [889, 322] on input "20910 broad hallow ct" at bounding box center [975, 329] width 450 height 22
drag, startPoint x: 833, startPoint y: 329, endPoint x: 864, endPoint y: 342, distance: 34.0
click at [834, 329] on input "20910 broad hallow ct" at bounding box center [975, 329] width 450 height 22
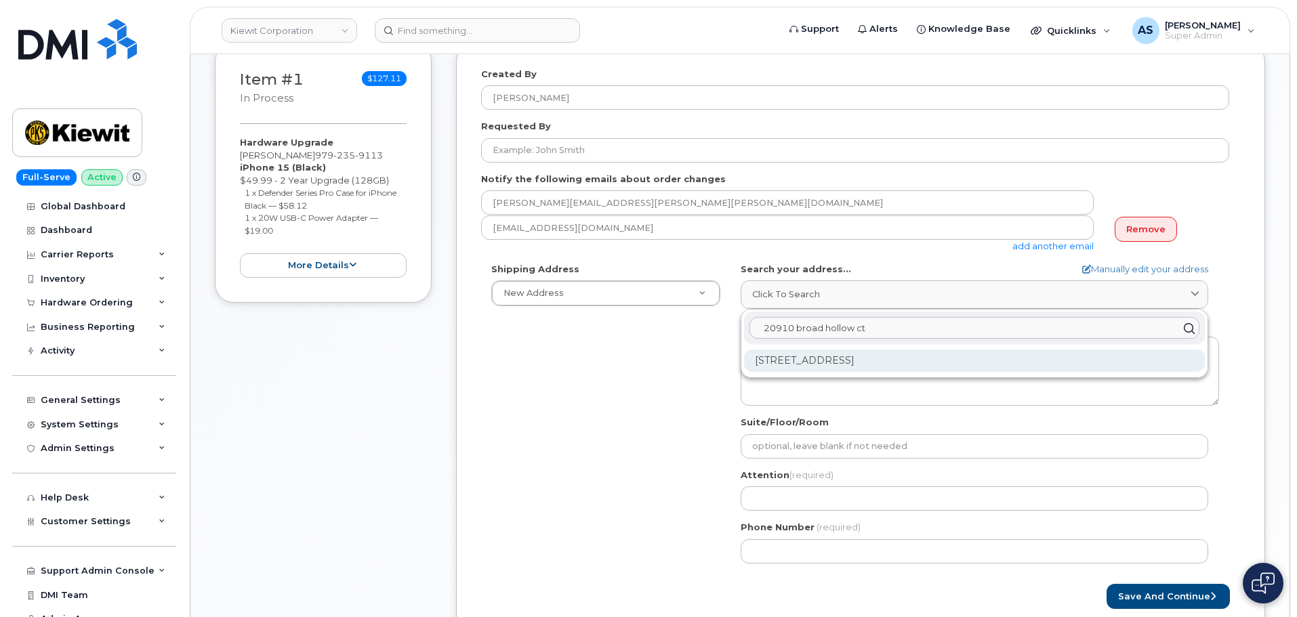
type input "20910 broad hollow ct"
click at [948, 363] on div "[STREET_ADDRESS]" at bounding box center [974, 361] width 461 height 22
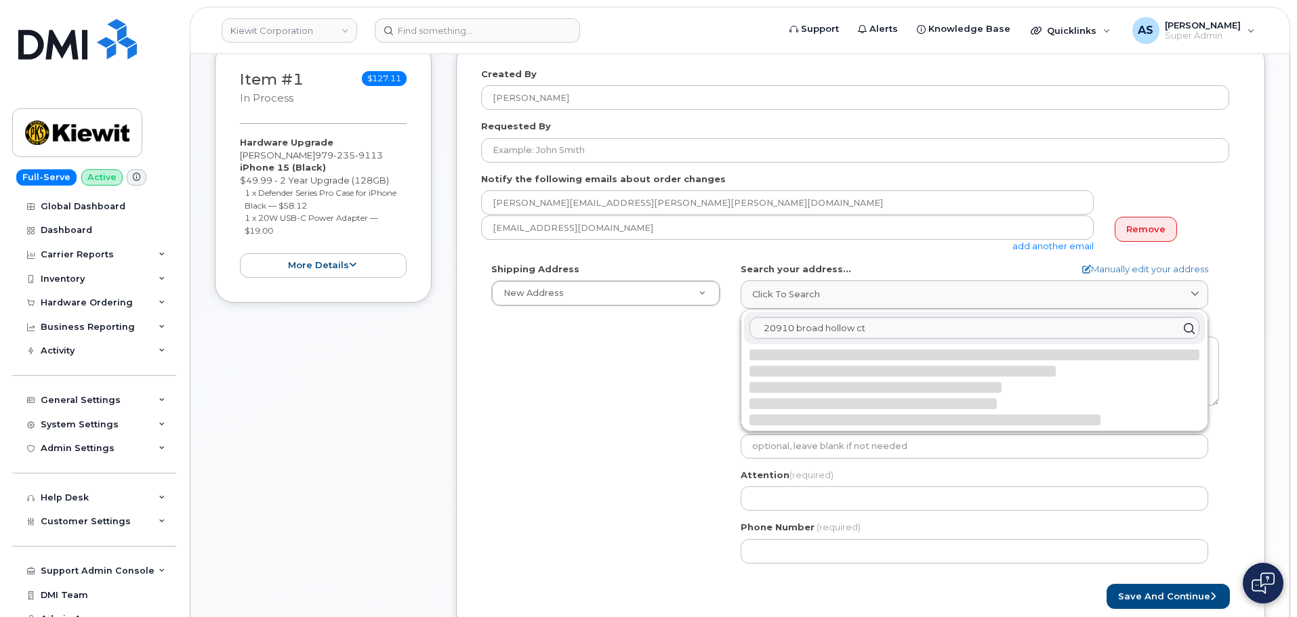
select select
type textarea "20910 Broad Hollow Ct SPRING TX 77379-4937 UNITED STATES"
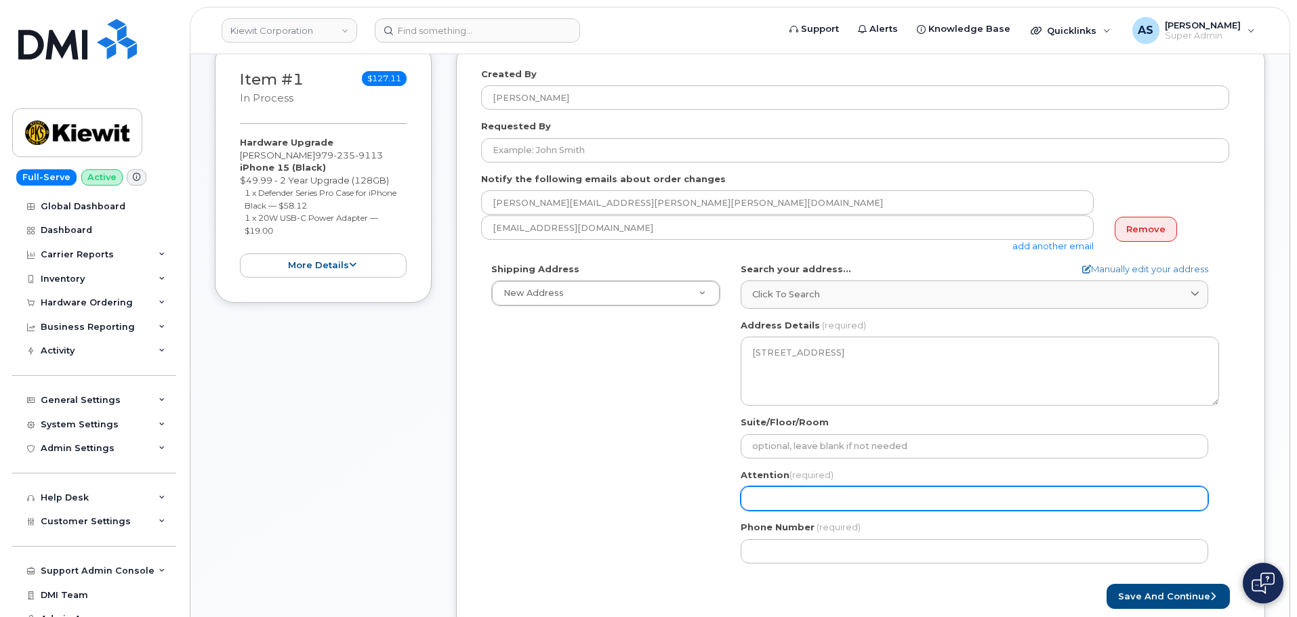
click at [813, 504] on input "Attention (required)" at bounding box center [975, 499] width 468 height 24
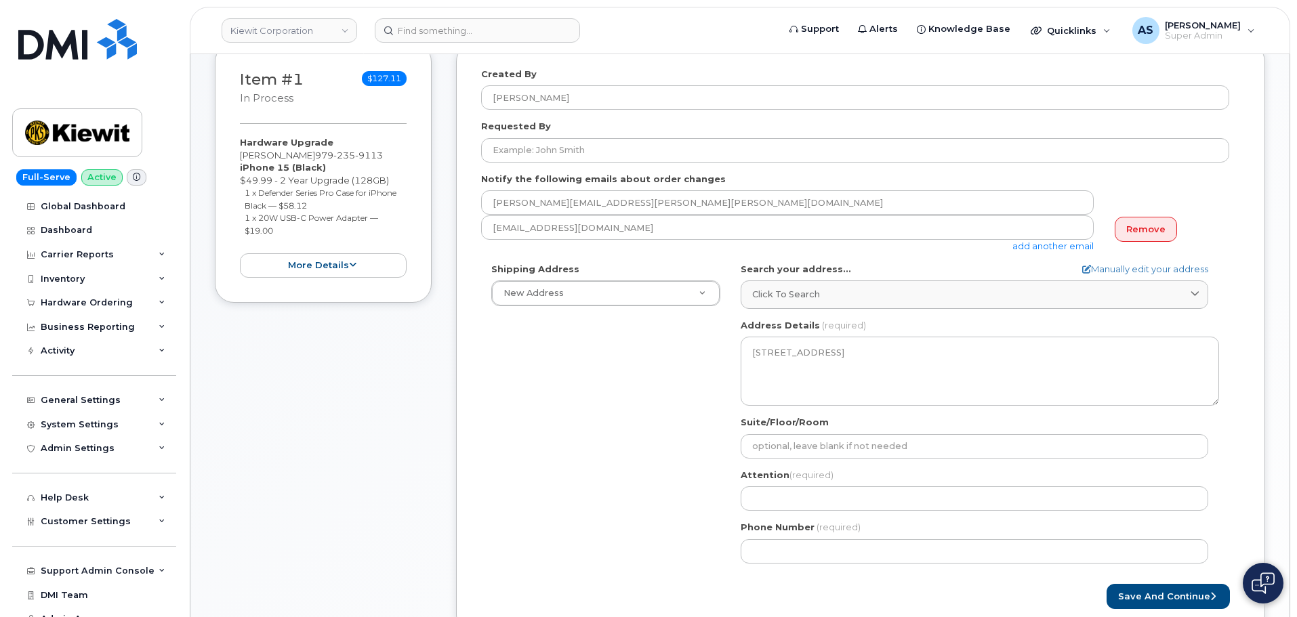
click at [828, 565] on div "TX Spring Search your address... Manually edit your address Click to search 209…" at bounding box center [980, 418] width 499 height 311
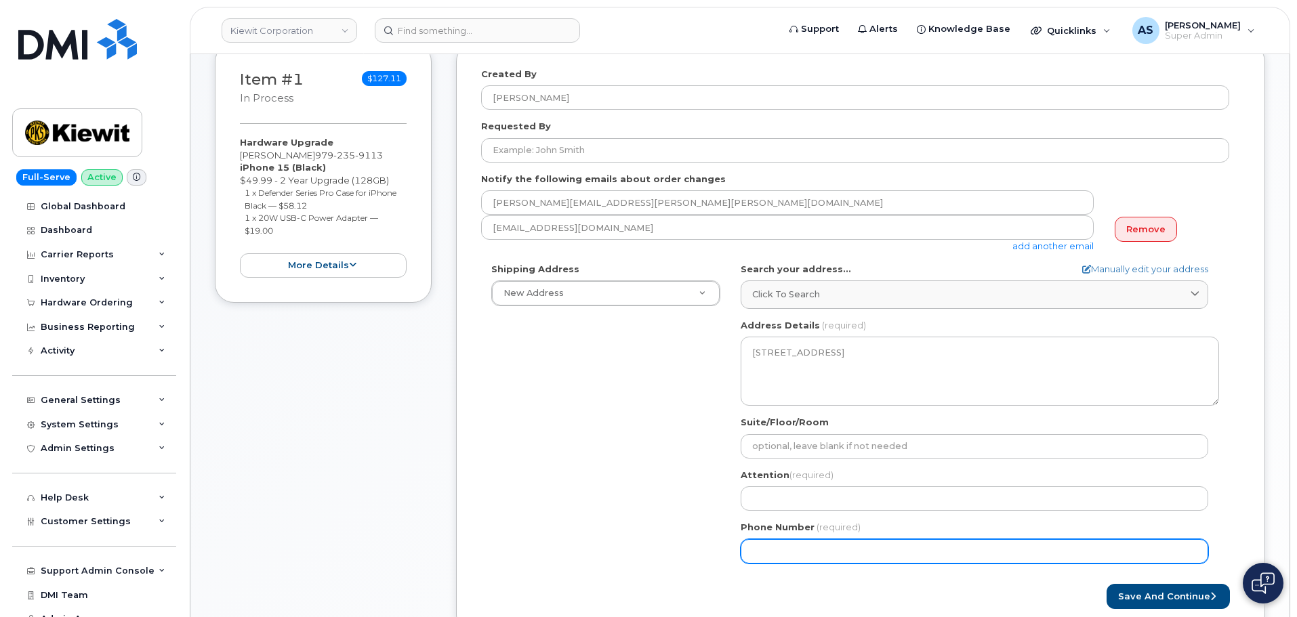
click at [827, 554] on input "Phone Number" at bounding box center [975, 552] width 468 height 24
paste input "9792359113"
select select
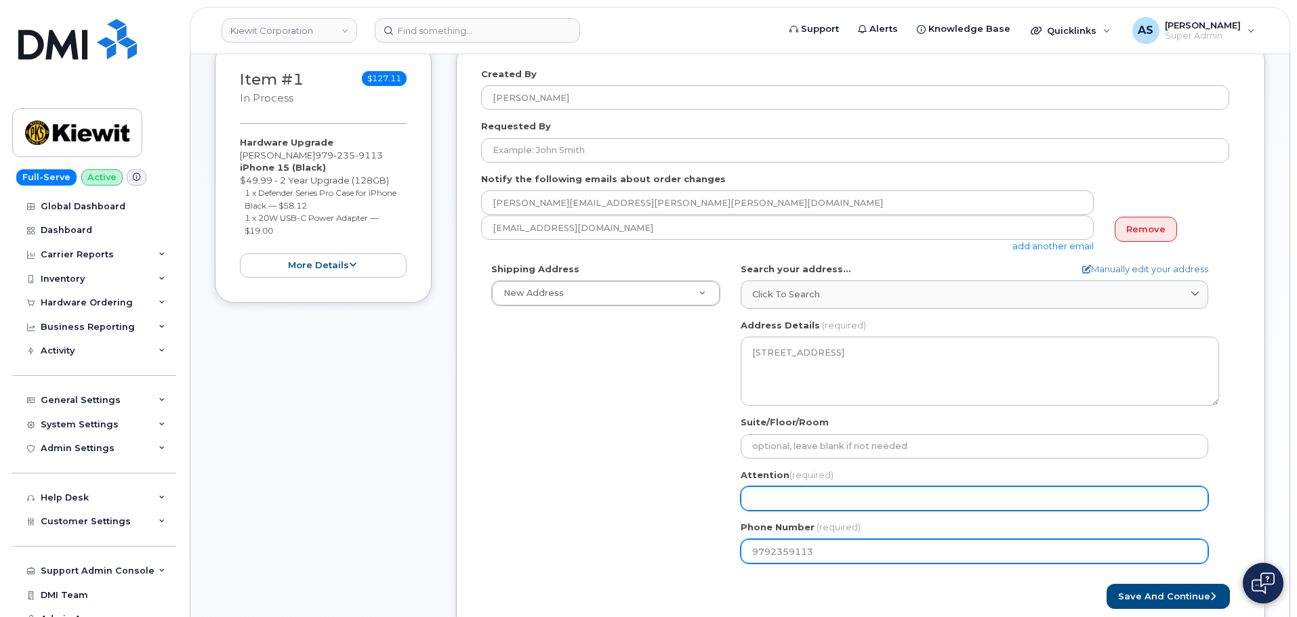
type input "9792359113"
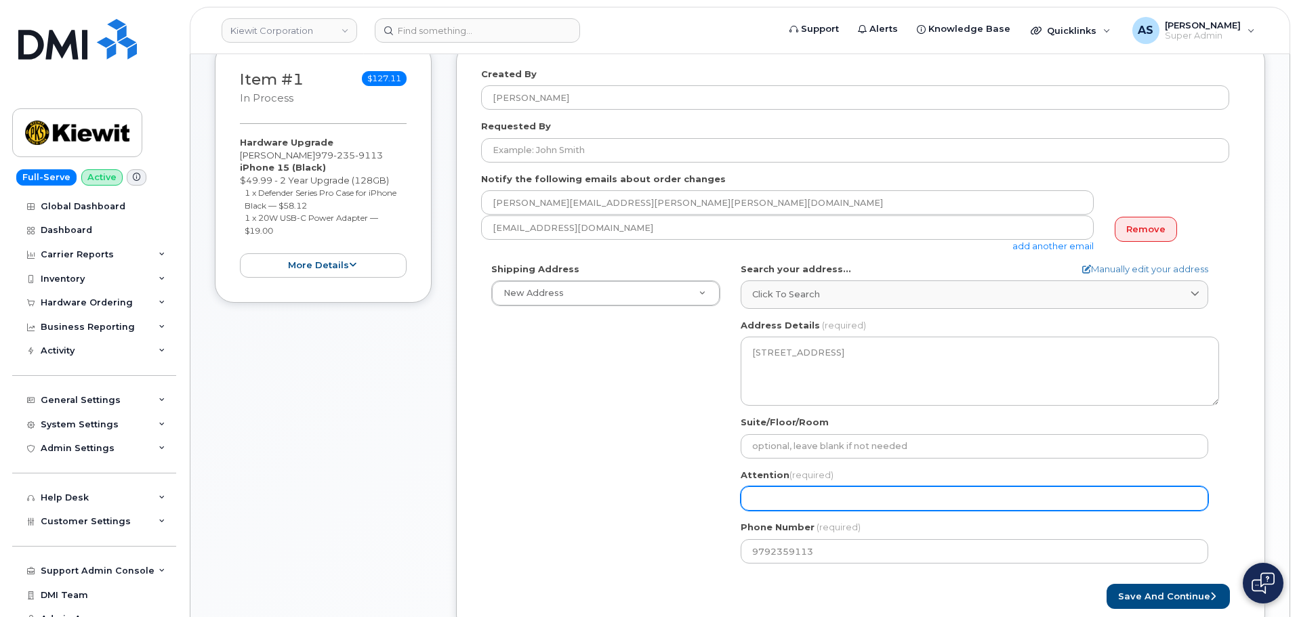
click at [818, 490] on input "Attention (required)" at bounding box center [975, 499] width 468 height 24
type input "[PERSON_NAME]"
select select
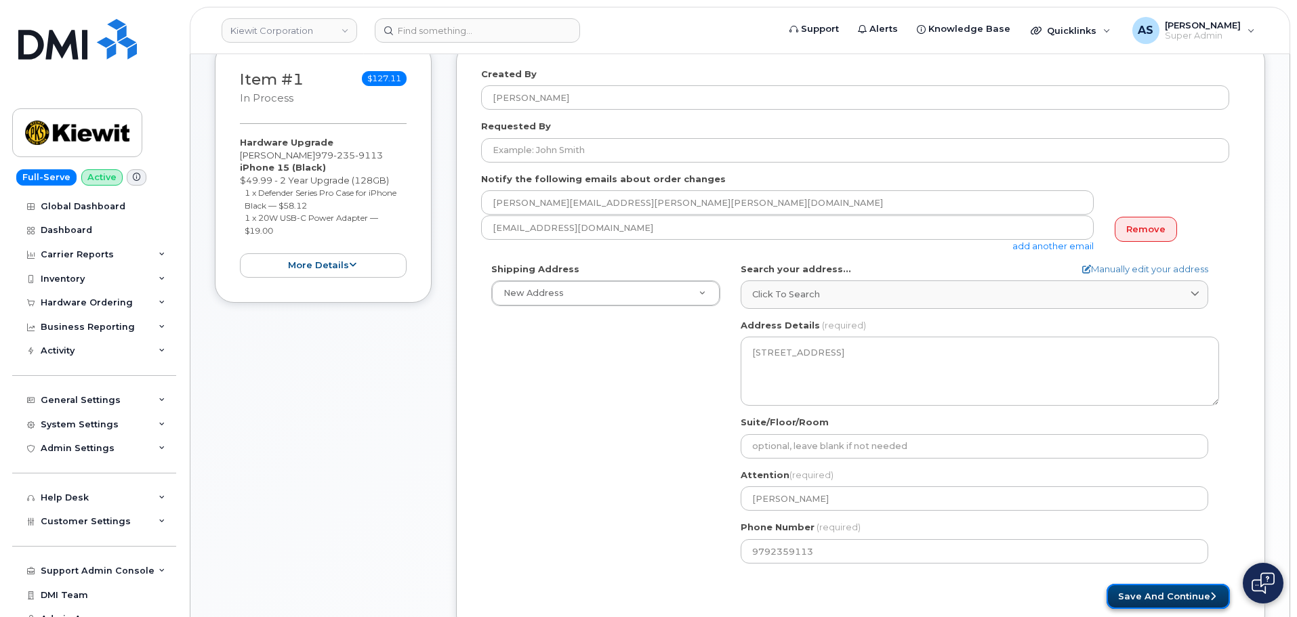
click at [1174, 596] on button "Save and Continue" at bounding box center [1168, 596] width 123 height 25
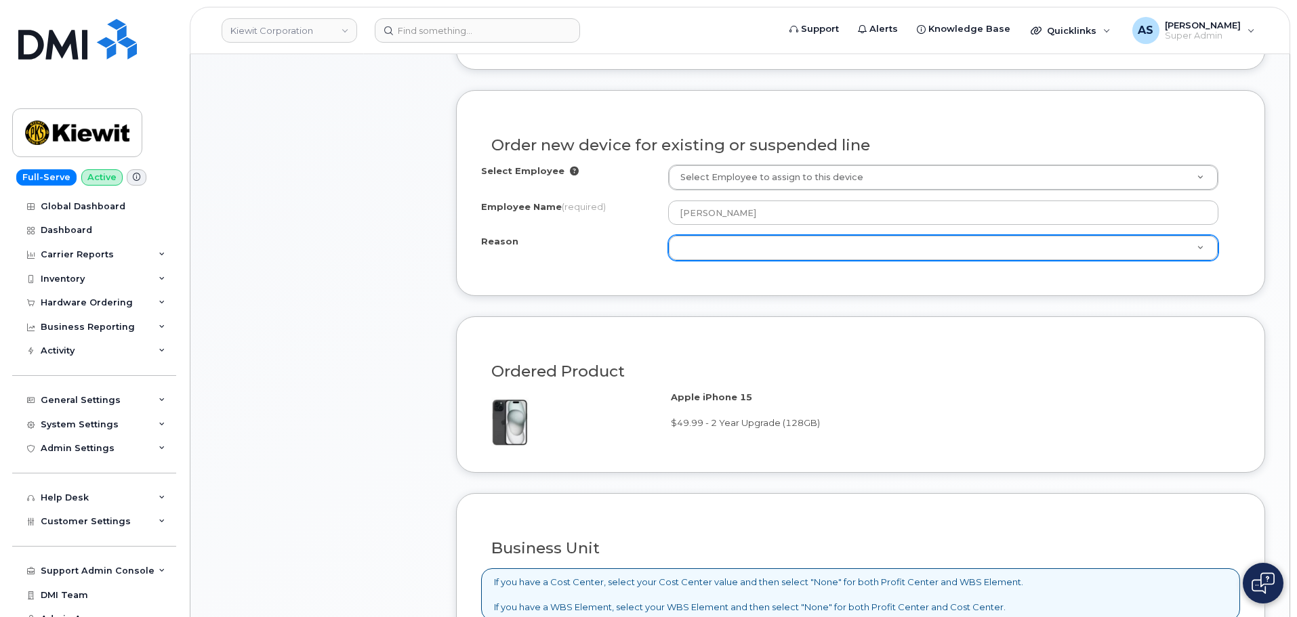
scroll to position [610, 0]
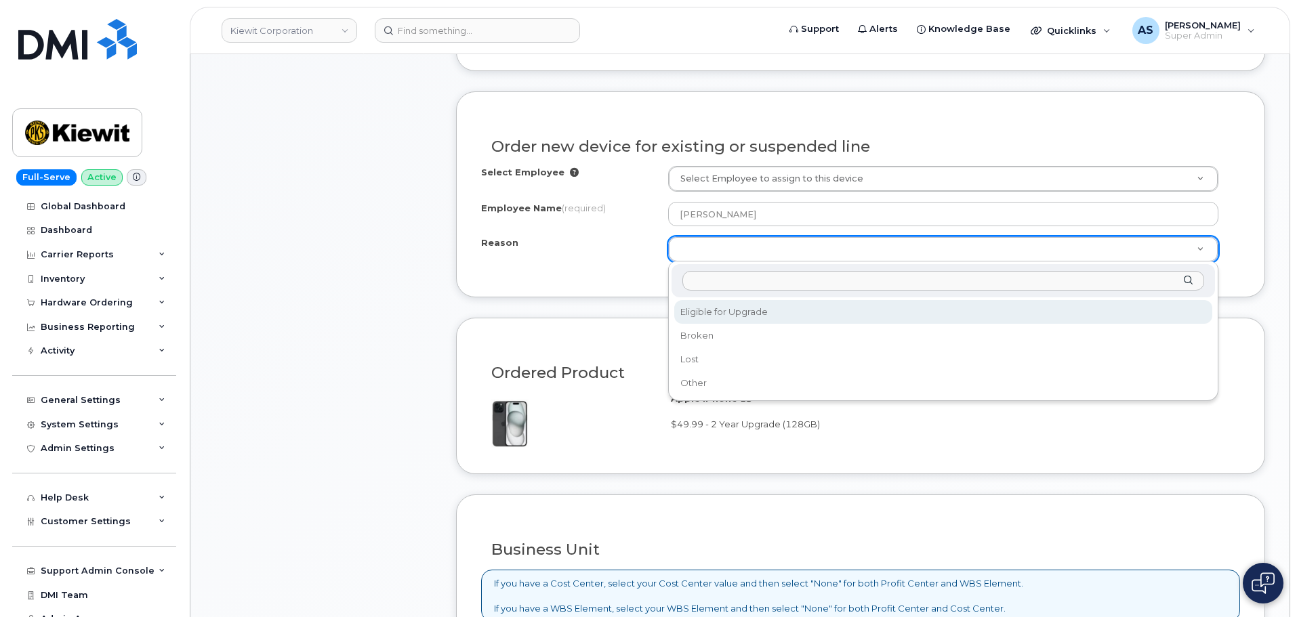
select select "eligible_for_upgrade"
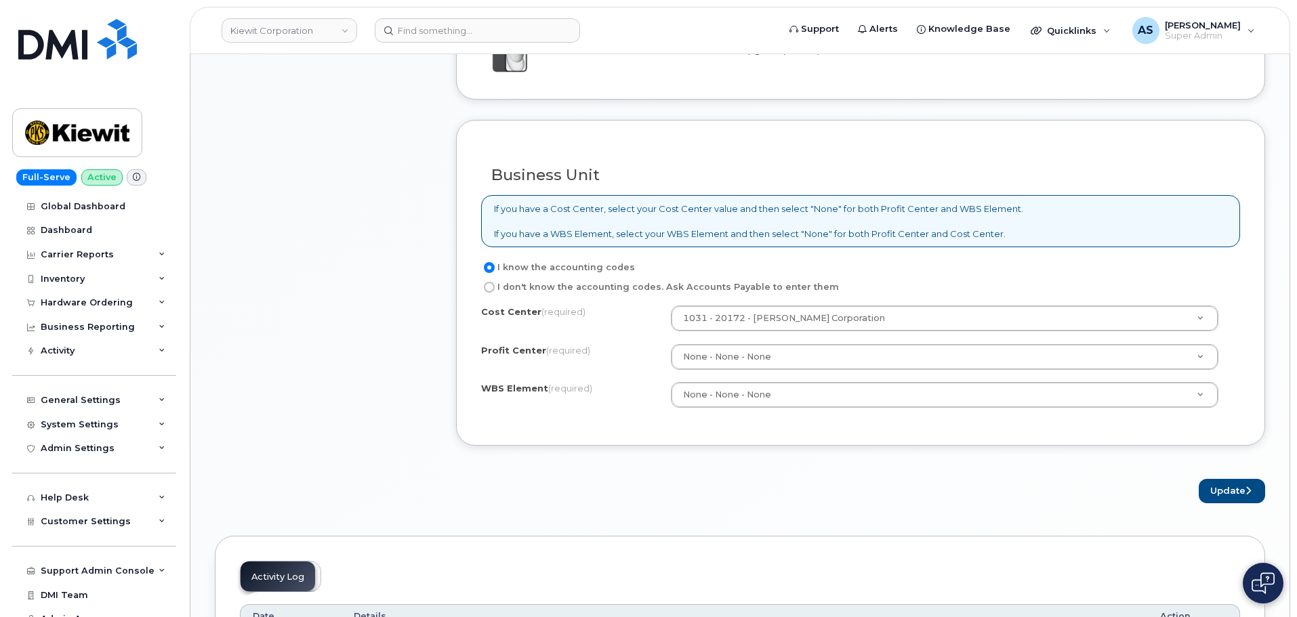
scroll to position [1017, 0]
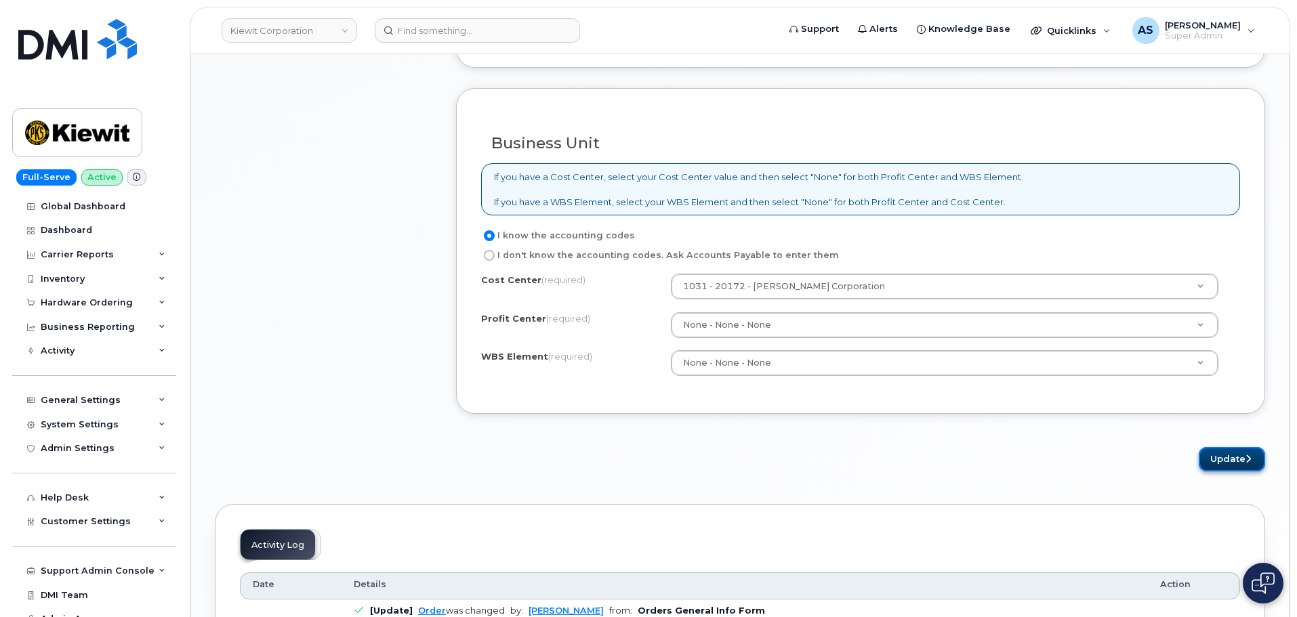
click at [1225, 453] on button "Update" at bounding box center [1232, 459] width 66 height 25
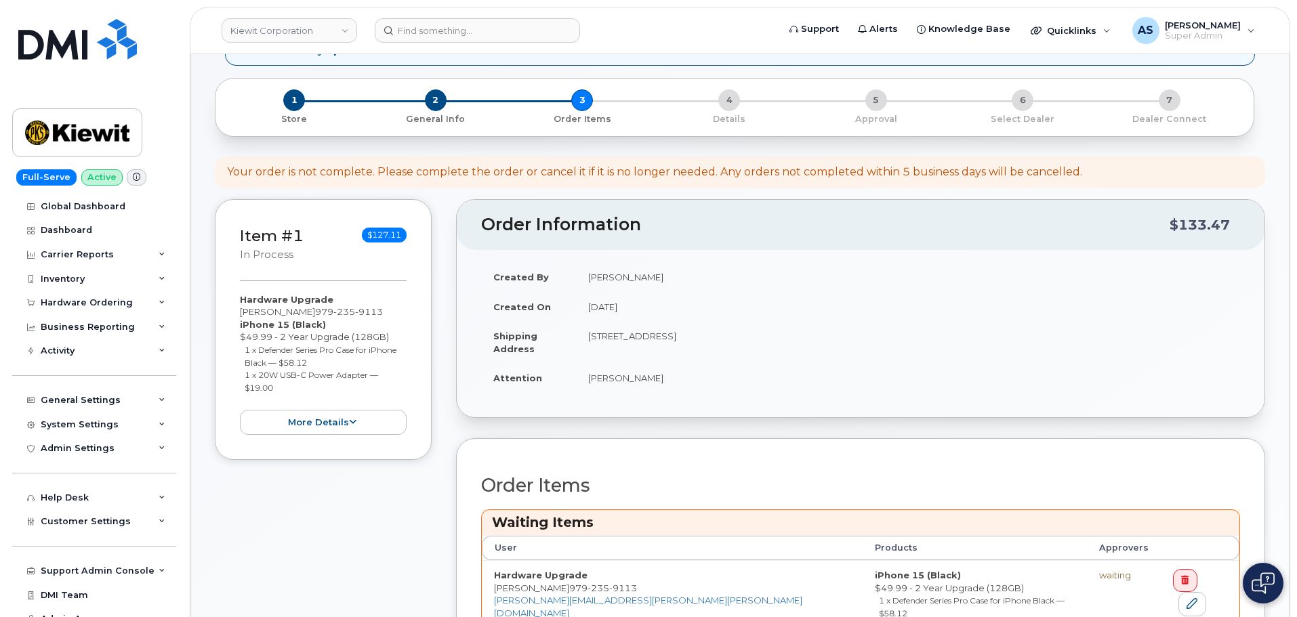
scroll to position [339, 0]
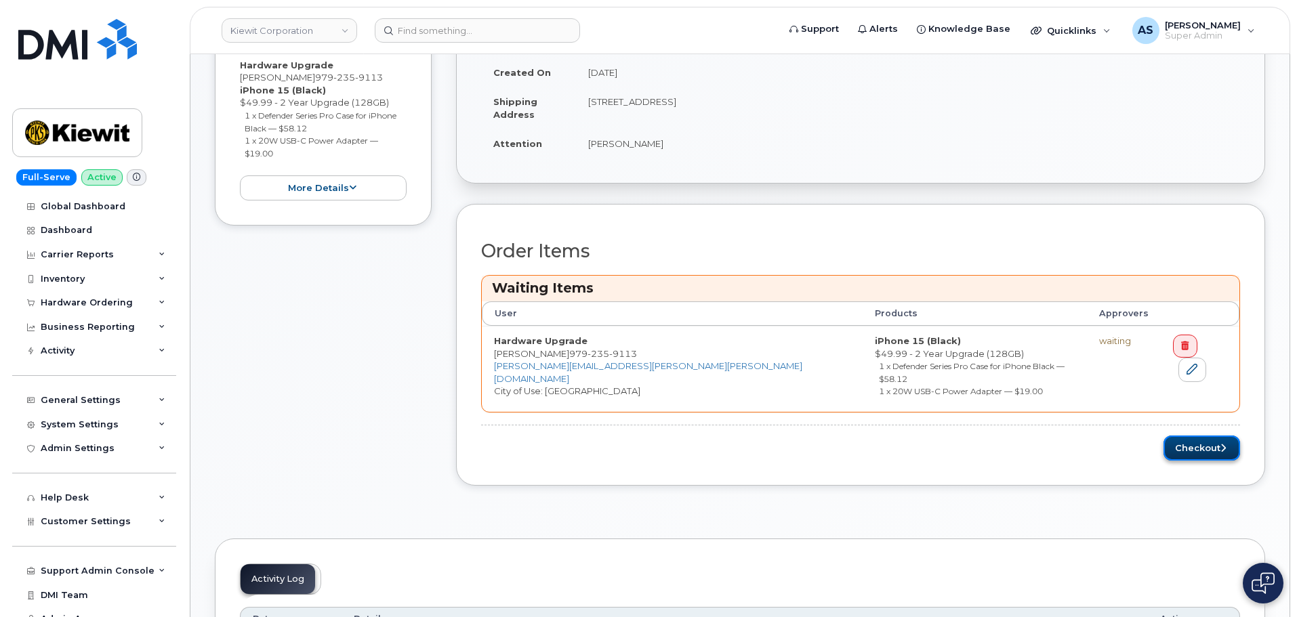
click at [1218, 436] on button "Checkout" at bounding box center [1202, 448] width 77 height 25
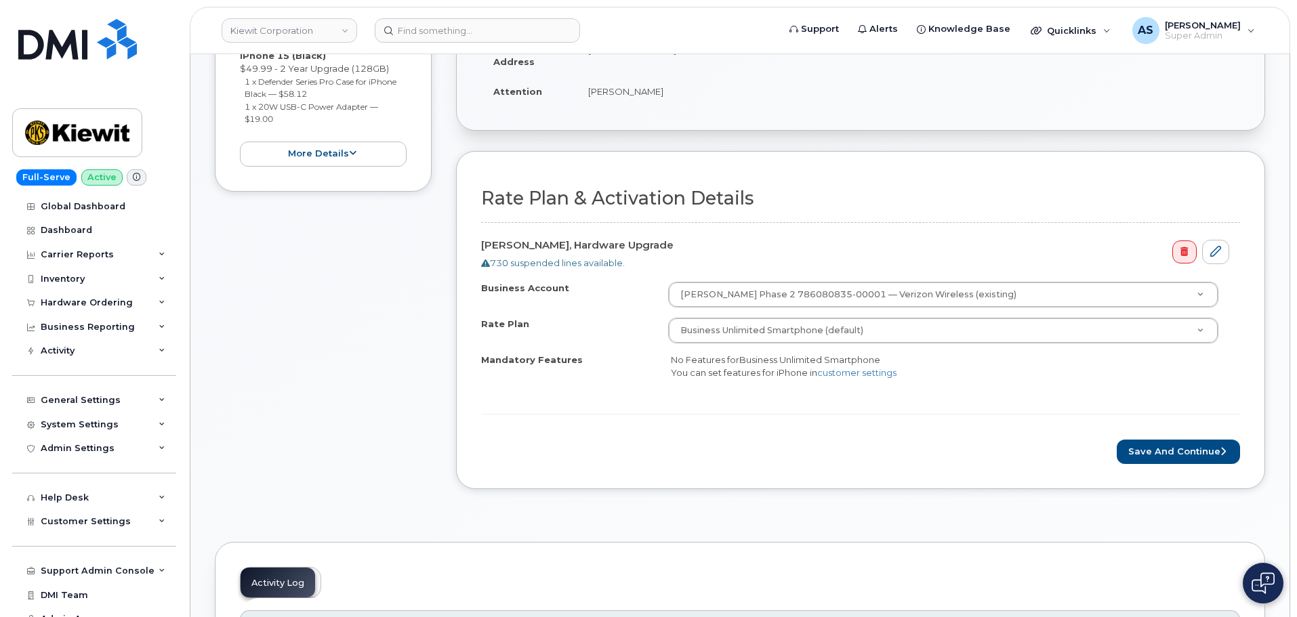
scroll to position [339, 0]
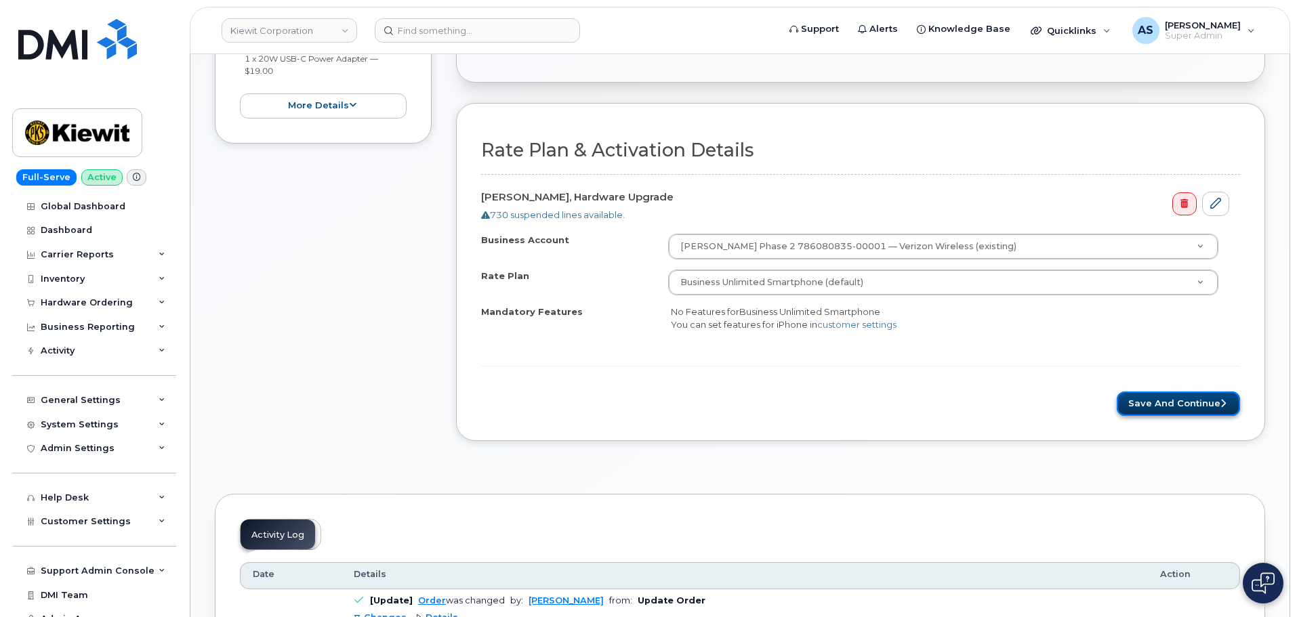
click at [1199, 413] on button "Save and Continue" at bounding box center [1178, 404] width 123 height 25
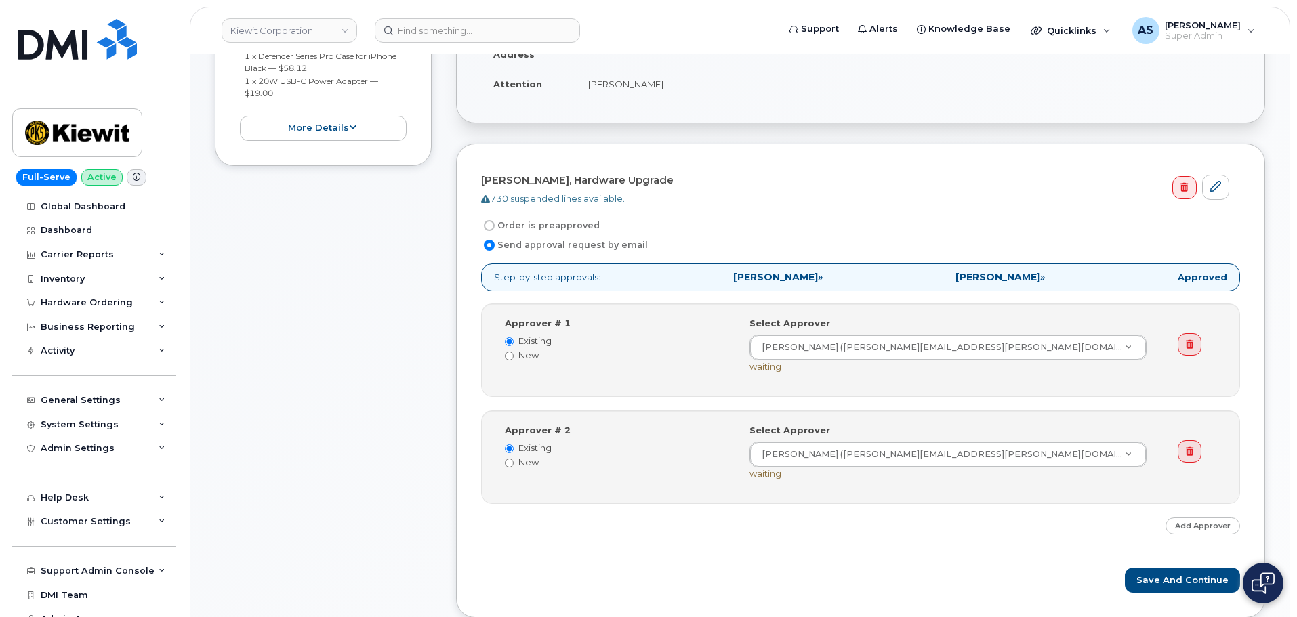
scroll to position [271, 0]
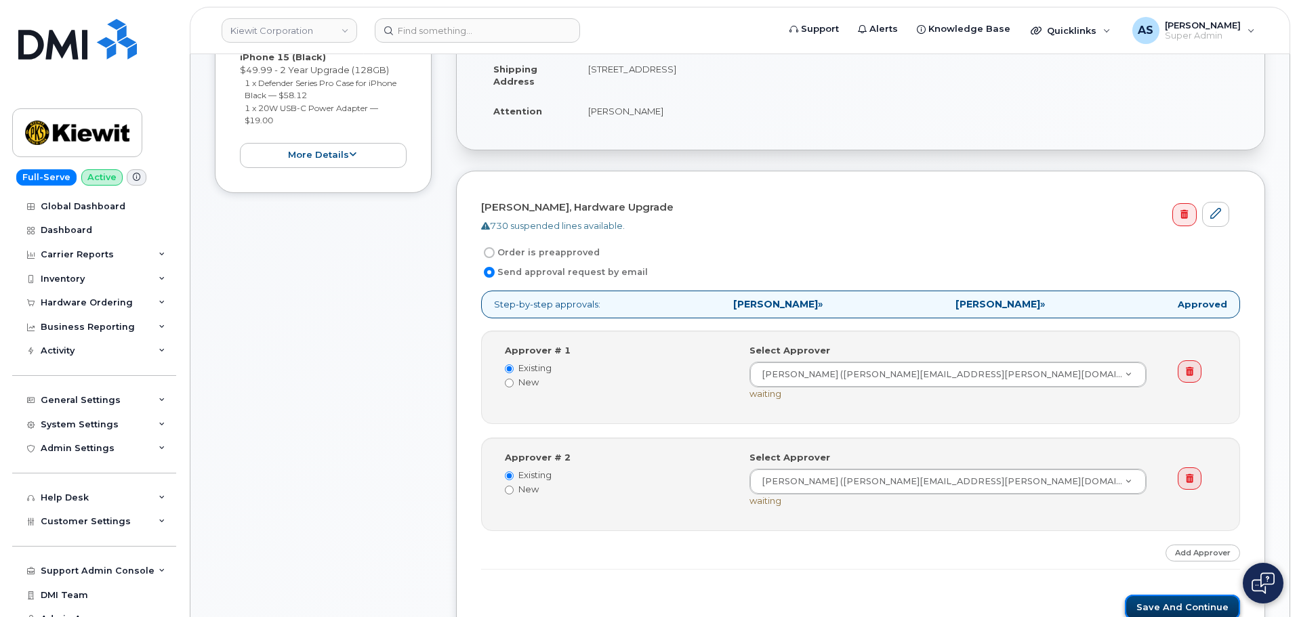
drag, startPoint x: 1164, startPoint y: 603, endPoint x: 1158, endPoint y: 598, distance: 8.2
click at [1163, 603] on button "Save and Continue" at bounding box center [1182, 607] width 115 height 25
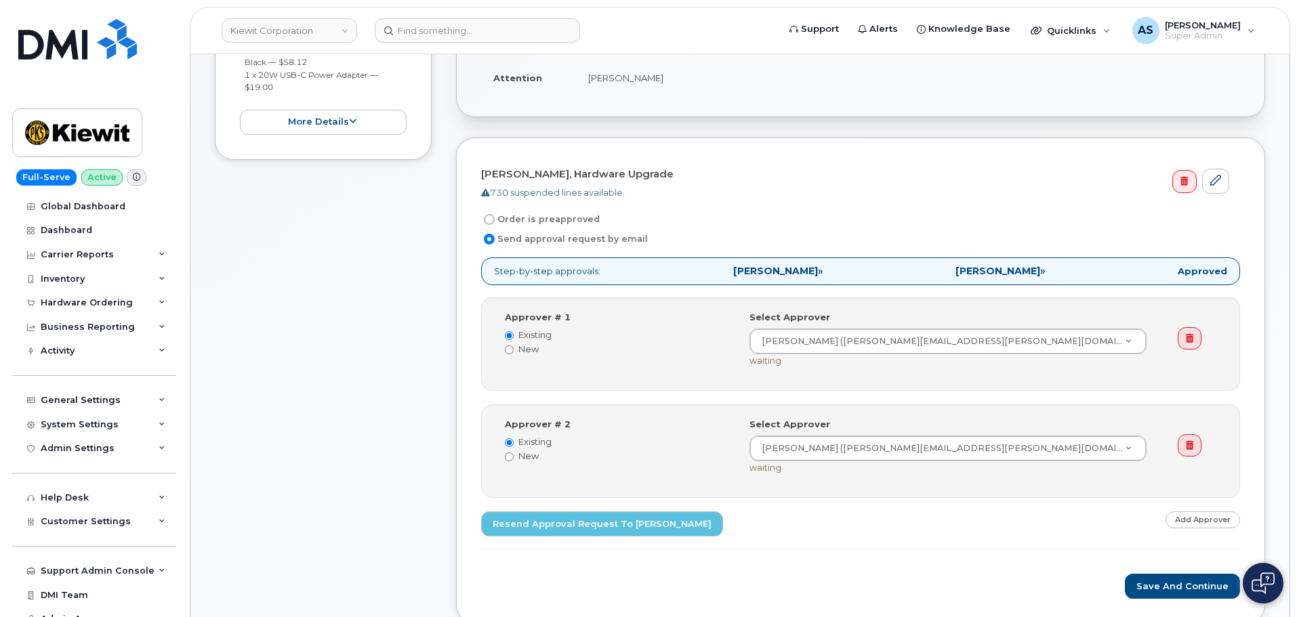
scroll to position [136, 0]
